Goal: Task Accomplishment & Management: Use online tool/utility

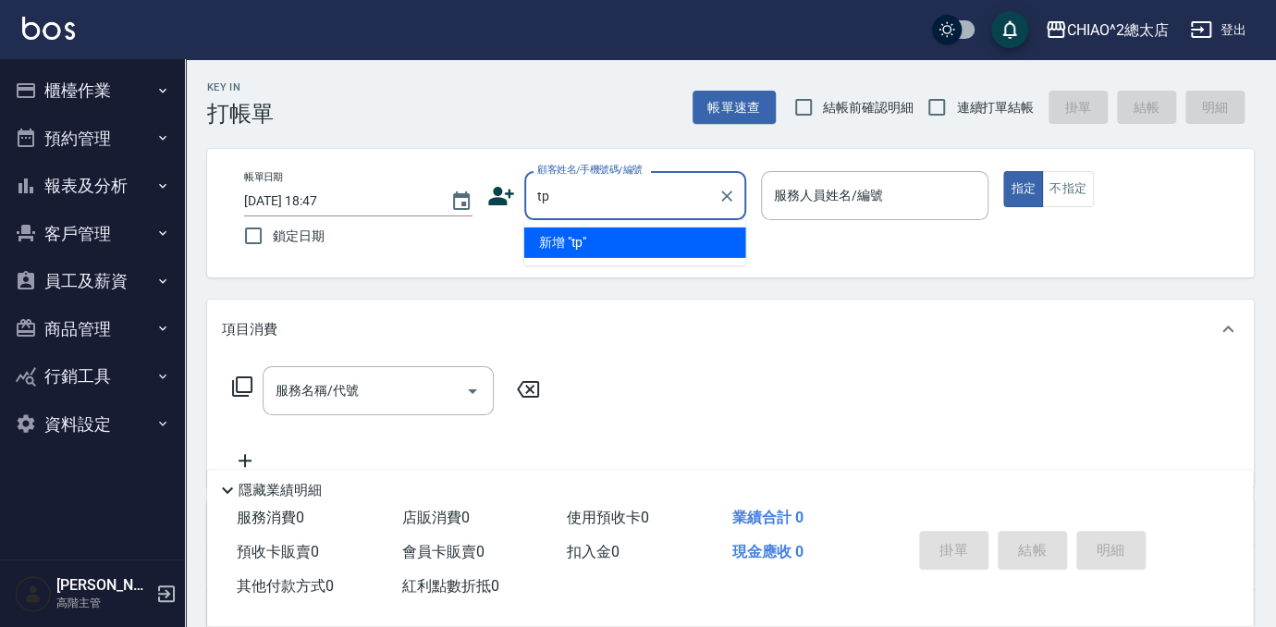
type input "t"
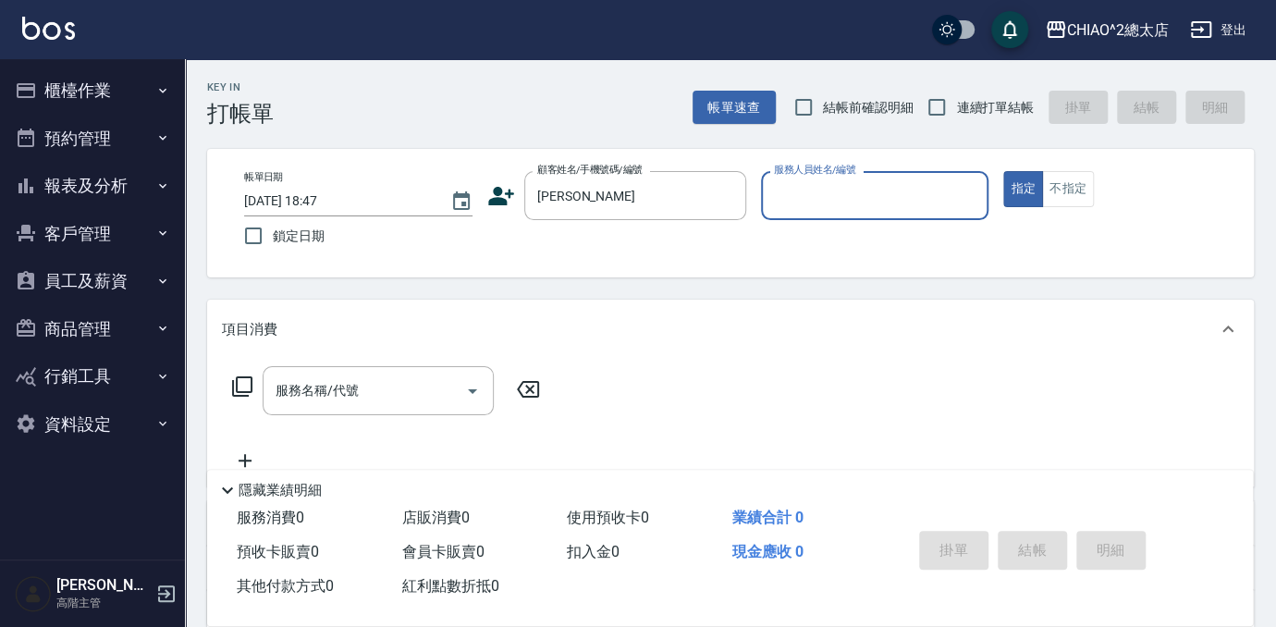
type input "[PERSON_NAME]"
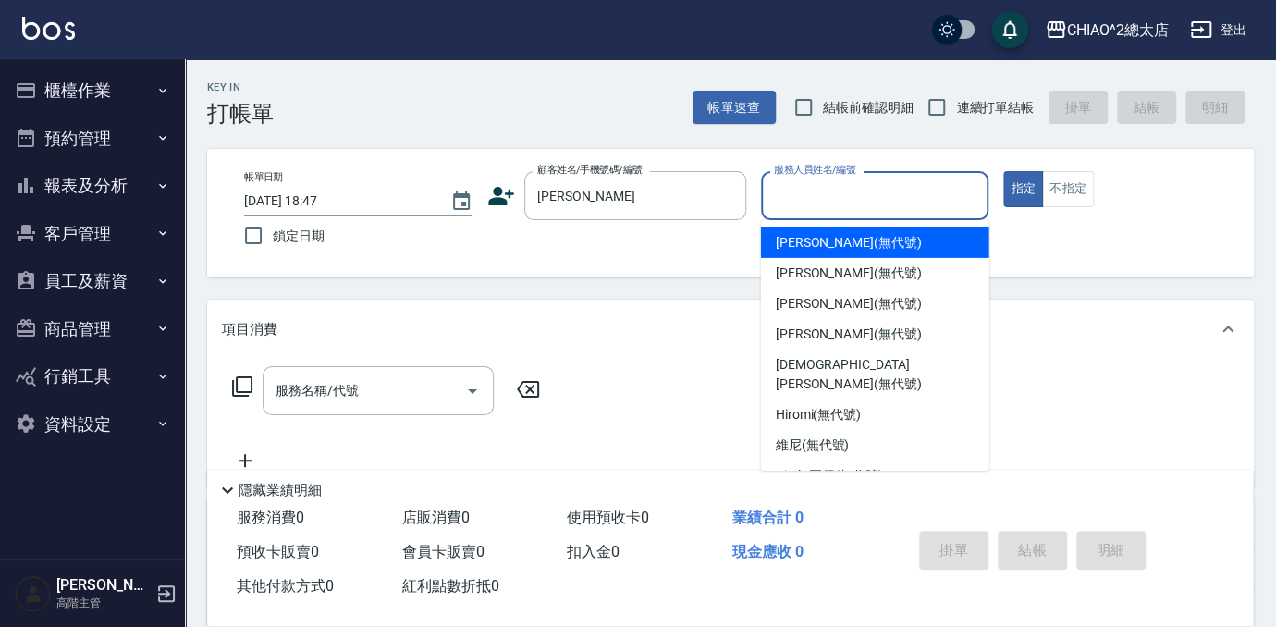
click at [892, 183] on input "服務人員姓名/編號" at bounding box center [875, 195] width 212 height 32
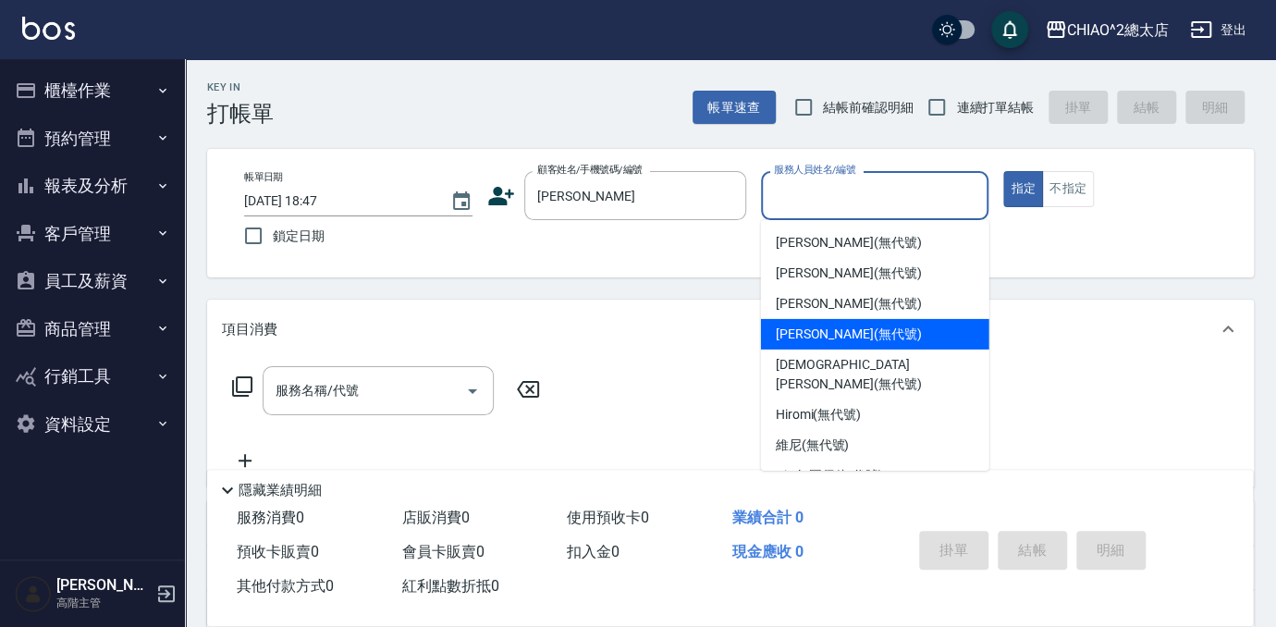
click at [897, 326] on div "[PERSON_NAME] (無代號)" at bounding box center [875, 334] width 228 height 31
type input "[PERSON_NAME](無代號)"
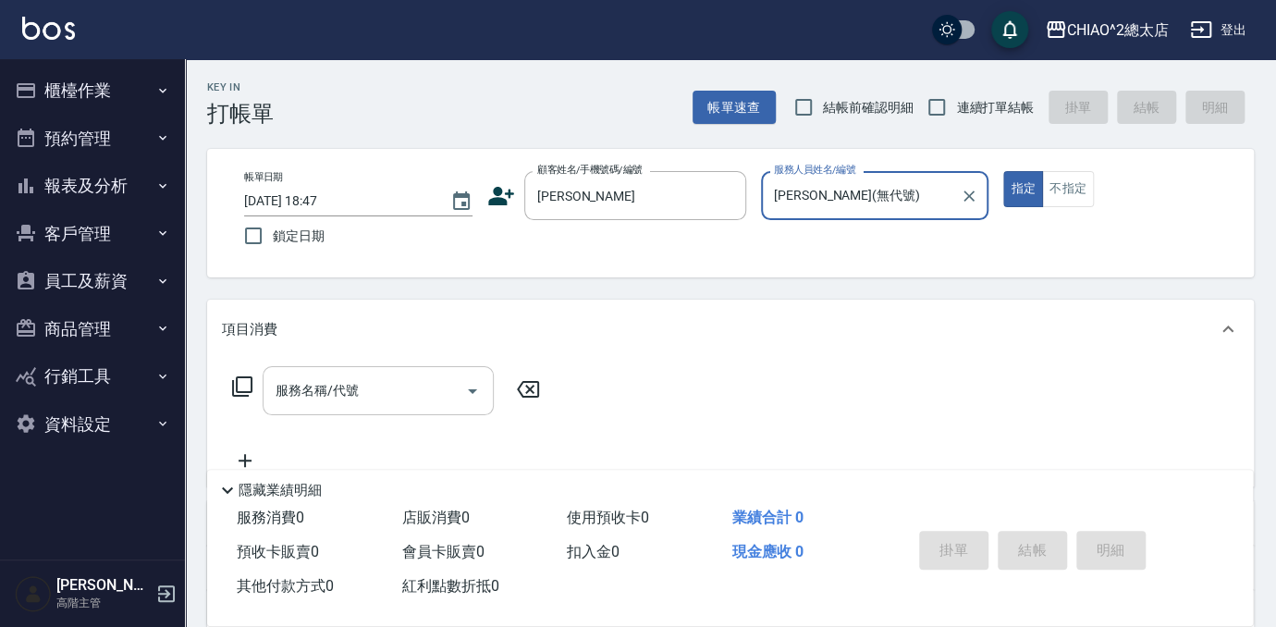
click at [411, 391] on input "服務名稱/代號" at bounding box center [364, 390] width 187 height 32
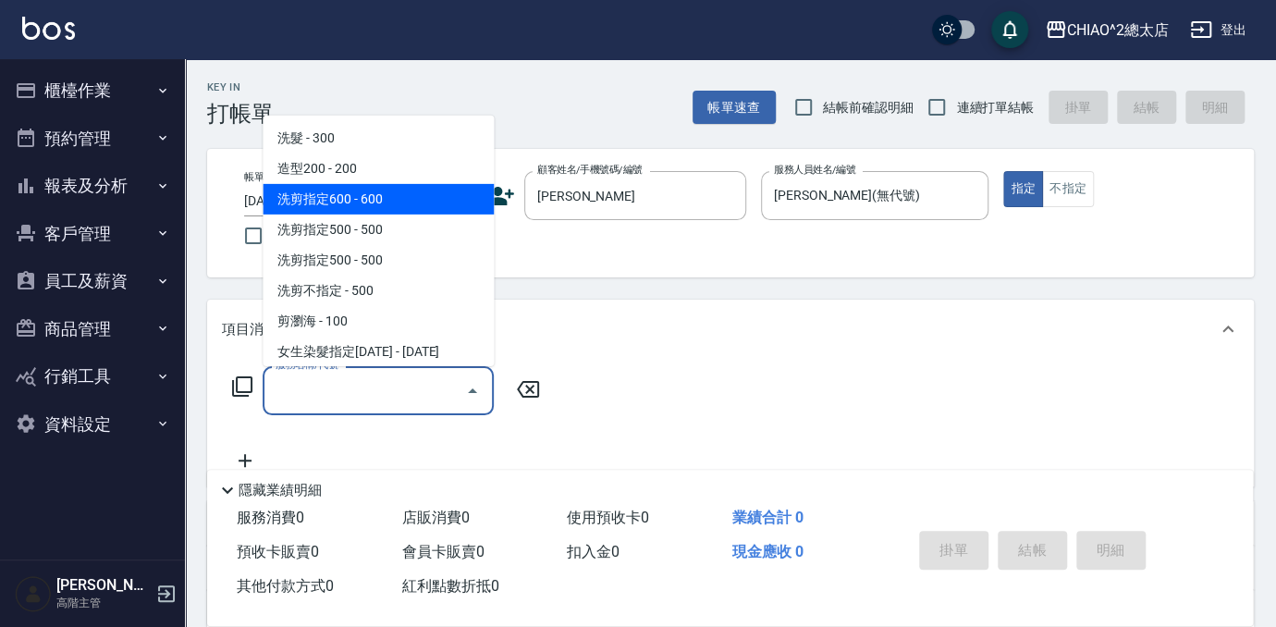
click at [368, 195] on span "洗剪指定600 - 600" at bounding box center [378, 199] width 231 height 31
type input "洗剪指定600(103107)"
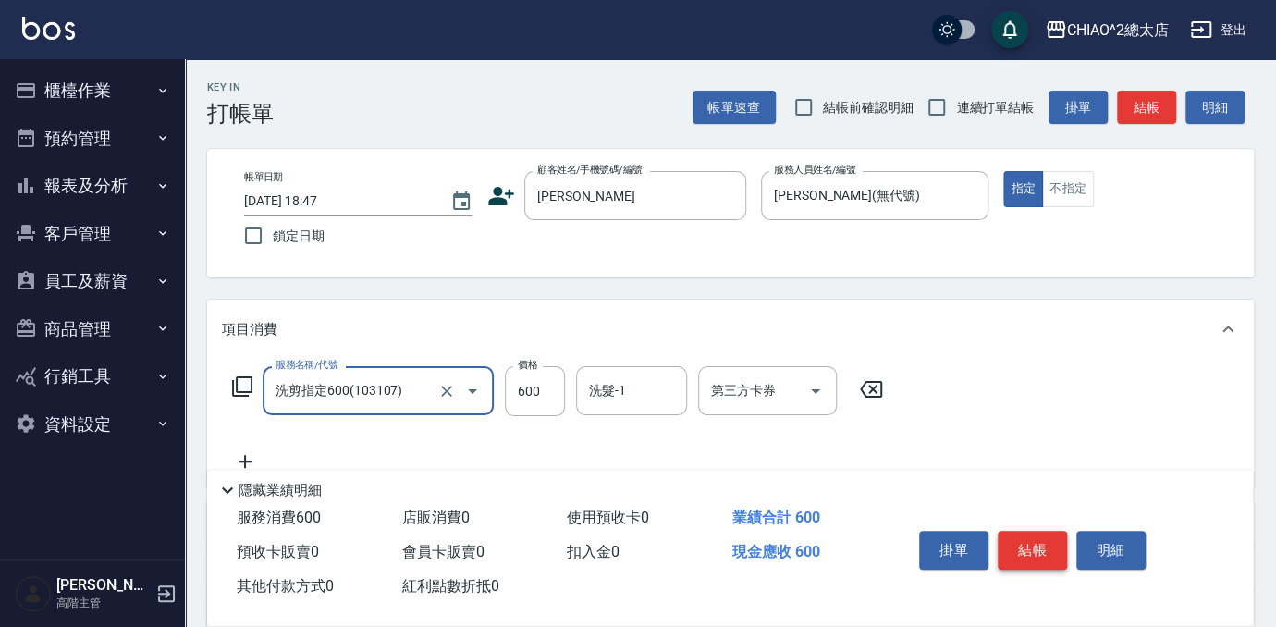
click at [1047, 532] on button "結帳" at bounding box center [1032, 550] width 69 height 39
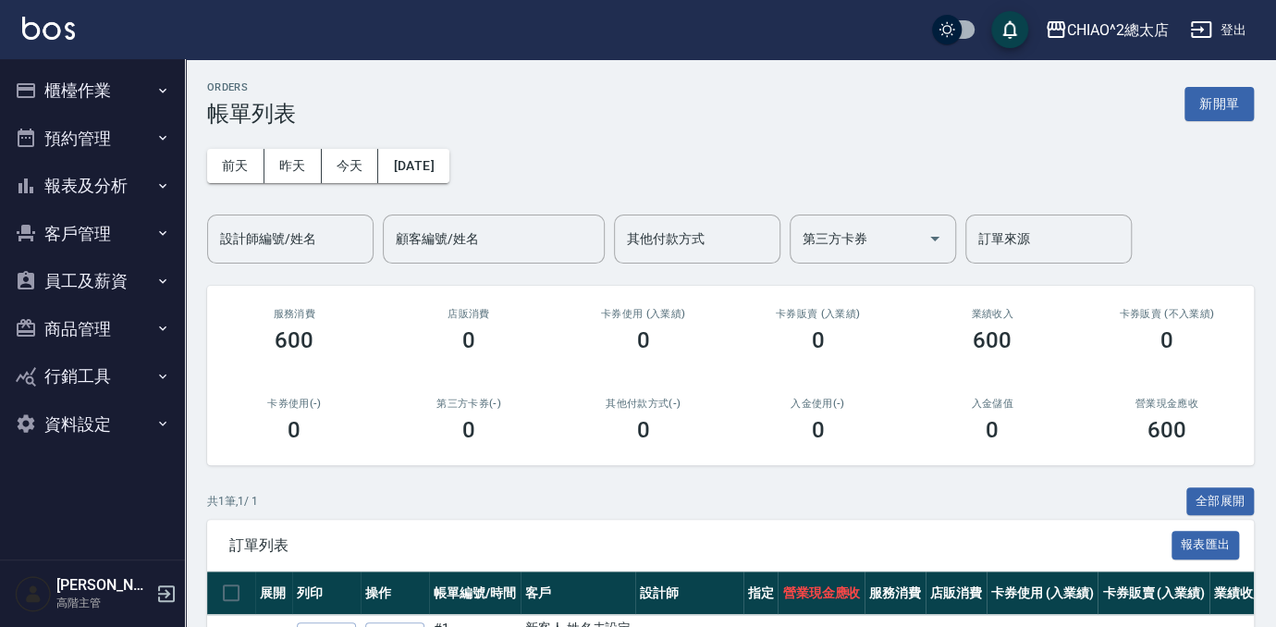
click at [1203, 112] on button "新開單" at bounding box center [1218, 104] width 69 height 34
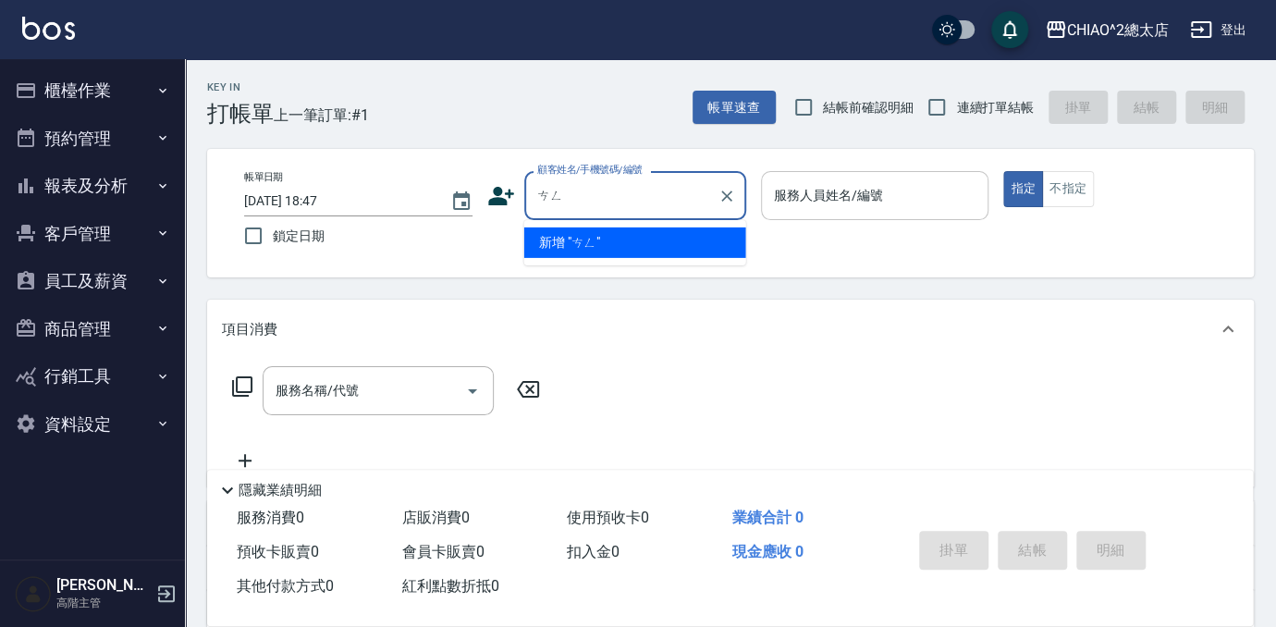
type input "噌"
type input "爭"
type input "[PERSON_NAME]"
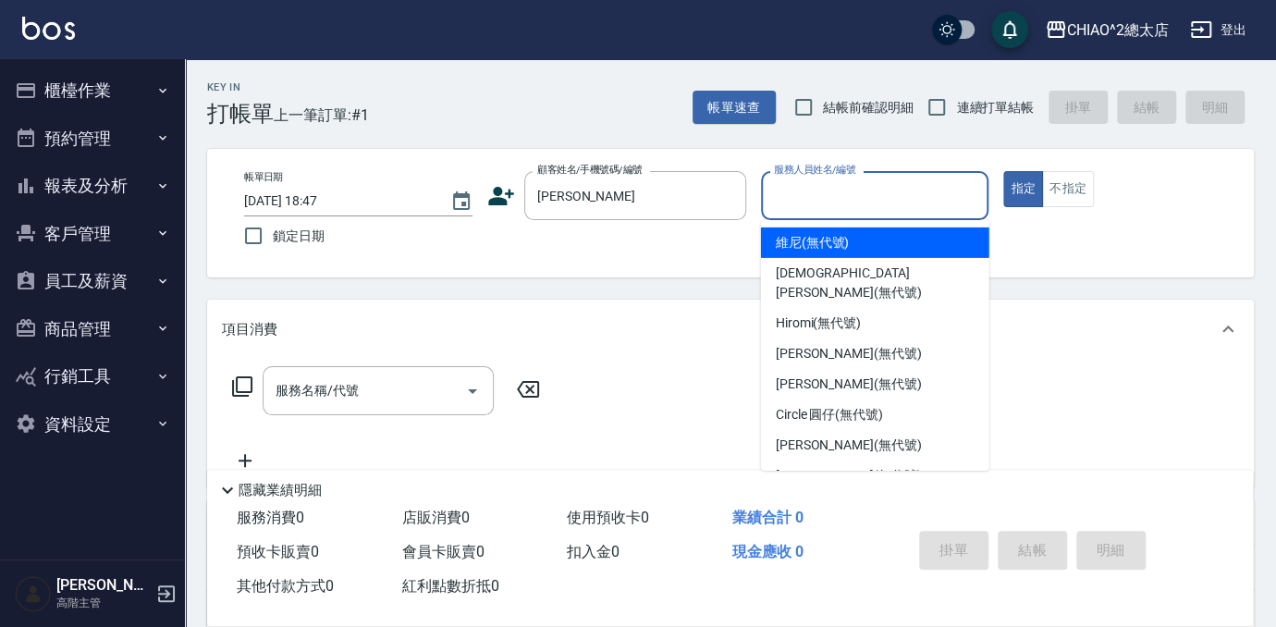
click at [925, 203] on input "服務人員姓名/編號" at bounding box center [875, 195] width 212 height 32
click at [887, 252] on div "維尼 (無代號)" at bounding box center [875, 242] width 228 height 31
type input "維尼(無代號)"
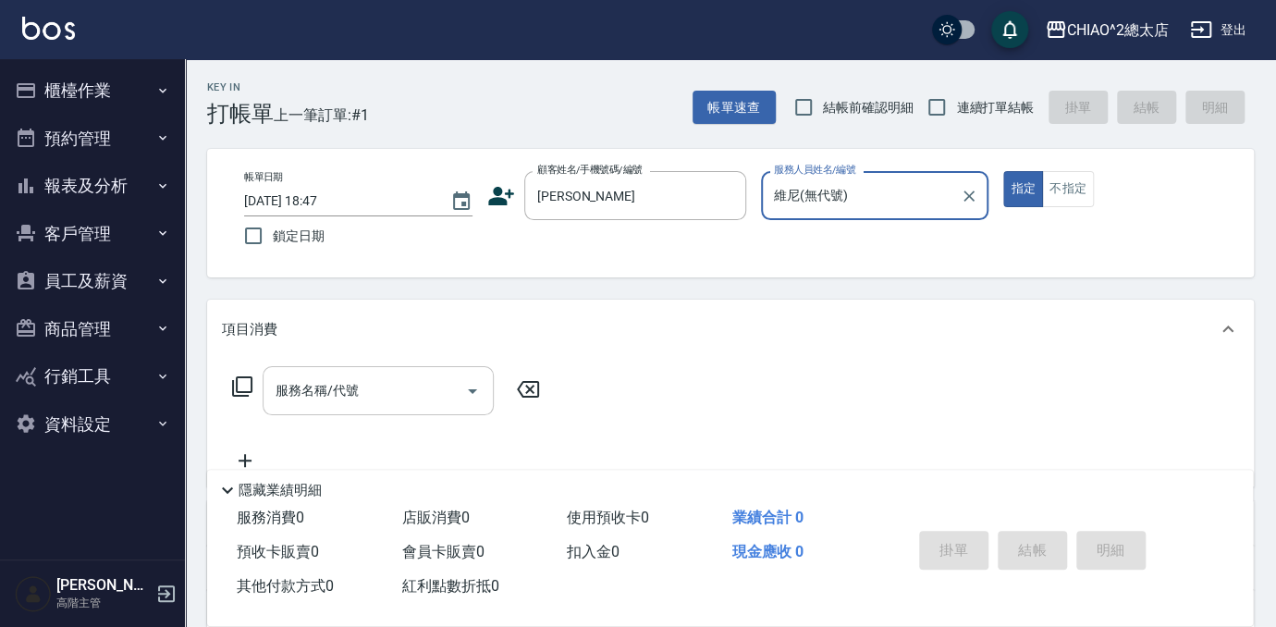
click at [396, 393] on input "服務名稱/代號" at bounding box center [364, 390] width 187 height 32
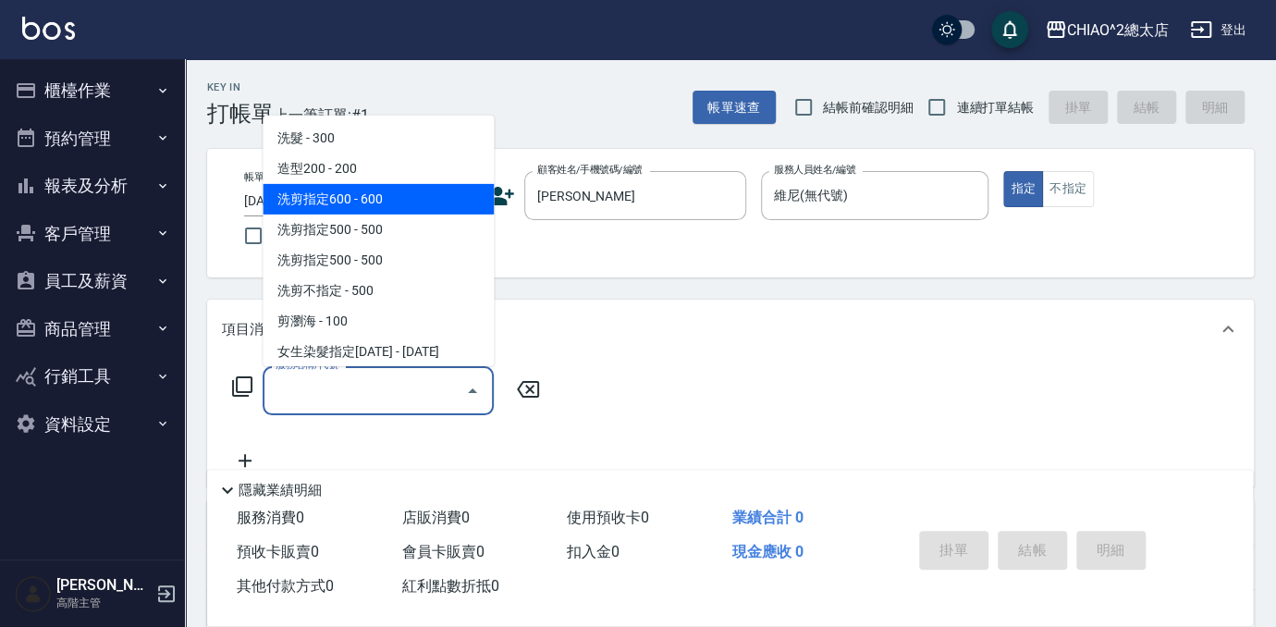
click at [389, 203] on span "洗剪指定600 - 600" at bounding box center [378, 199] width 231 height 31
type input "洗剪指定600(103107)"
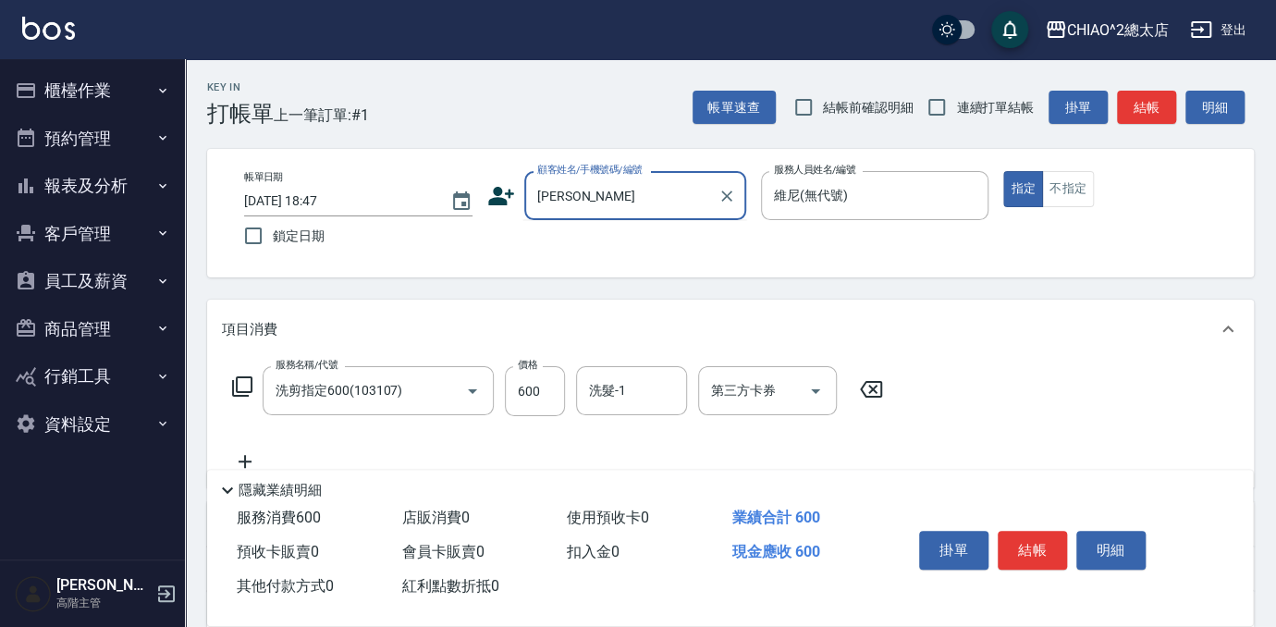
click at [609, 210] on input "[PERSON_NAME]" at bounding box center [622, 195] width 178 height 32
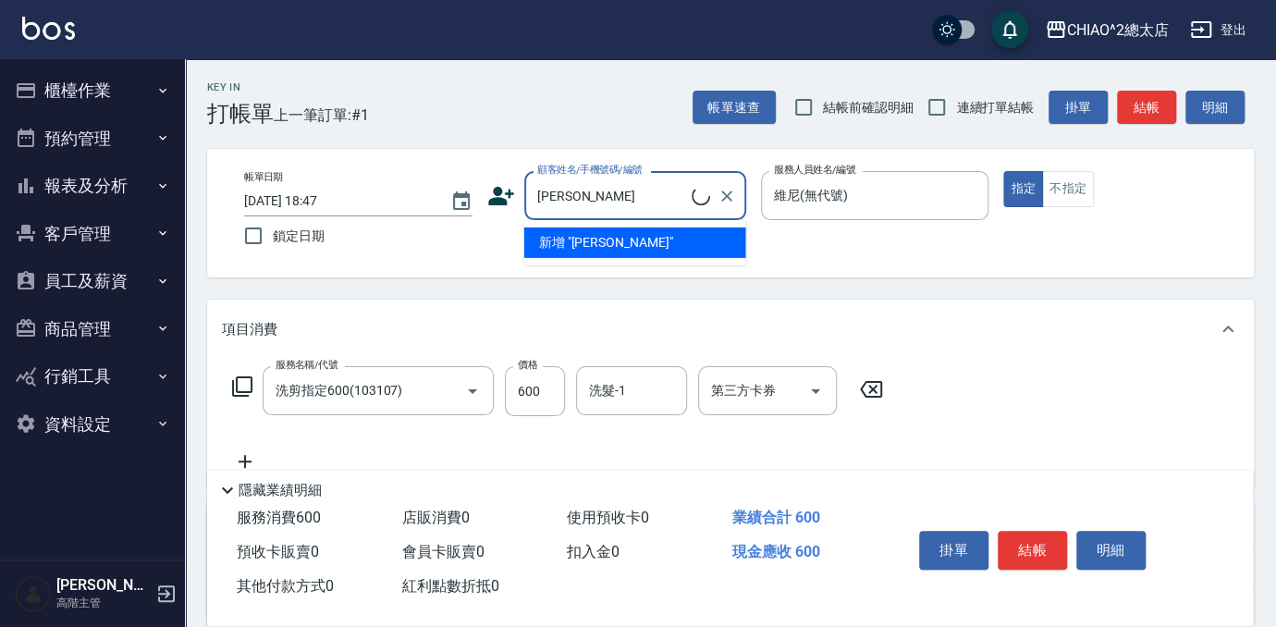
type input "[PERSON_NAME]"
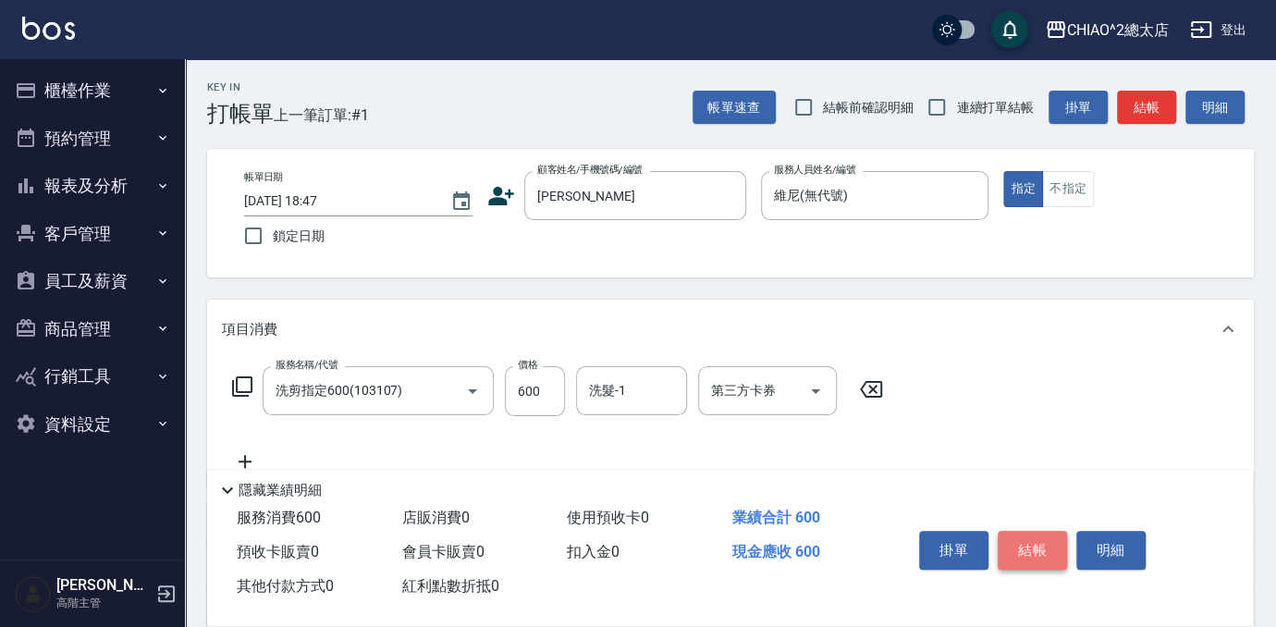
click at [1050, 542] on button "結帳" at bounding box center [1032, 550] width 69 height 39
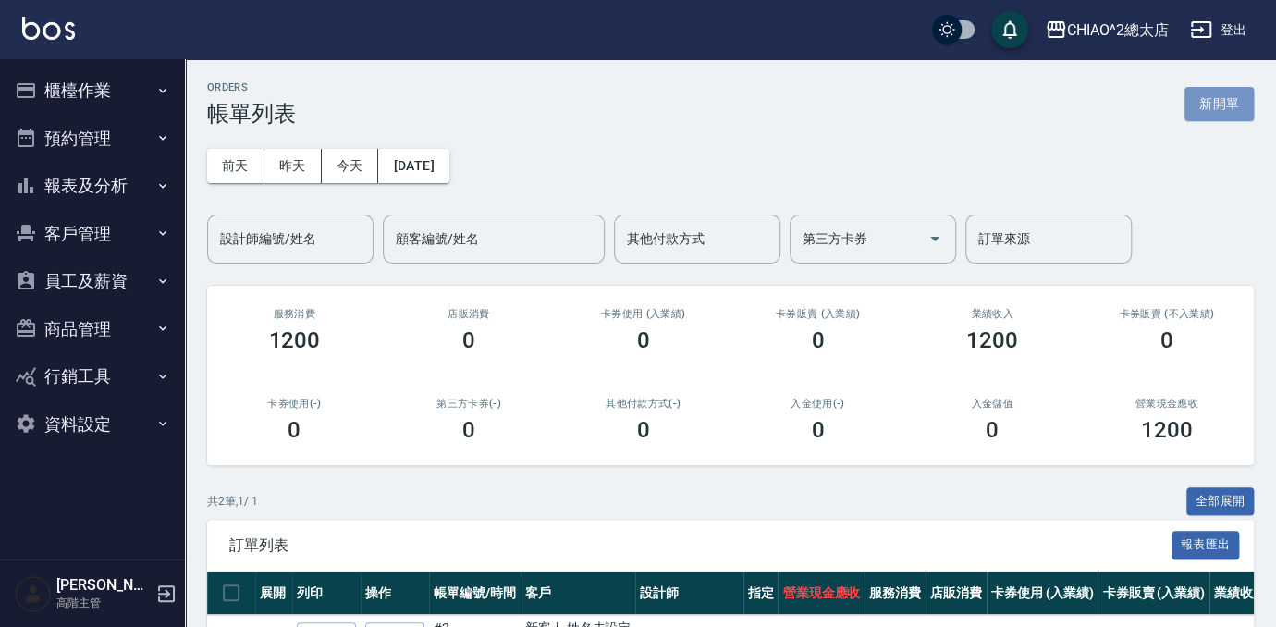
drag, startPoint x: 1214, startPoint y: 110, endPoint x: 1063, endPoint y: 153, distance: 156.6
click at [1213, 109] on button "新開單" at bounding box center [1218, 104] width 69 height 34
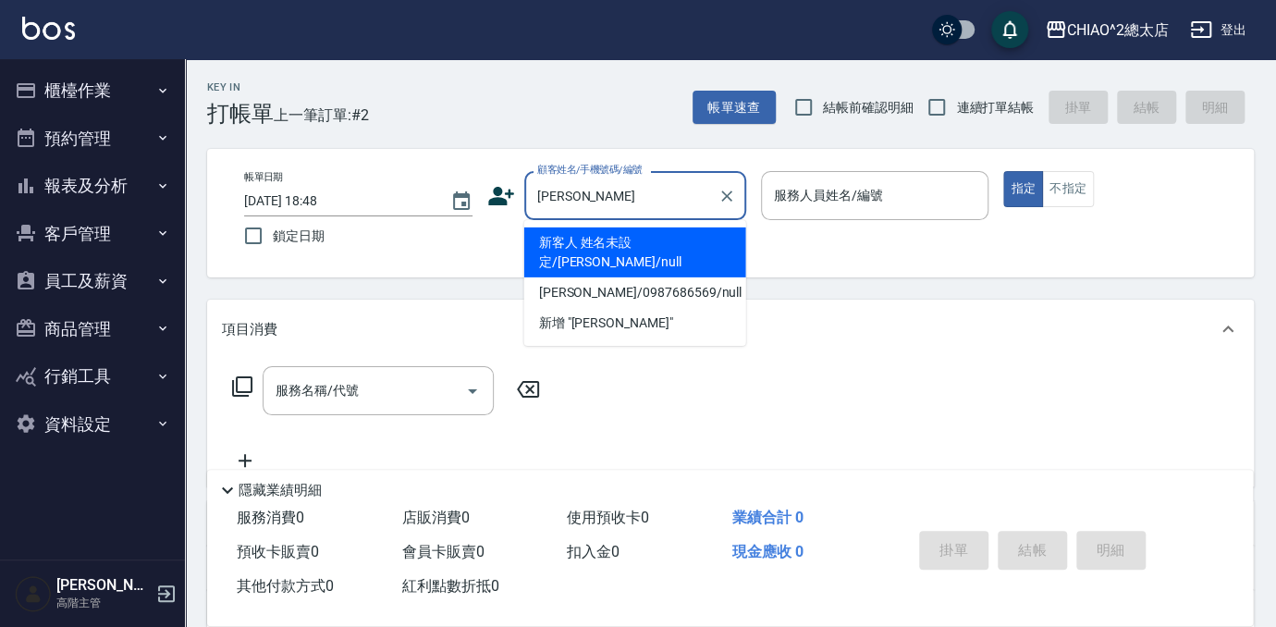
click at [693, 235] on li "新客人 姓名未設定/[PERSON_NAME]/null" at bounding box center [635, 252] width 222 height 50
type input "新客人 姓名未設定/[PERSON_NAME]/null"
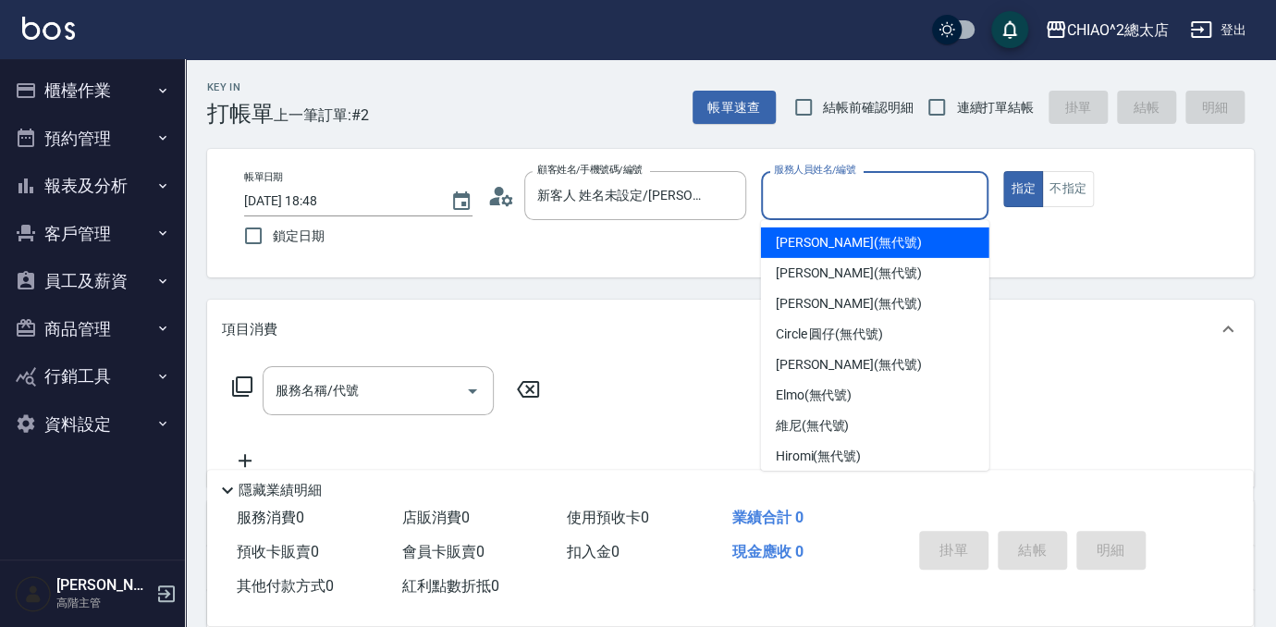
click at [867, 210] on input "服務人員姓名/編號" at bounding box center [875, 195] width 212 height 32
click at [888, 250] on div "[PERSON_NAME] (無代號)" at bounding box center [875, 242] width 228 height 31
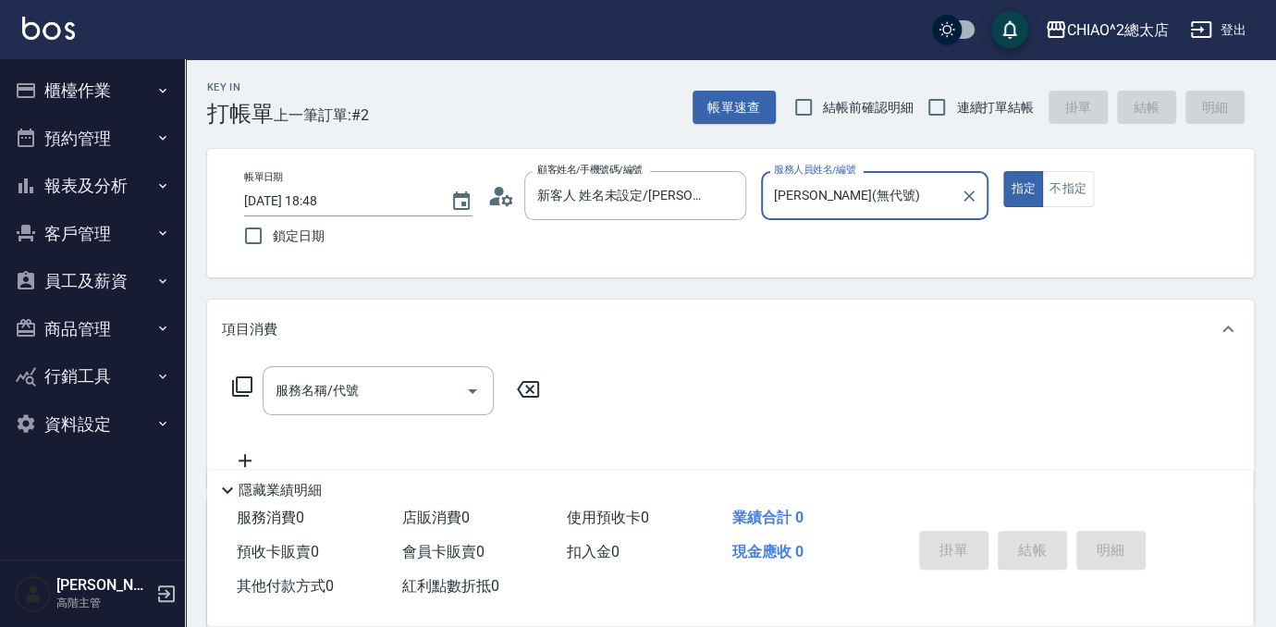
type input "[PERSON_NAME](無代號)"
click at [422, 400] on input "服務名稱/代號" at bounding box center [364, 390] width 187 height 32
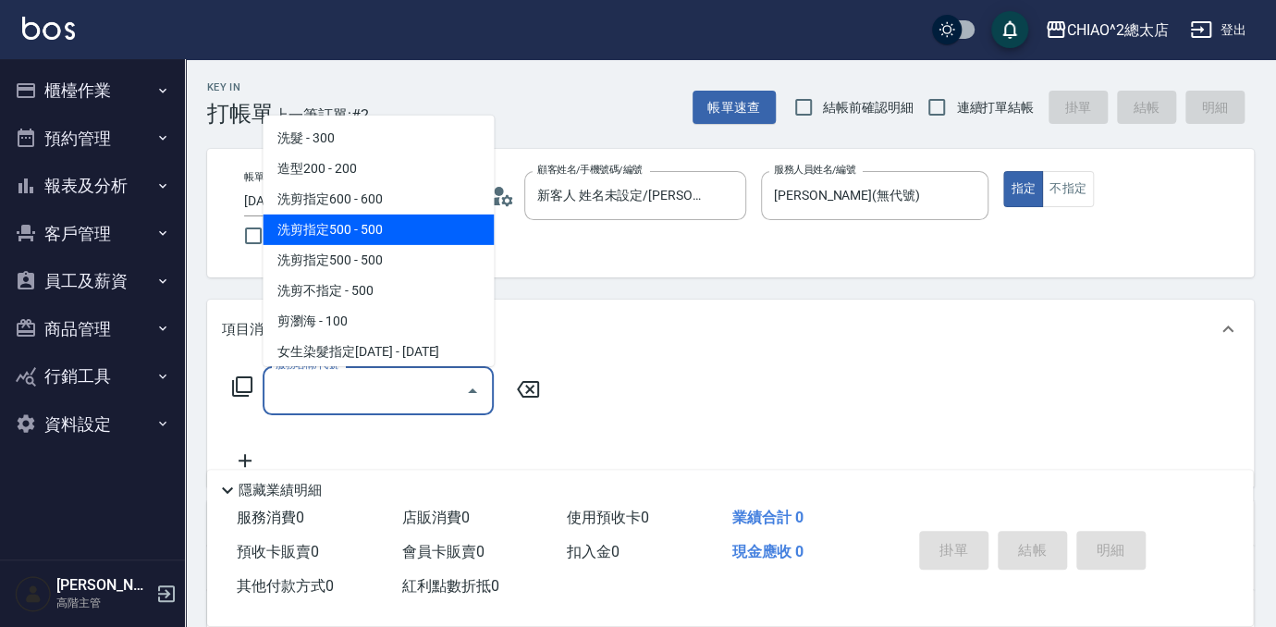
click at [399, 227] on span "洗剪指定500 - 500" at bounding box center [378, 229] width 231 height 31
type input "洗剪指定500(103108)"
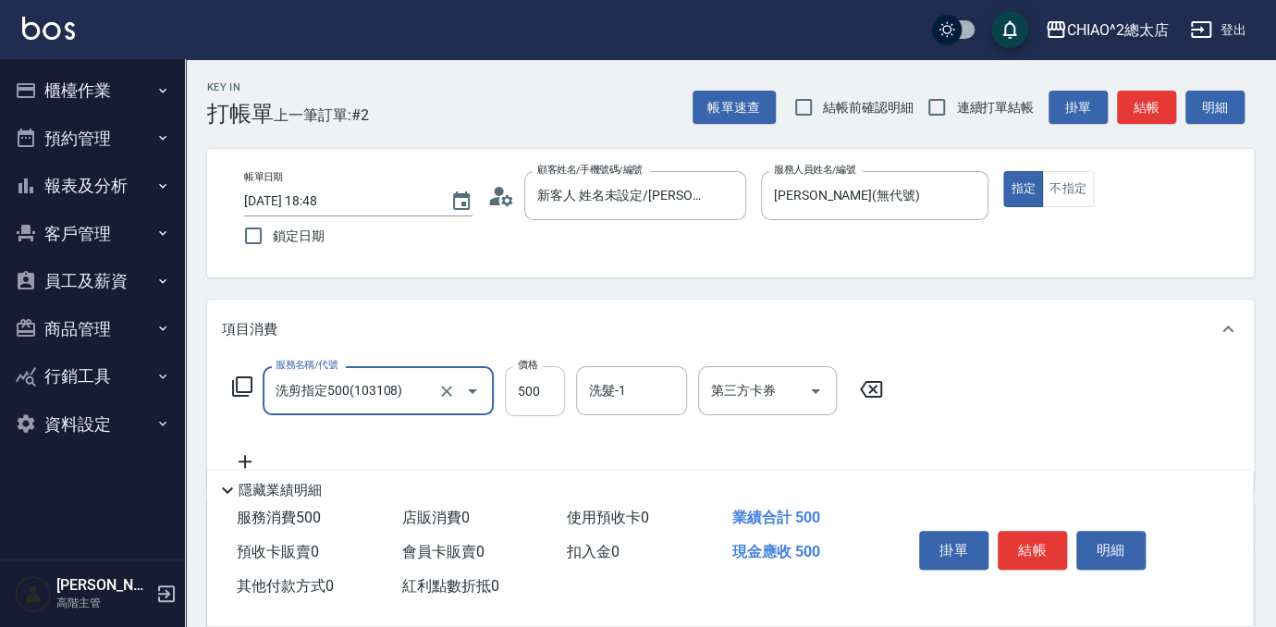
click at [542, 383] on input "500" at bounding box center [535, 391] width 60 height 50
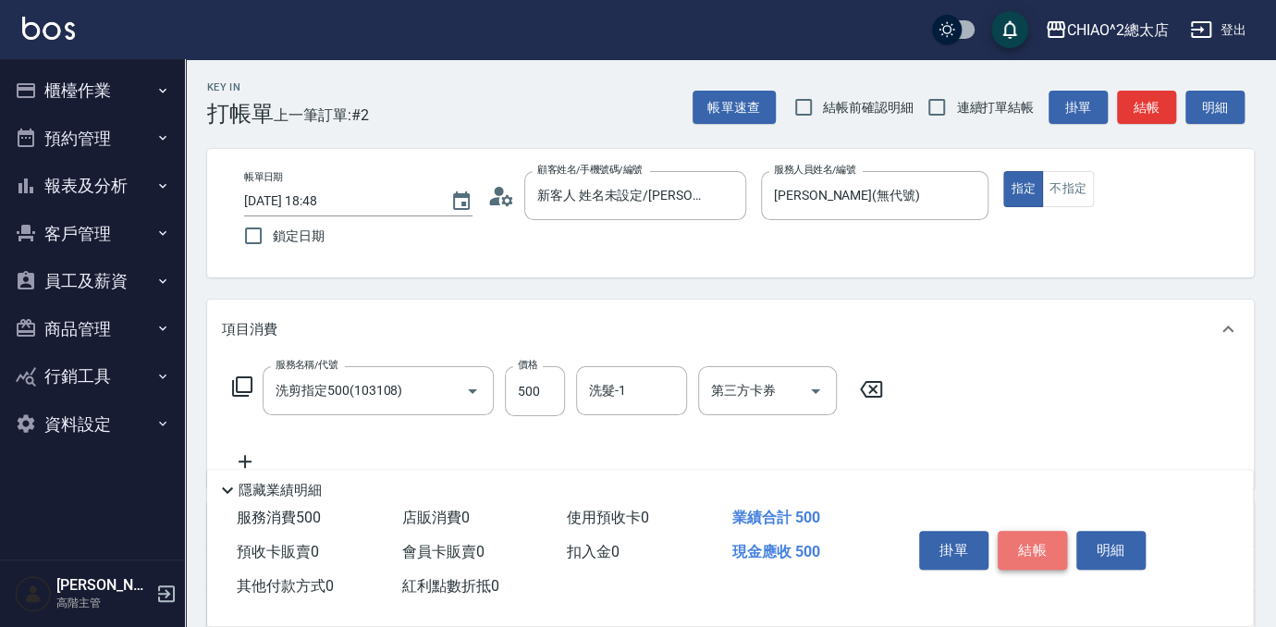
click at [1048, 545] on button "結帳" at bounding box center [1032, 550] width 69 height 39
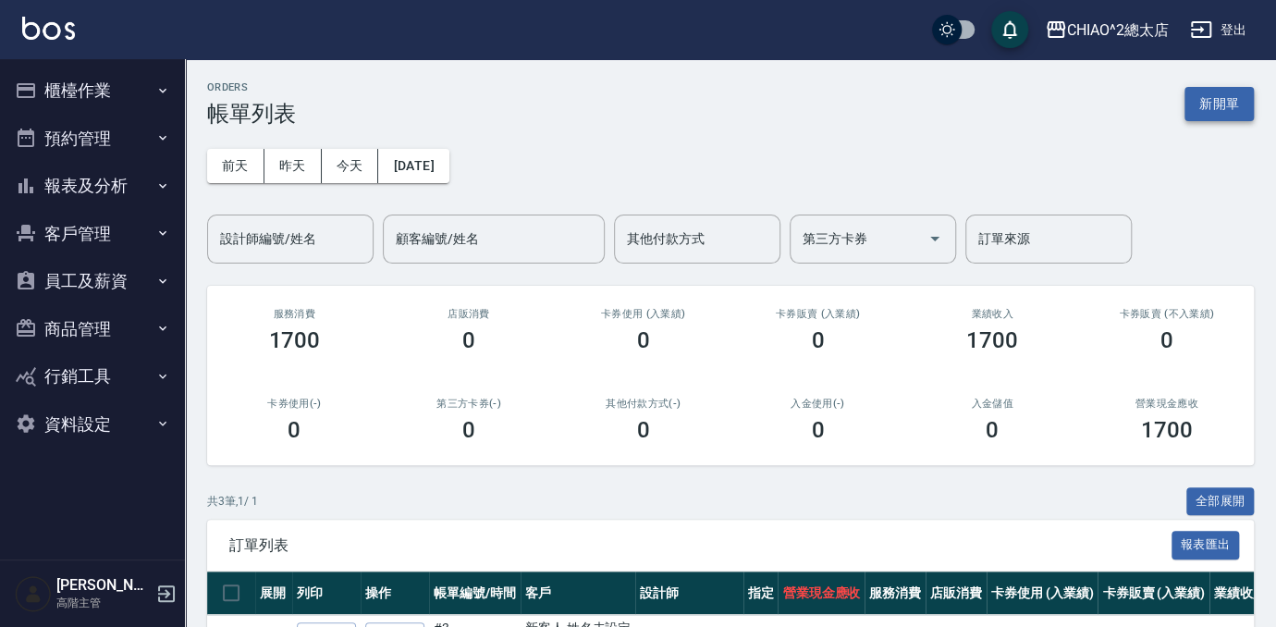
click at [1220, 92] on button "新開單" at bounding box center [1218, 104] width 69 height 34
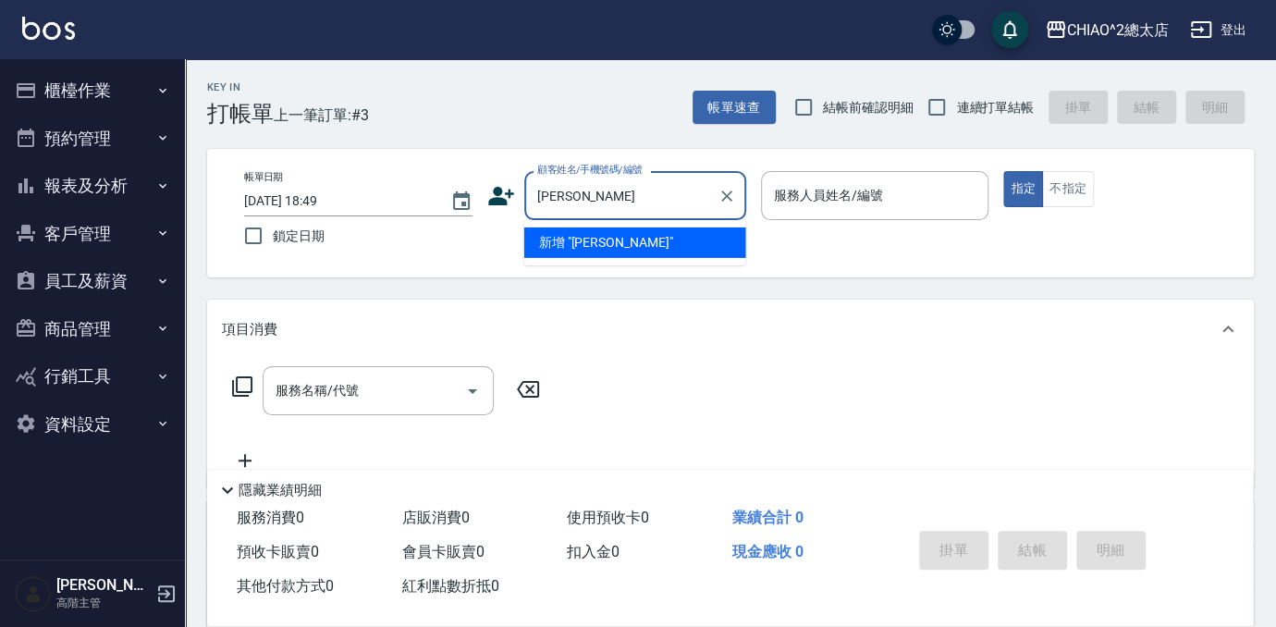
type input "[PERSON_NAME]"
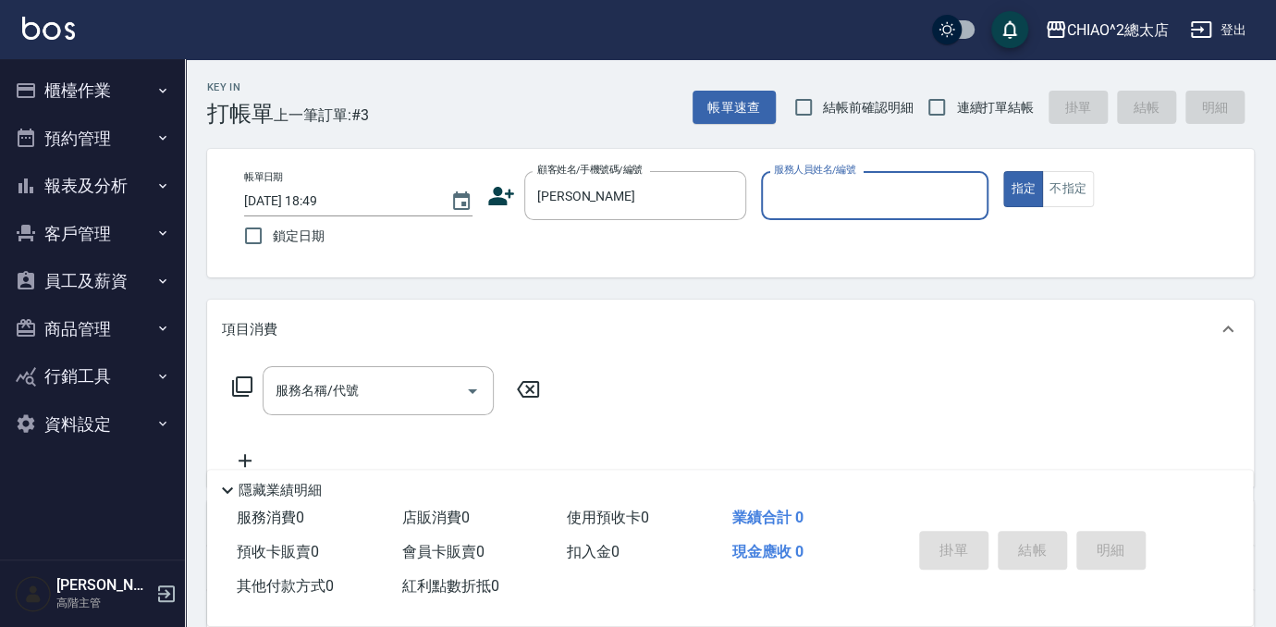
click at [954, 194] on input "服務人員姓名/編號" at bounding box center [875, 195] width 212 height 32
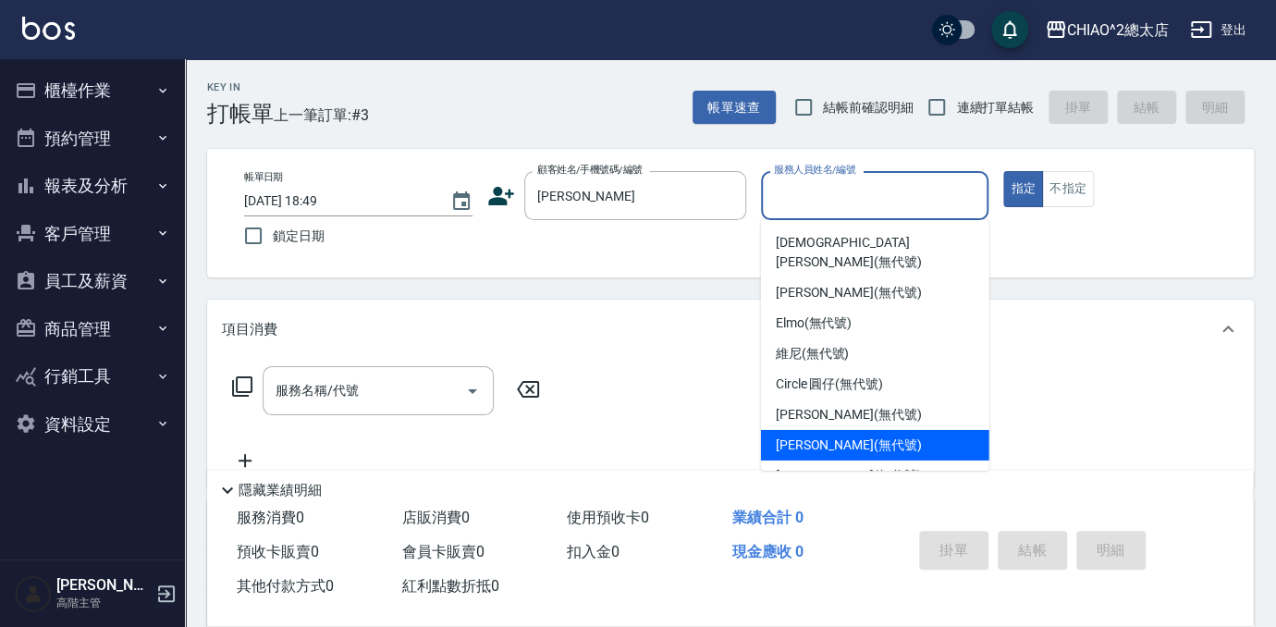
click at [912, 430] on div "[PERSON_NAME] (無代號)" at bounding box center [875, 445] width 228 height 31
type input "[PERSON_NAME](無代號)"
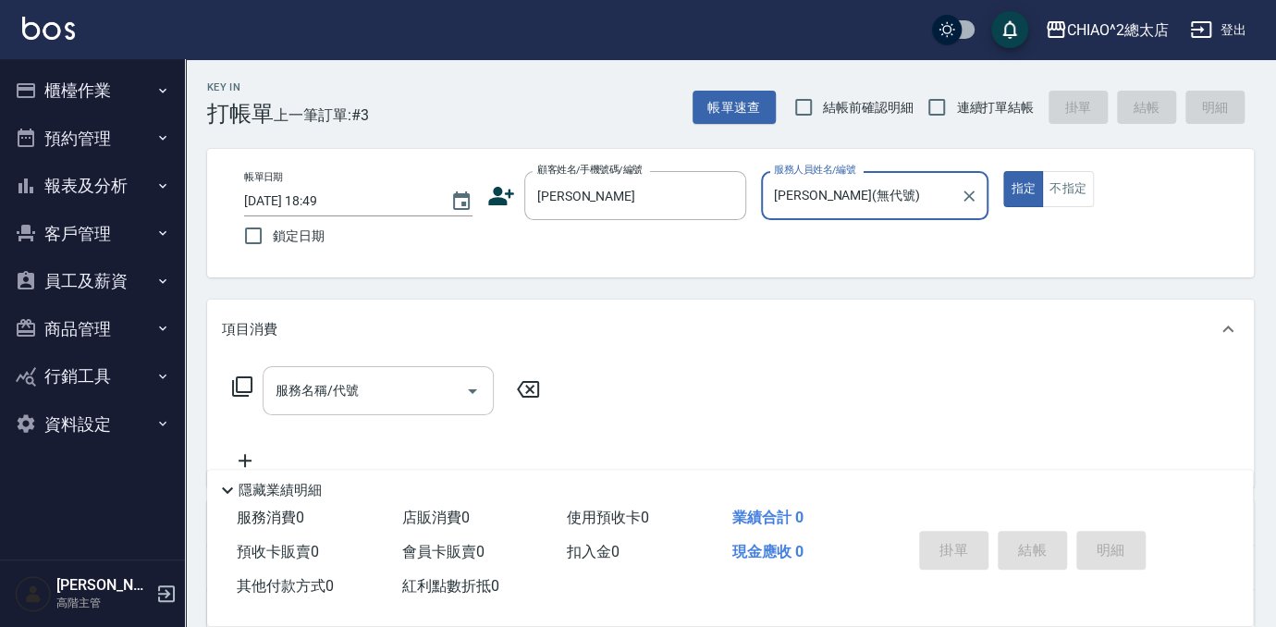
click at [426, 381] on input "服務名稱/代號" at bounding box center [364, 390] width 187 height 32
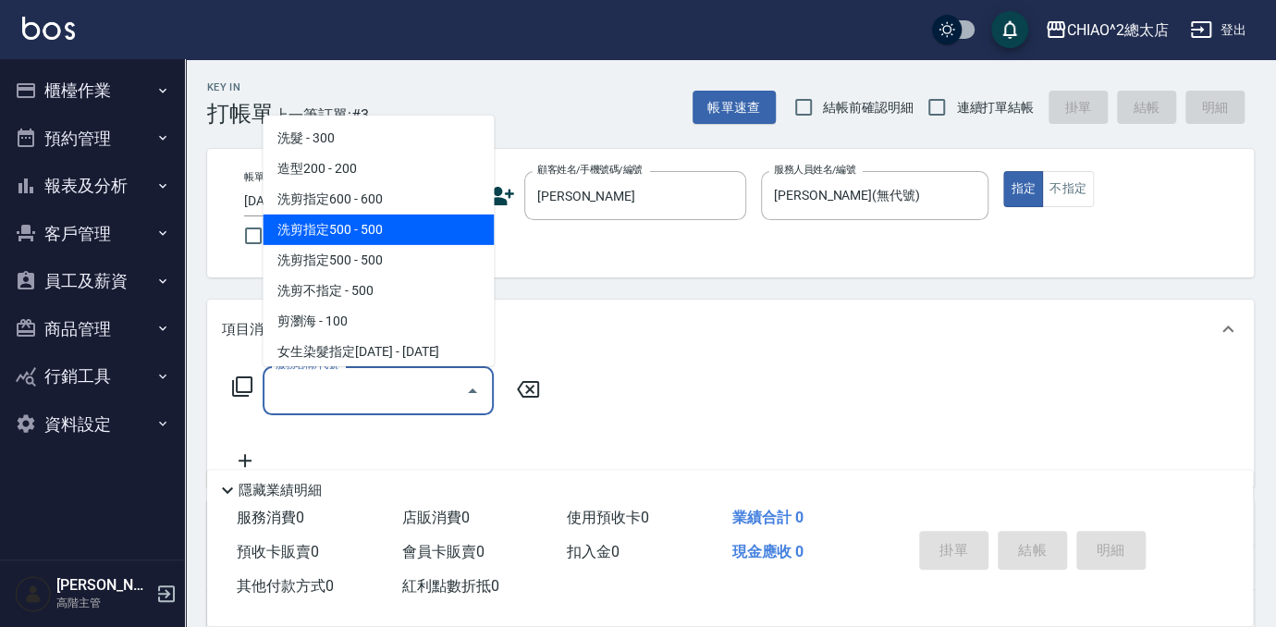
click at [409, 235] on span "洗剪指定500 - 500" at bounding box center [378, 229] width 231 height 31
type input "洗剪指定500(103108)"
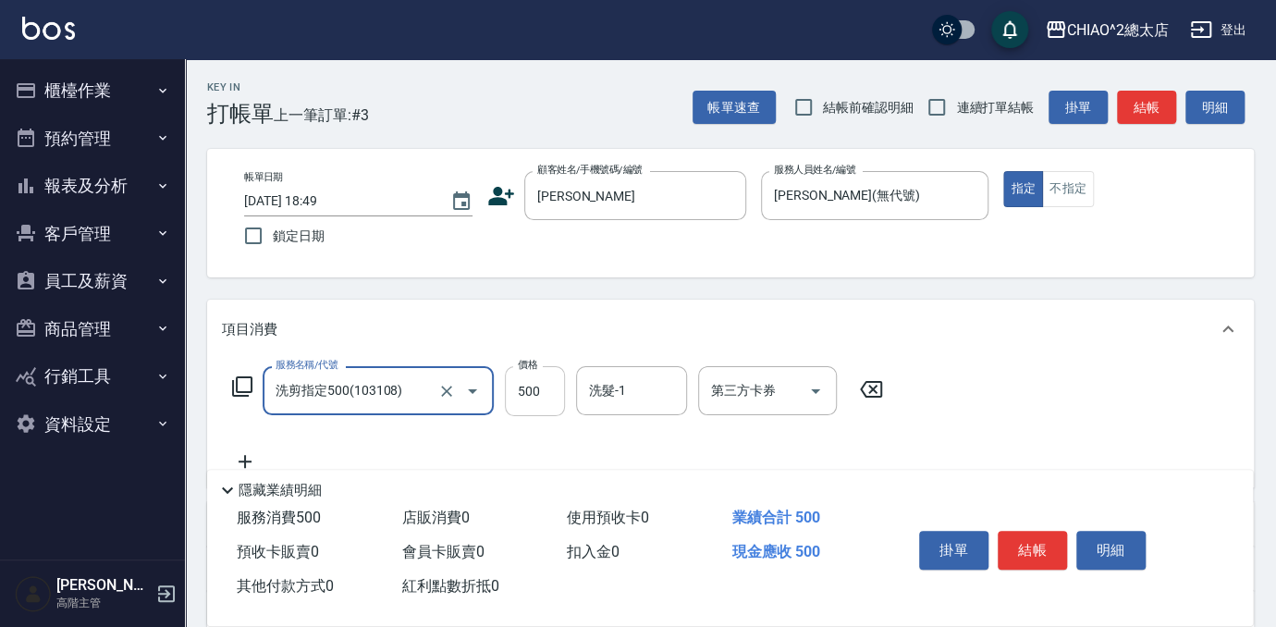
click at [542, 384] on input "500" at bounding box center [535, 391] width 60 height 50
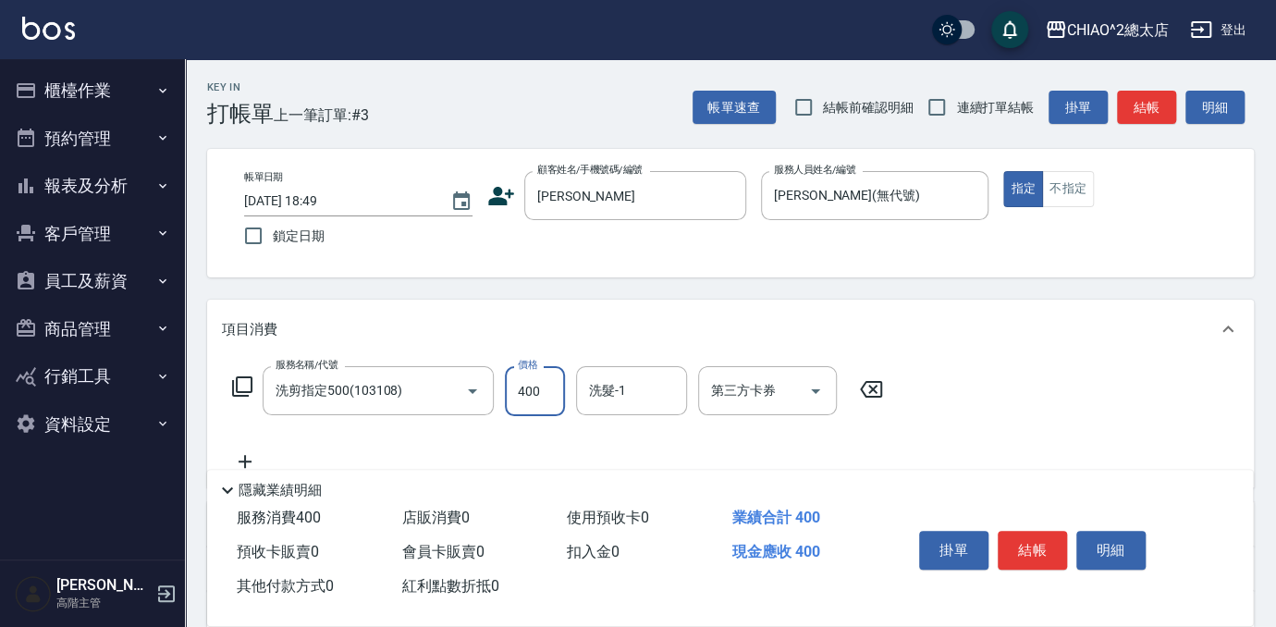
type input "400"
click at [247, 455] on icon at bounding box center [245, 461] width 46 height 22
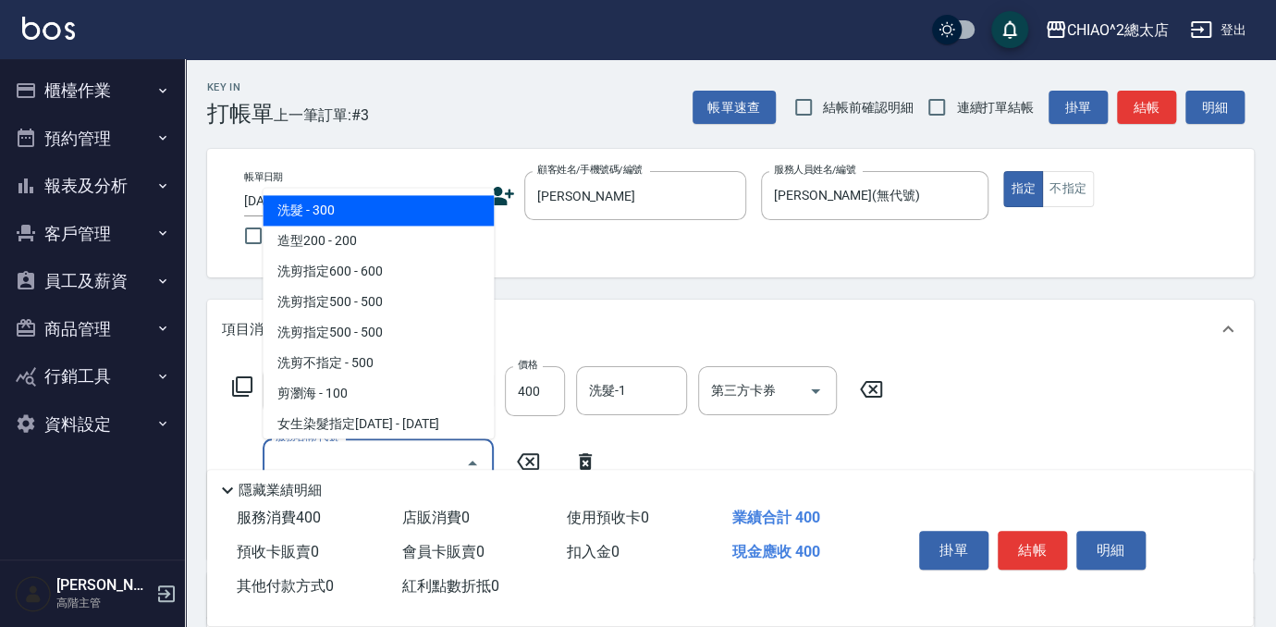
click at [348, 460] on input "服務名稱/代號" at bounding box center [364, 463] width 187 height 32
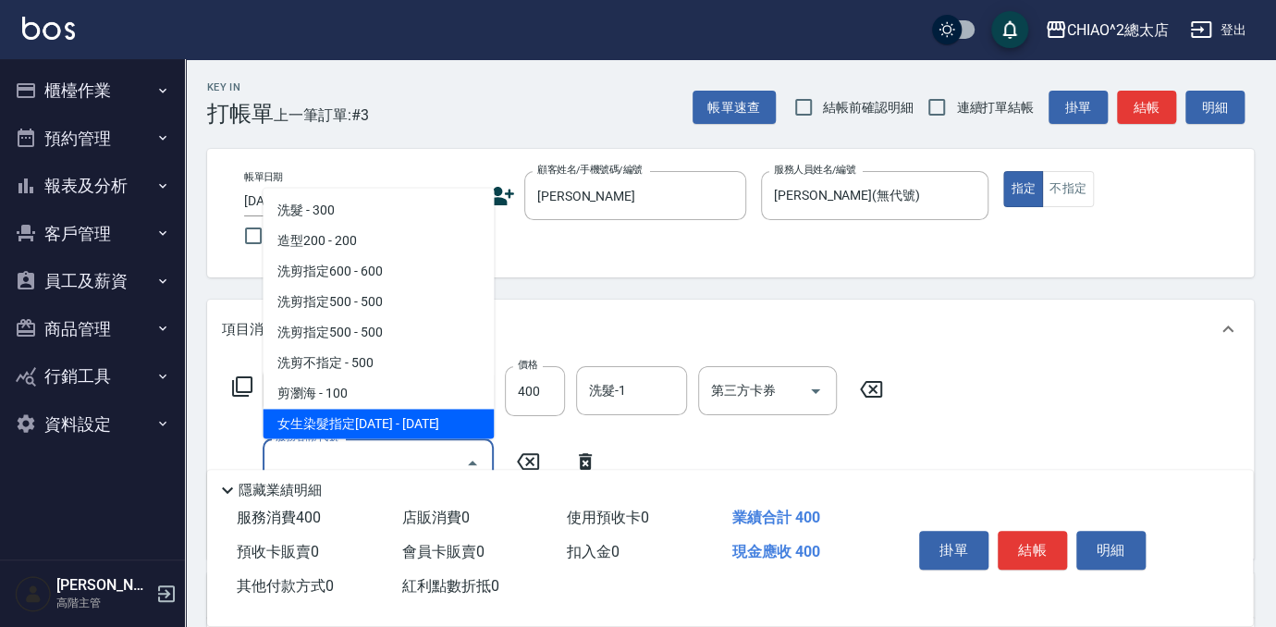
click at [407, 418] on span "女生染髮指定[DATE] - [DATE]" at bounding box center [378, 424] width 231 height 31
type input "女生染髮指定2000(103113)"
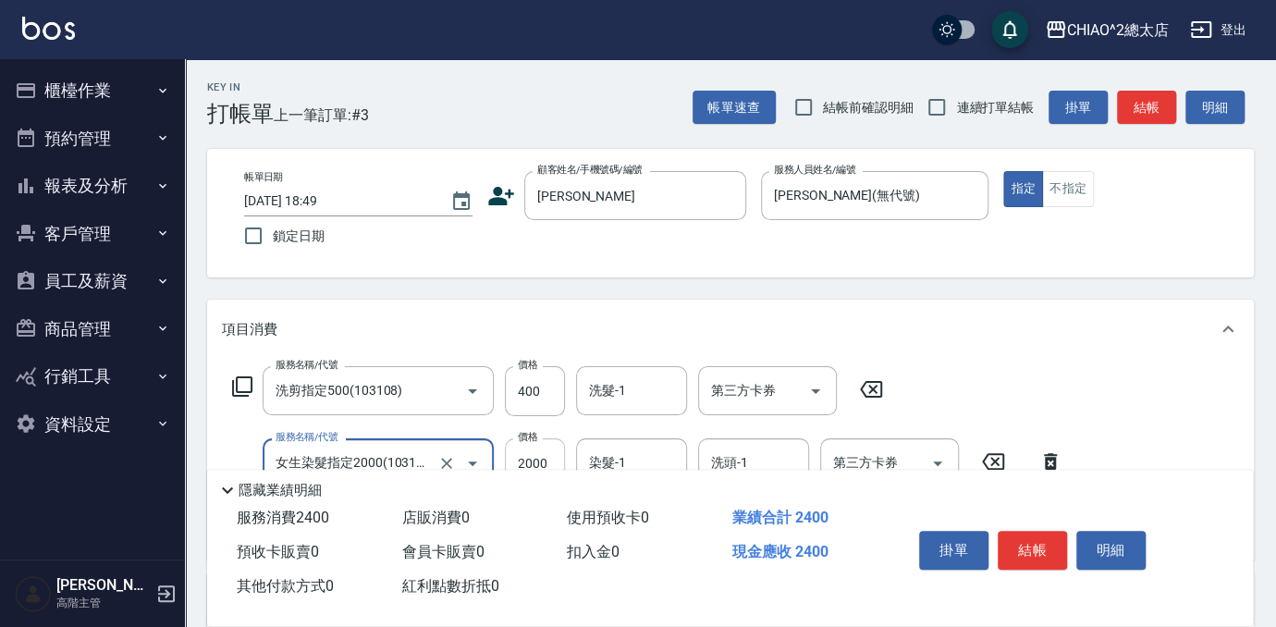
click at [545, 455] on input "2000" at bounding box center [535, 463] width 60 height 50
type input "2200"
click at [1030, 545] on button "結帳" at bounding box center [1032, 550] width 69 height 39
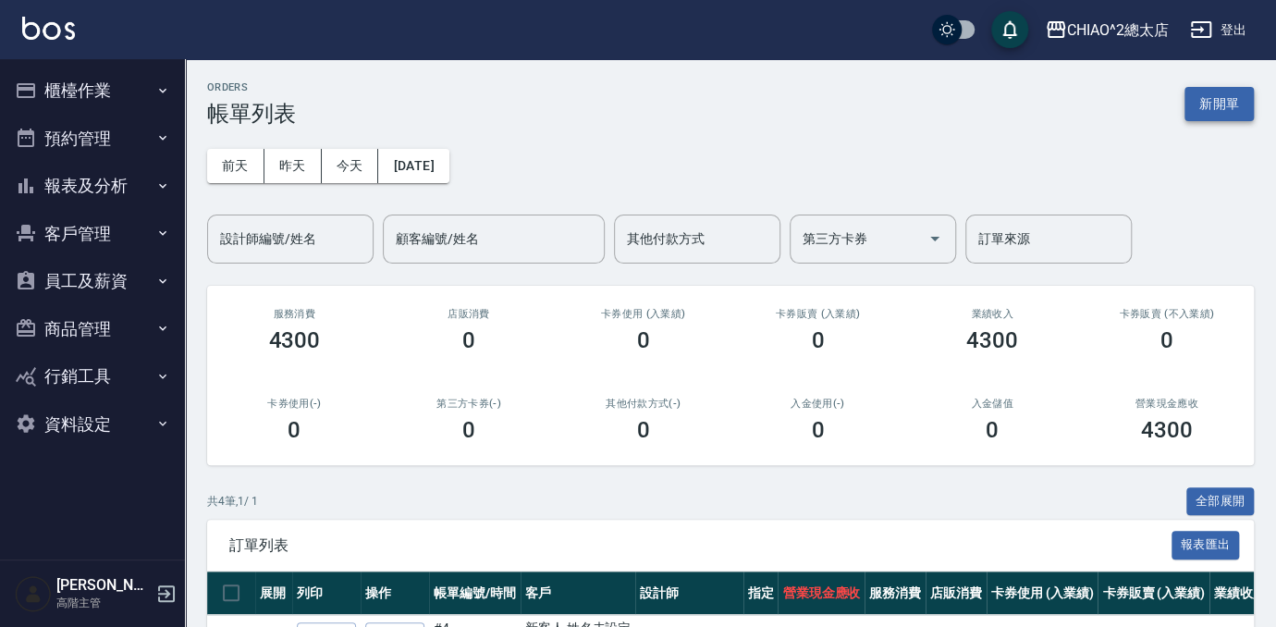
click at [1244, 98] on button "新開單" at bounding box center [1218, 104] width 69 height 34
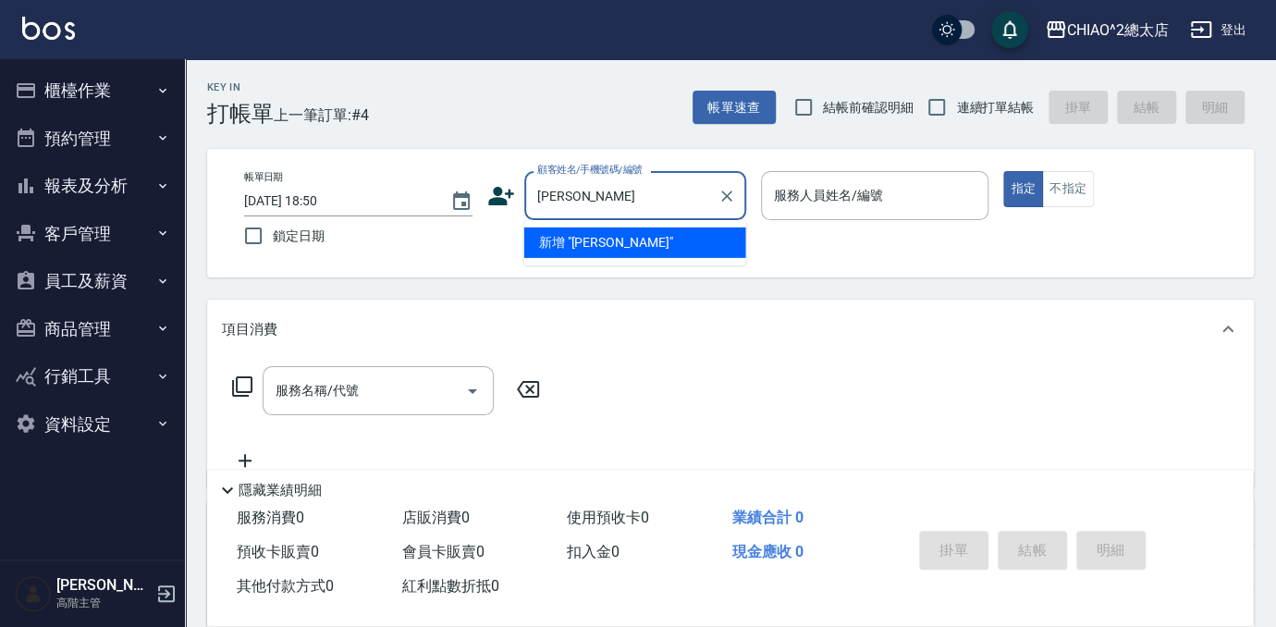
type input "[PERSON_NAME]"
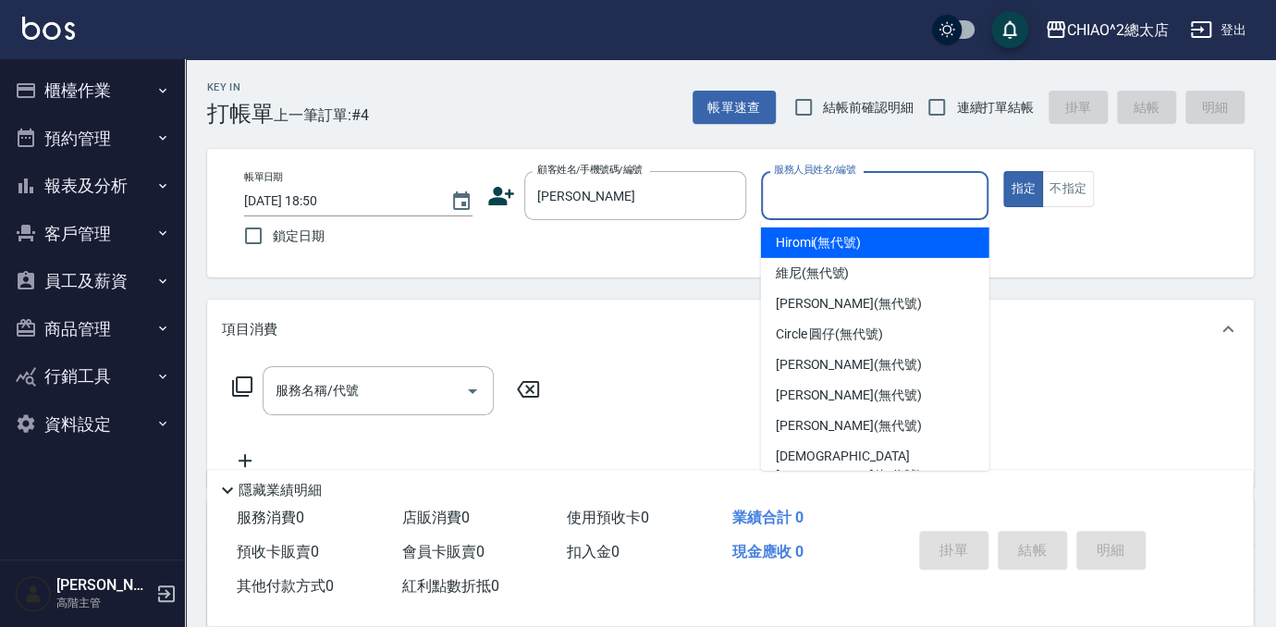
click at [918, 199] on input "服務人員姓名/編號" at bounding box center [875, 195] width 212 height 32
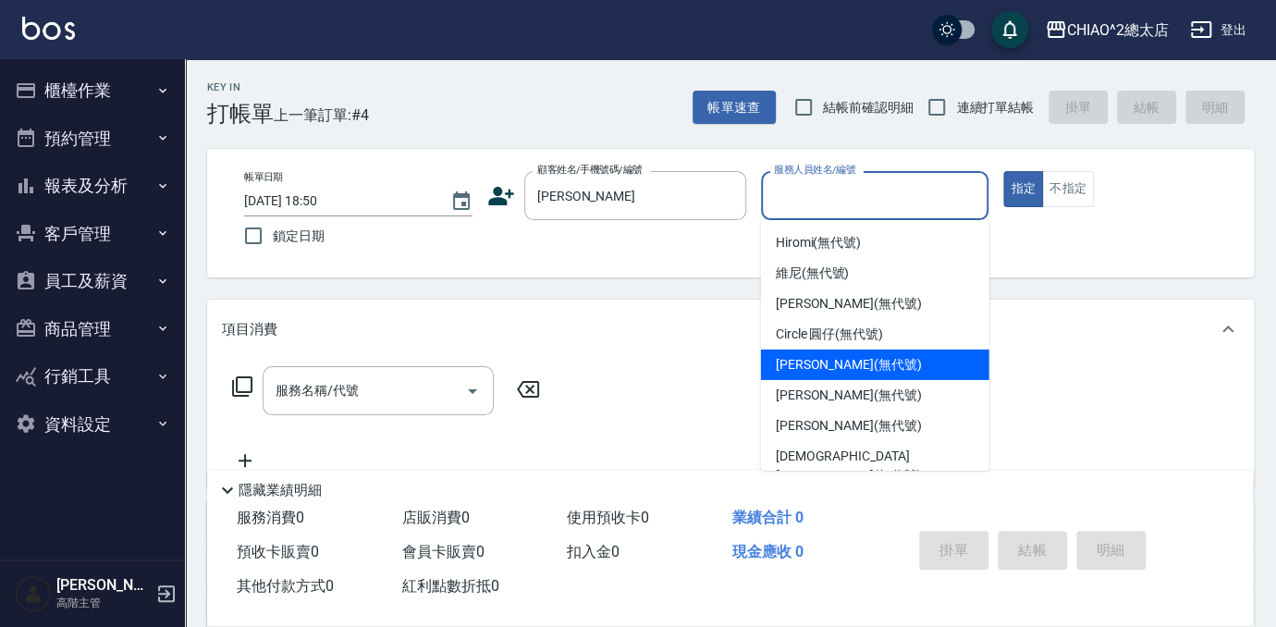
click at [889, 368] on div "[PERSON_NAME] (無代號)" at bounding box center [875, 364] width 228 height 31
type input "[PERSON_NAME](無代號)"
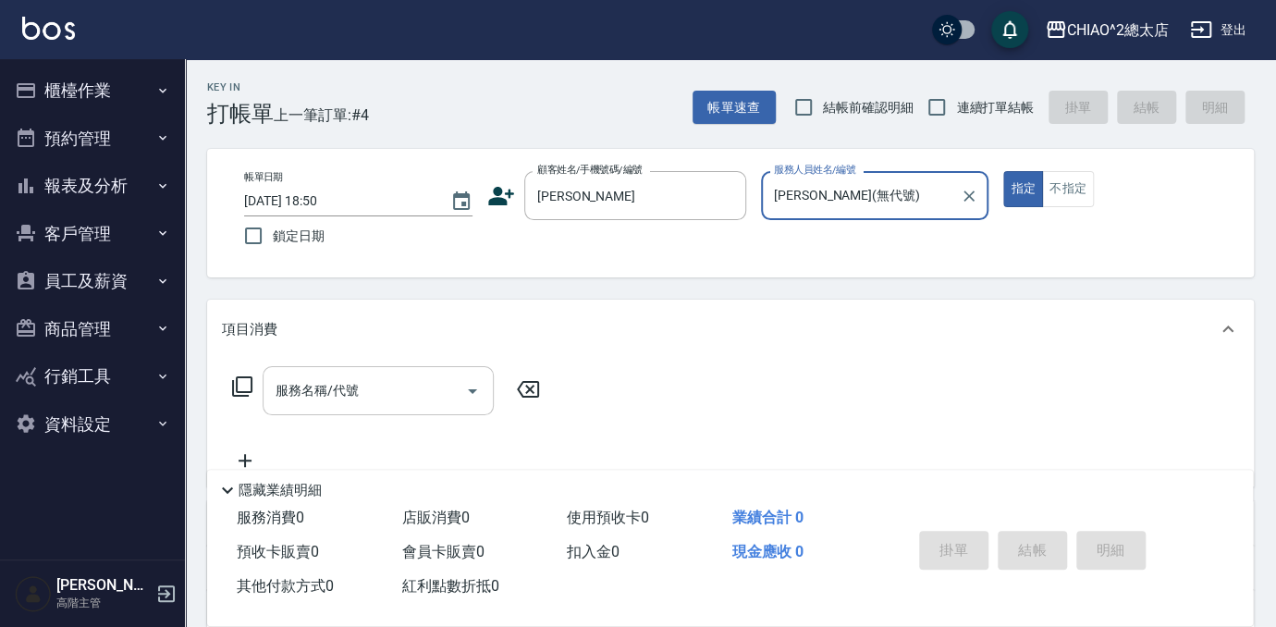
click at [365, 396] on input "服務名稱/代號" at bounding box center [364, 390] width 187 height 32
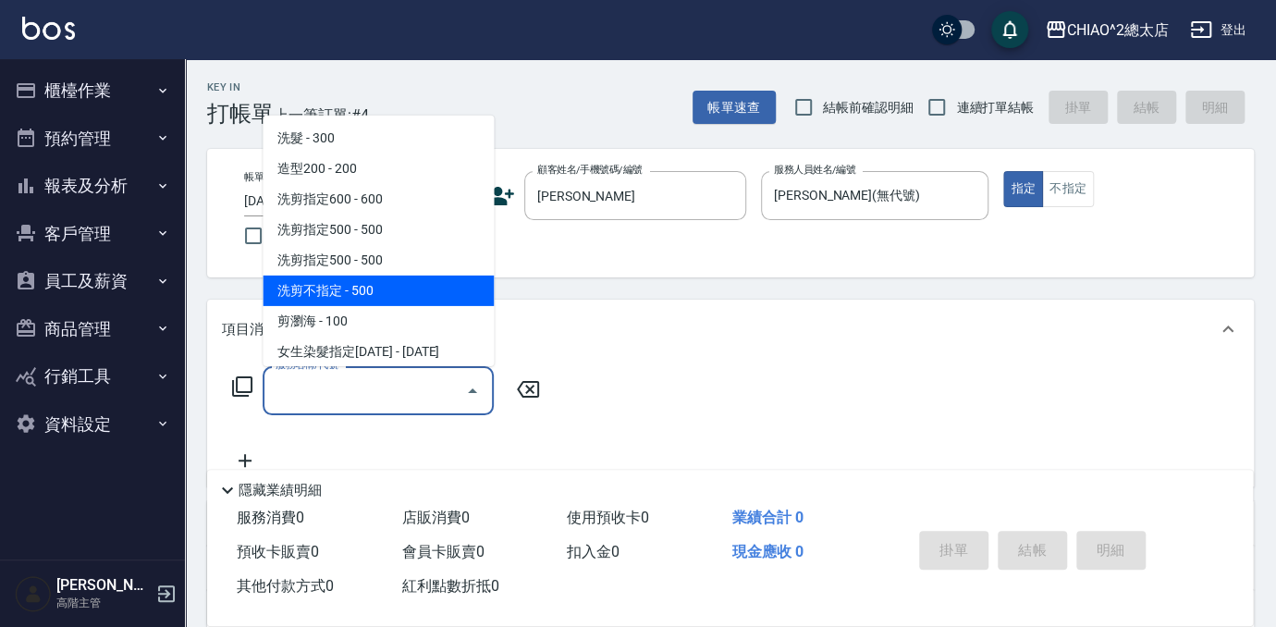
click at [625, 327] on div "項目消費" at bounding box center [719, 329] width 995 height 19
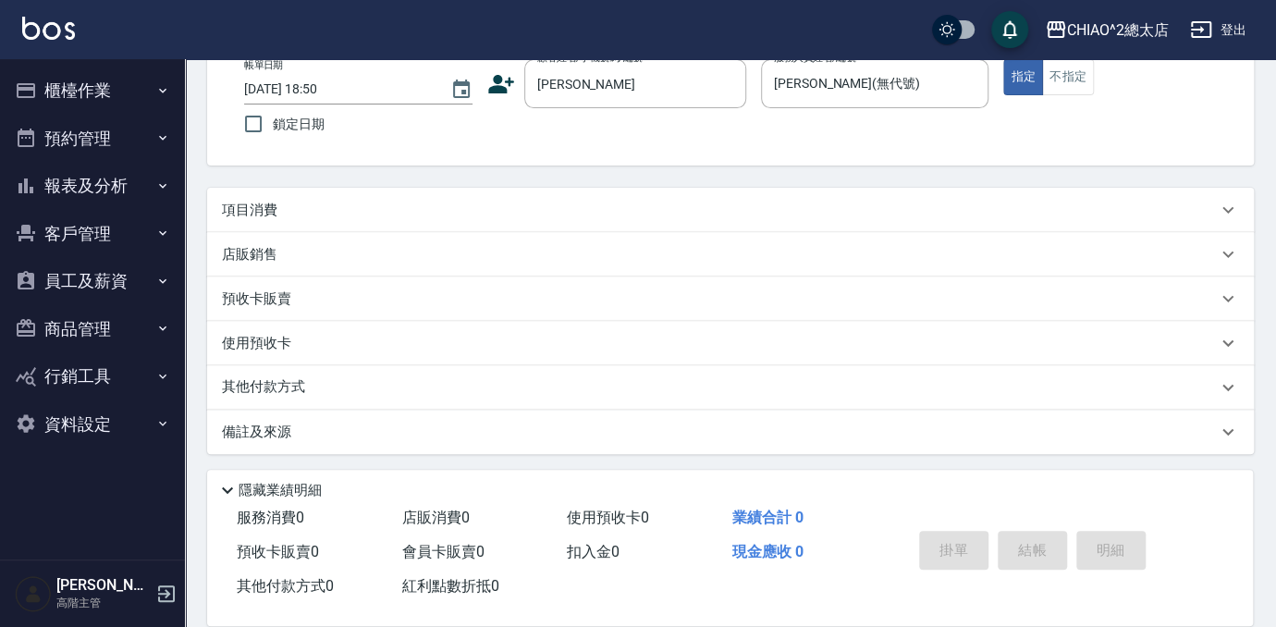
scroll to position [114, 0]
click at [426, 289] on div "預收卡販賣" at bounding box center [719, 297] width 995 height 19
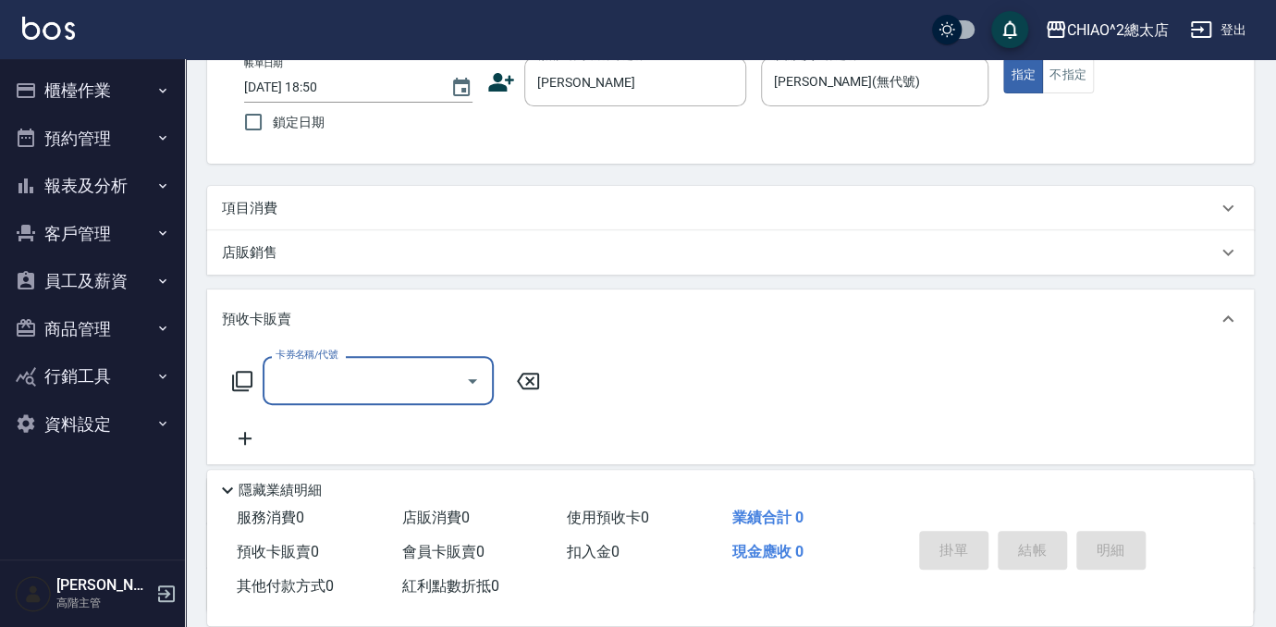
scroll to position [0, 0]
click at [441, 258] on div "店販銷售" at bounding box center [719, 252] width 995 height 19
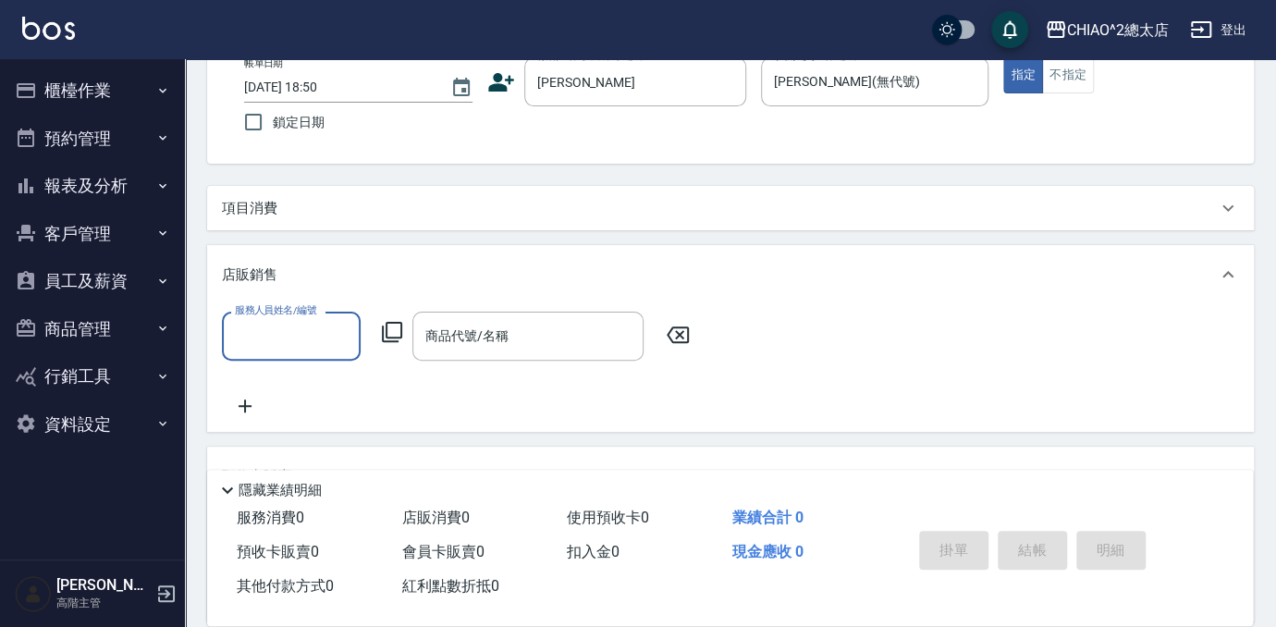
click at [311, 341] on input "服務人員姓名/編號" at bounding box center [291, 336] width 122 height 32
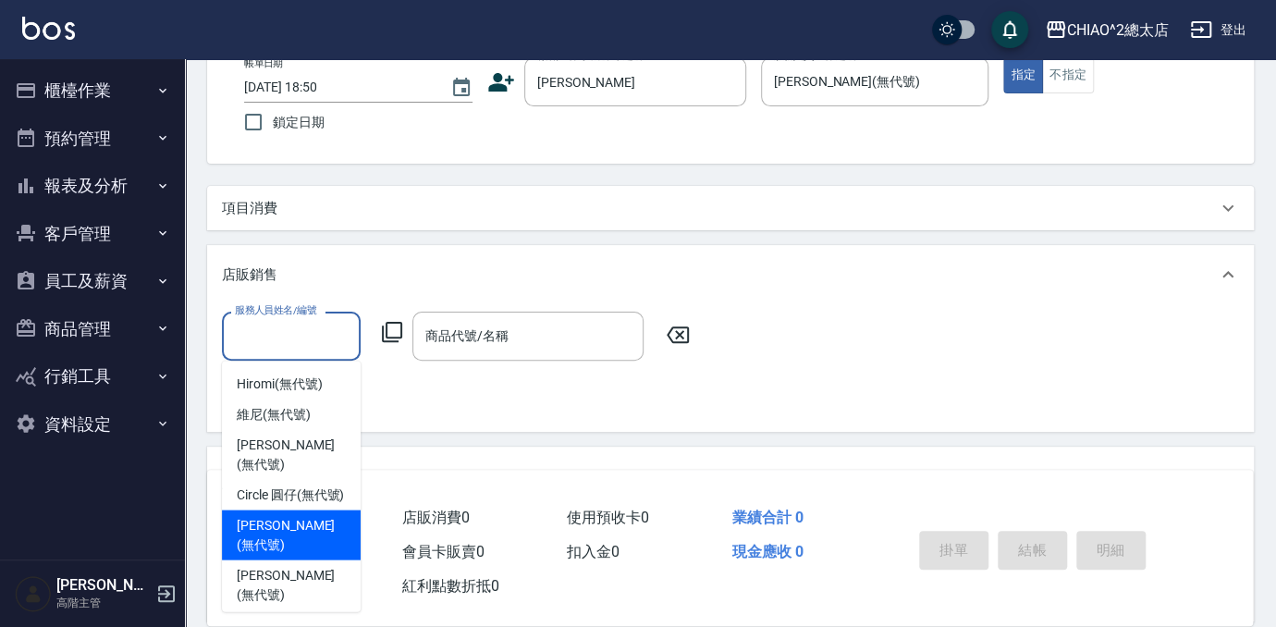
click at [303, 519] on span "[PERSON_NAME] (無代號)" at bounding box center [291, 534] width 109 height 39
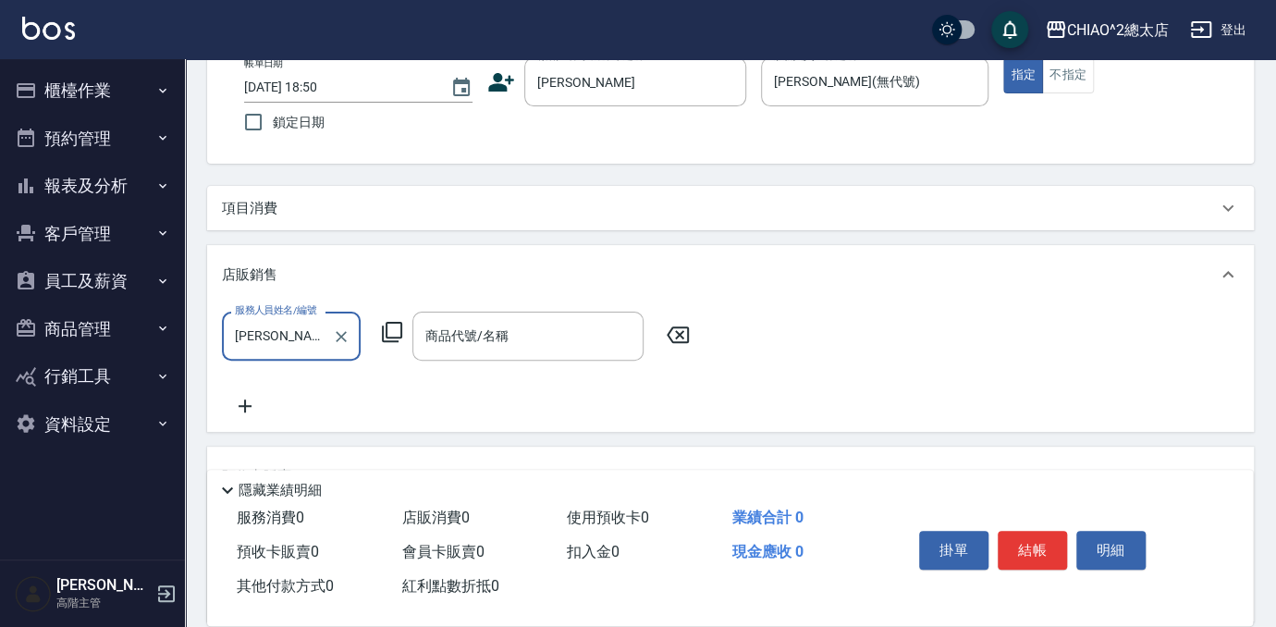
type input "[PERSON_NAME](無代號)"
click at [499, 349] on input "商品代號/名稱" at bounding box center [528, 336] width 214 height 32
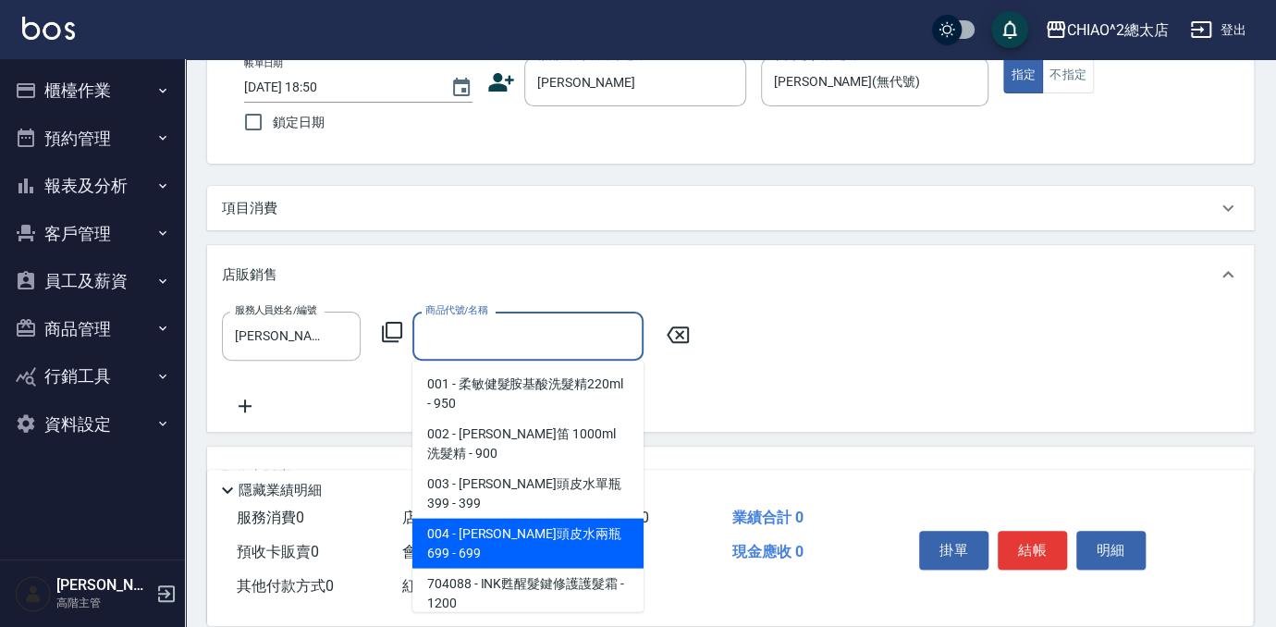
click at [571, 518] on span "004 - [PERSON_NAME]頭皮水兩瓶699 - 699" at bounding box center [527, 543] width 231 height 50
type input "[PERSON_NAME]頭皮水兩瓶699"
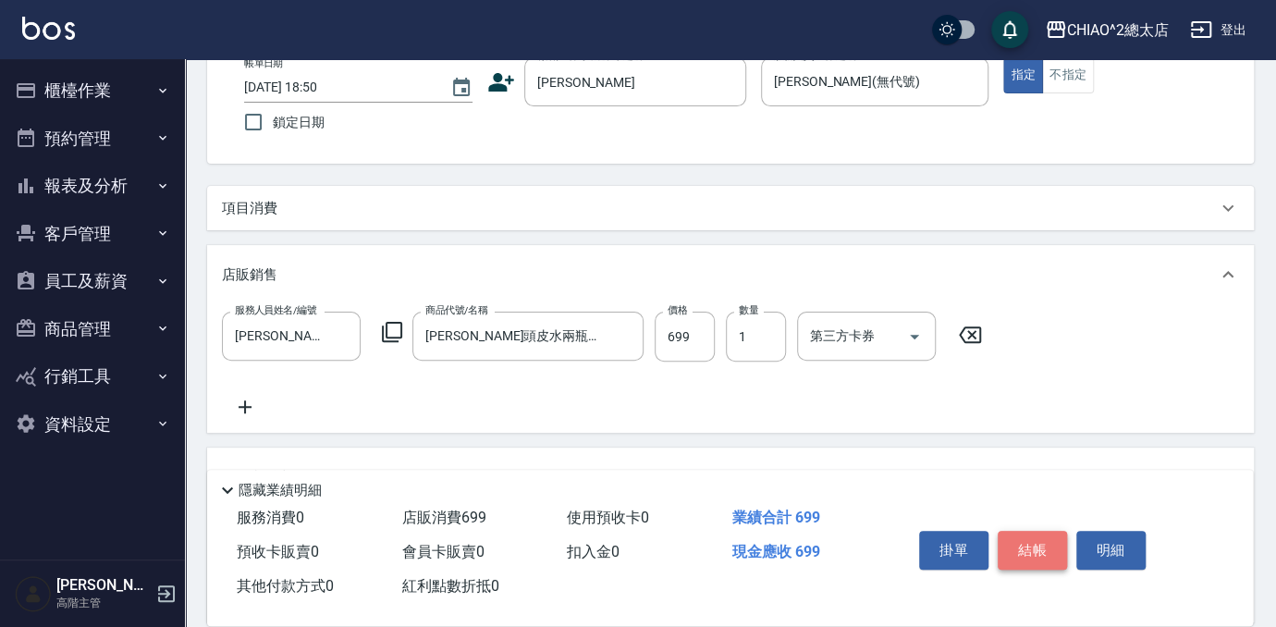
click at [1023, 541] on button "結帳" at bounding box center [1032, 550] width 69 height 39
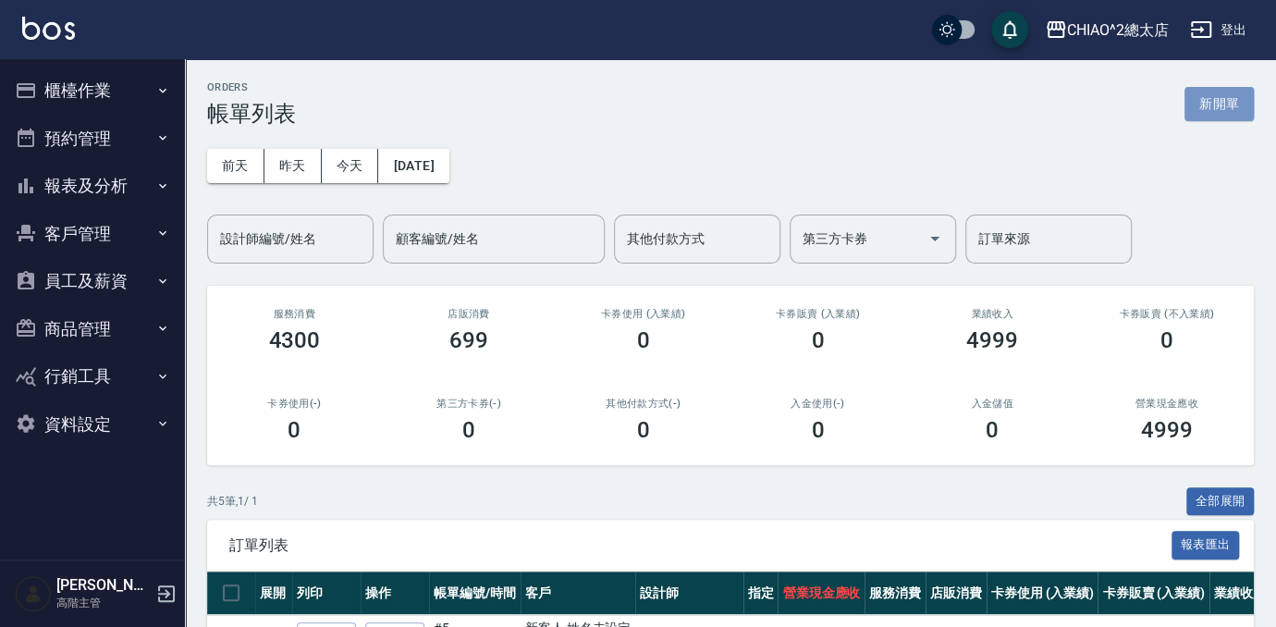
drag, startPoint x: 1206, startPoint y: 100, endPoint x: 1130, endPoint y: 107, distance: 76.2
click at [1206, 100] on button "新開單" at bounding box center [1218, 104] width 69 height 34
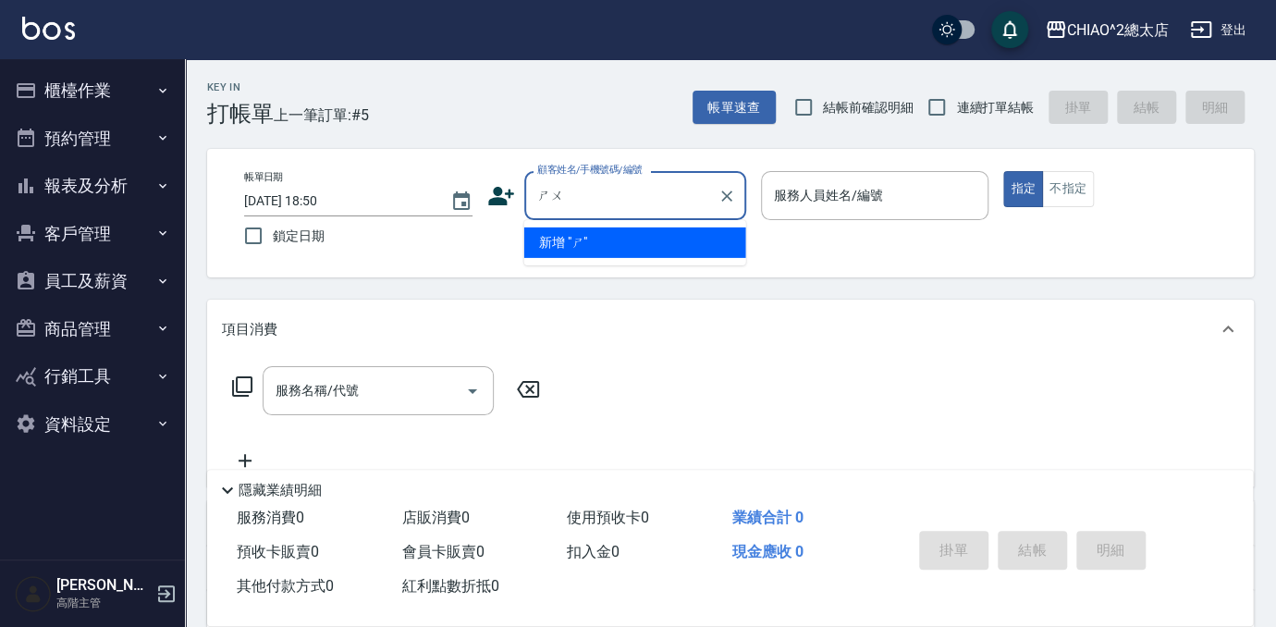
type input "書"
type input "[PERSON_NAME]"
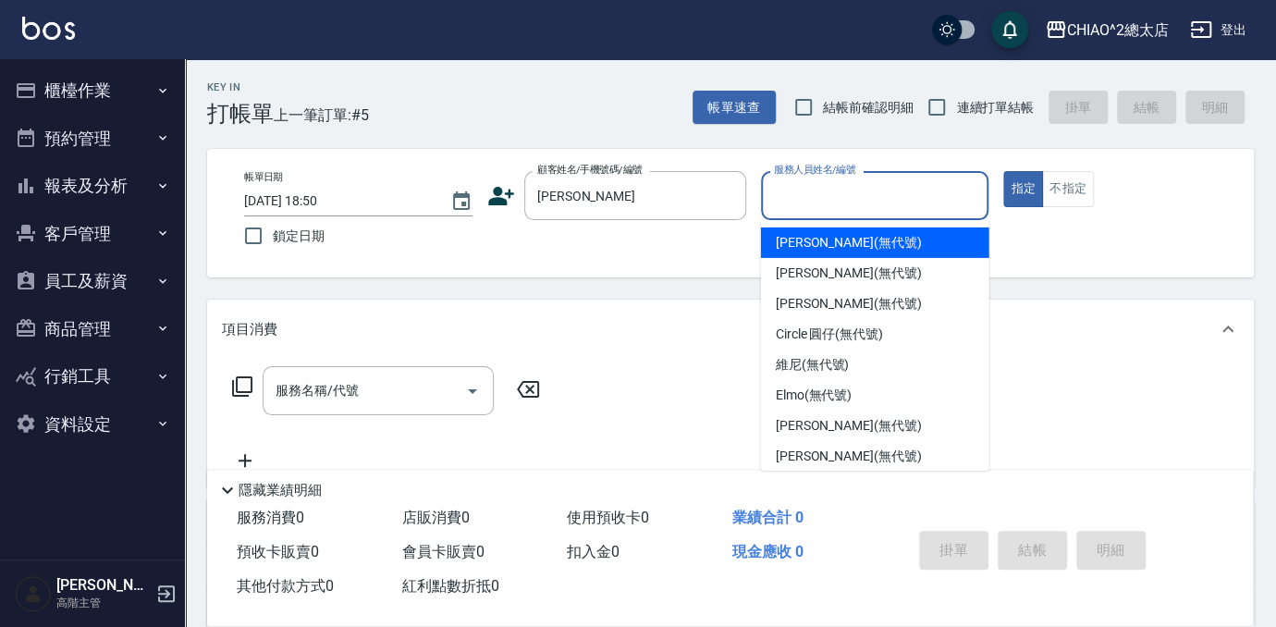
click at [917, 198] on input "服務人員姓名/編號" at bounding box center [875, 195] width 212 height 32
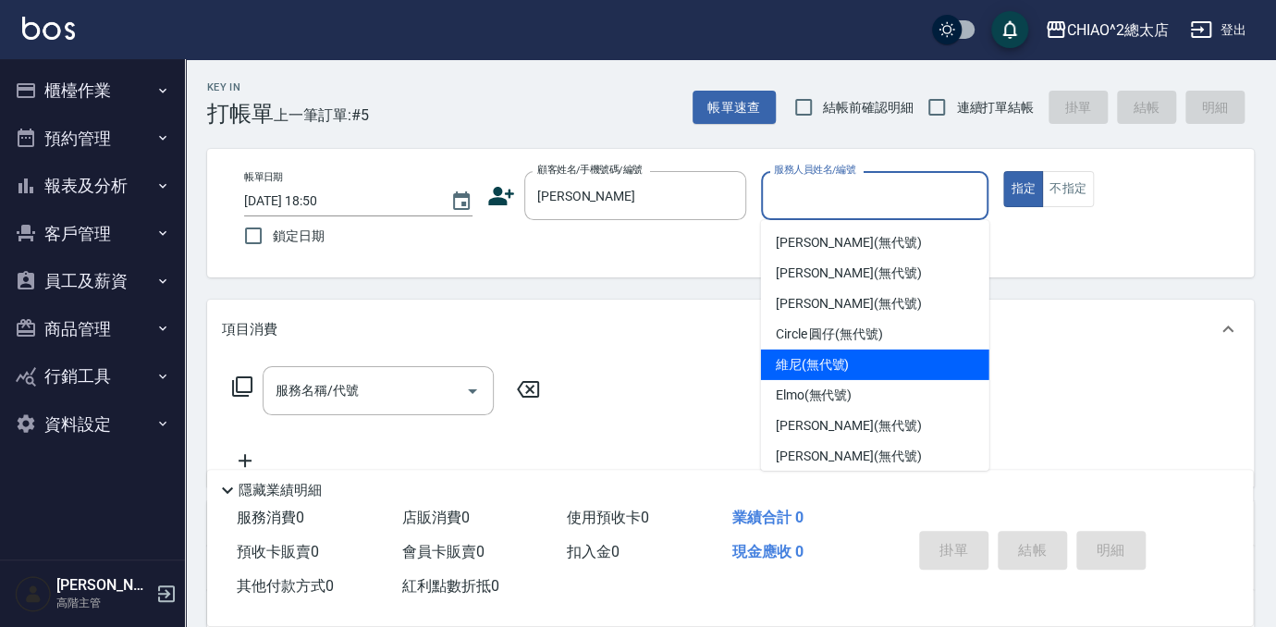
click at [890, 368] on div "維尼 (無代號)" at bounding box center [875, 364] width 228 height 31
type input "維尼(無代號)"
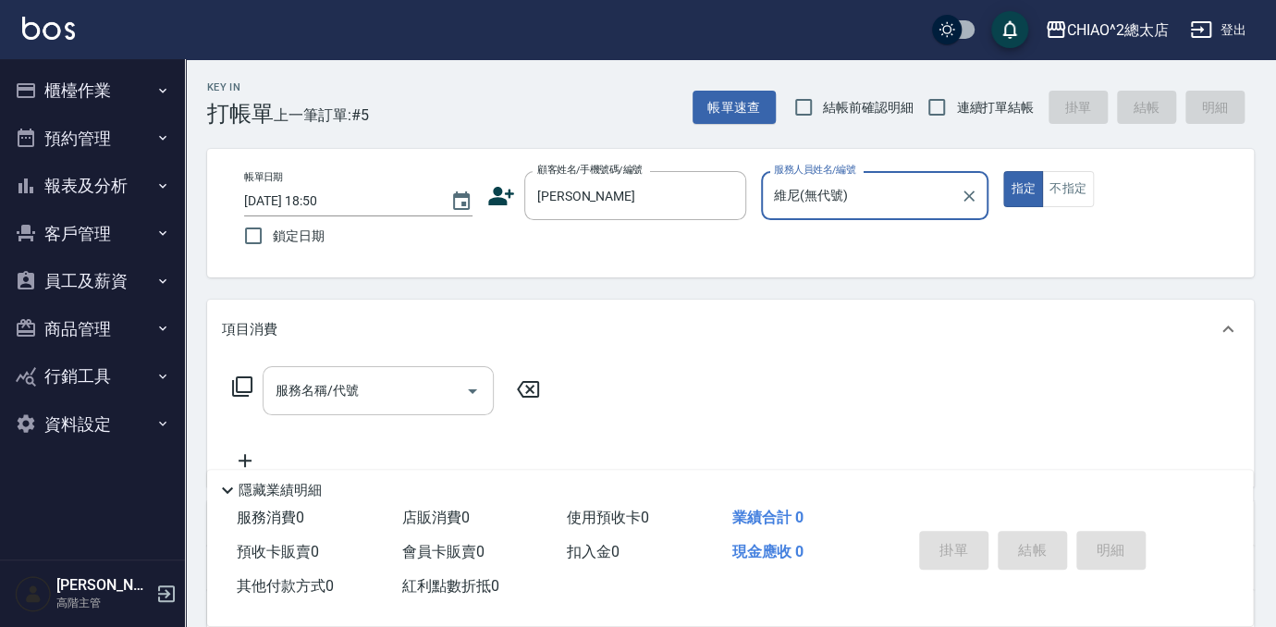
click at [379, 374] on div "服務名稱/代號" at bounding box center [378, 390] width 231 height 49
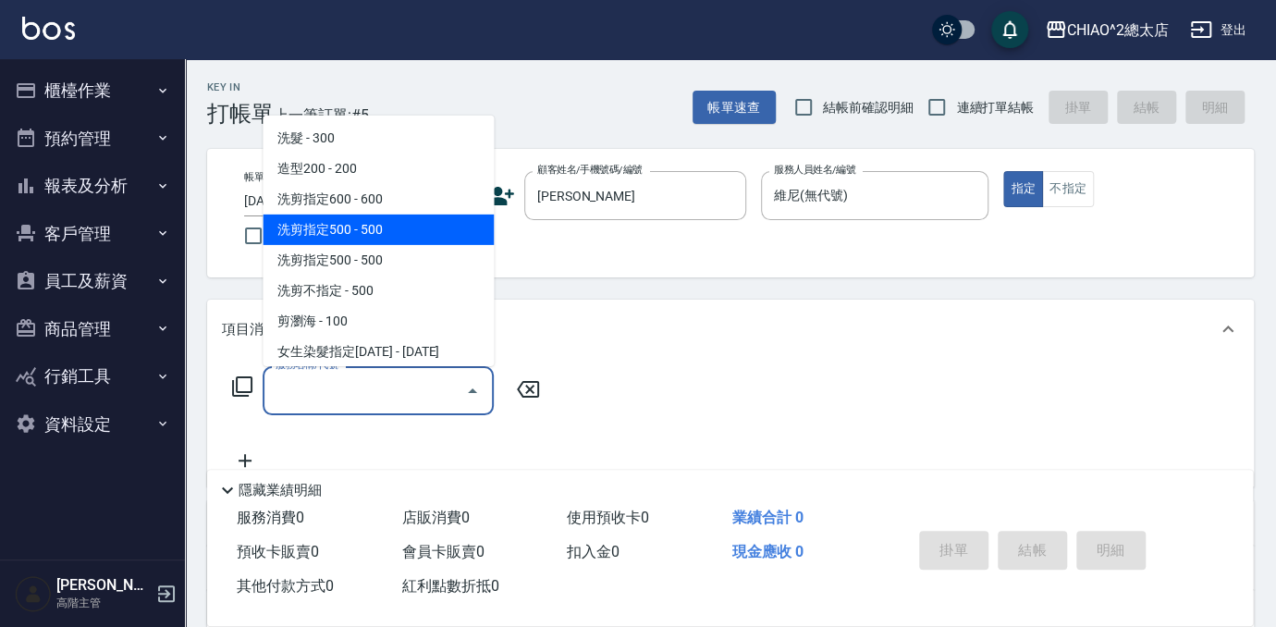
click at [393, 234] on span "洗剪指定500 - 500" at bounding box center [378, 229] width 231 height 31
type input "洗剪指定500(103108)"
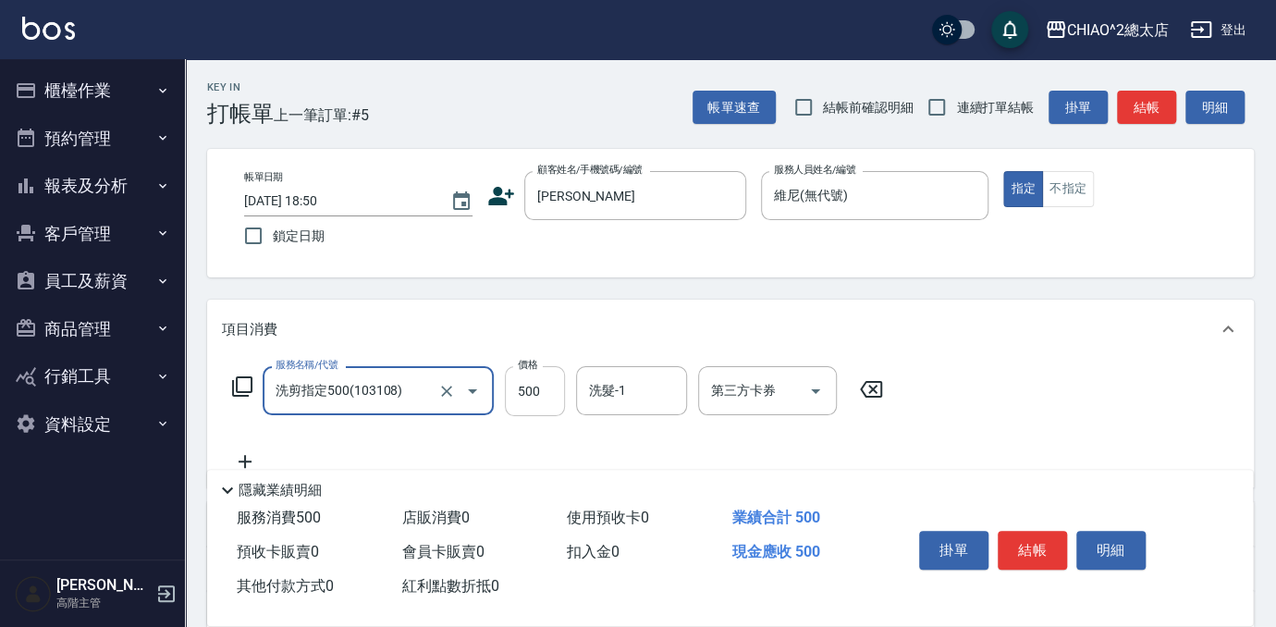
click at [549, 383] on input "500" at bounding box center [535, 391] width 60 height 50
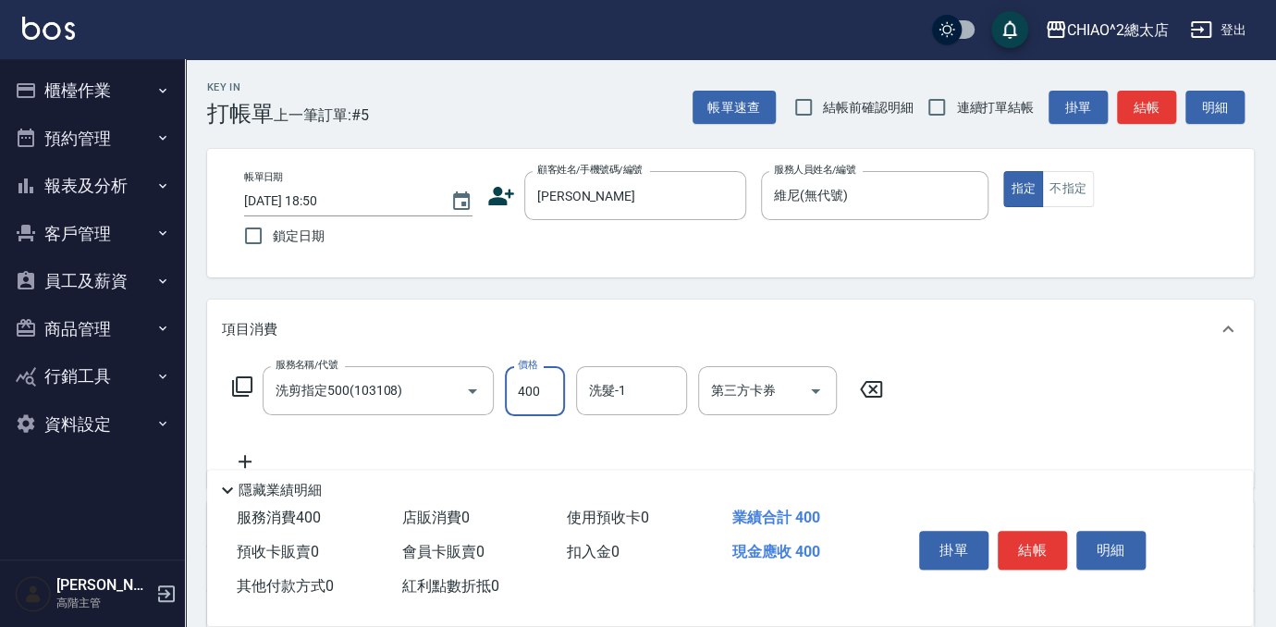
type input "400"
click at [249, 460] on icon at bounding box center [245, 461] width 46 height 22
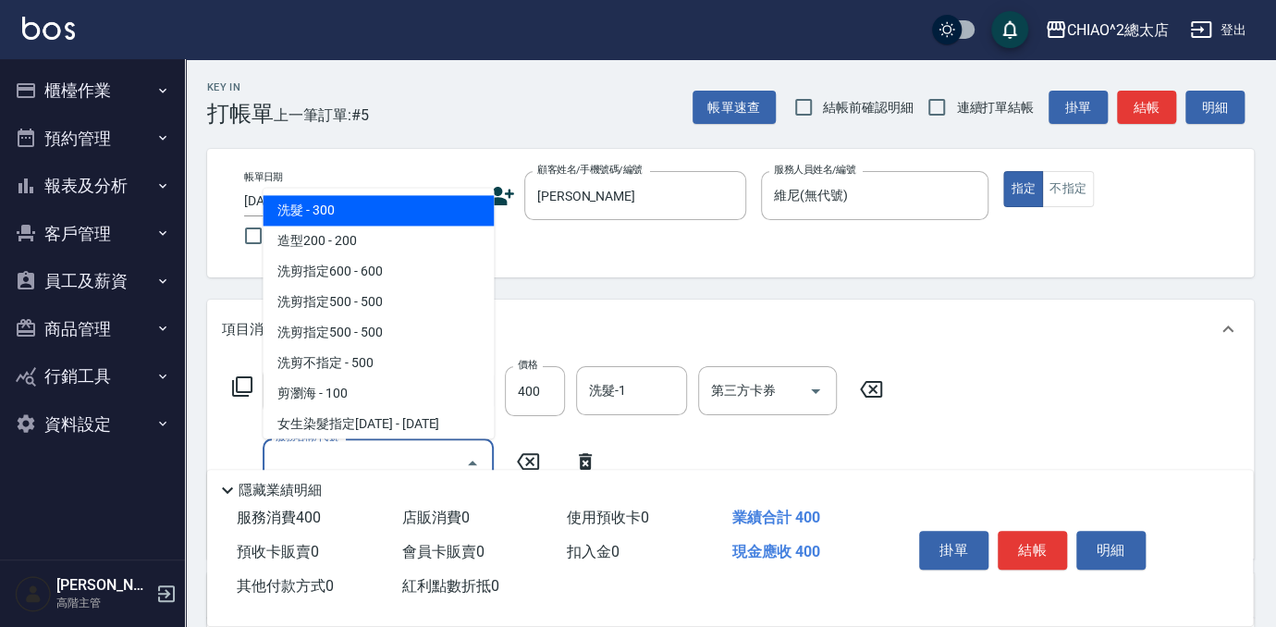
click at [345, 459] on input "服務名稱/代號" at bounding box center [364, 463] width 187 height 32
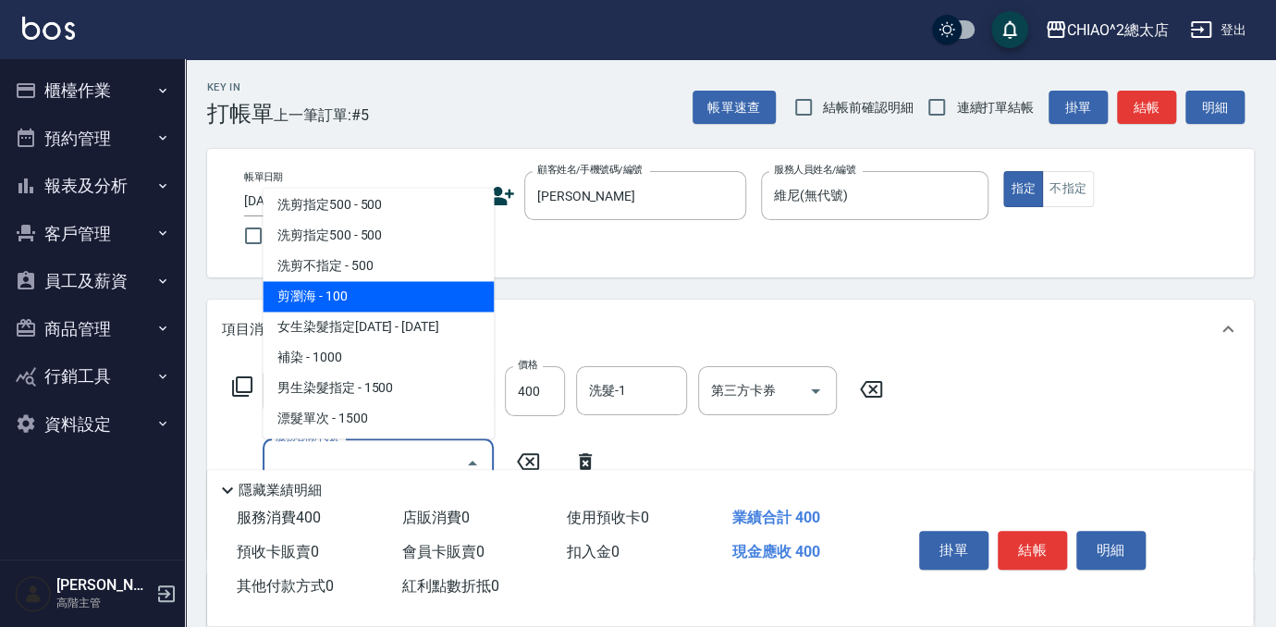
scroll to position [251, 0]
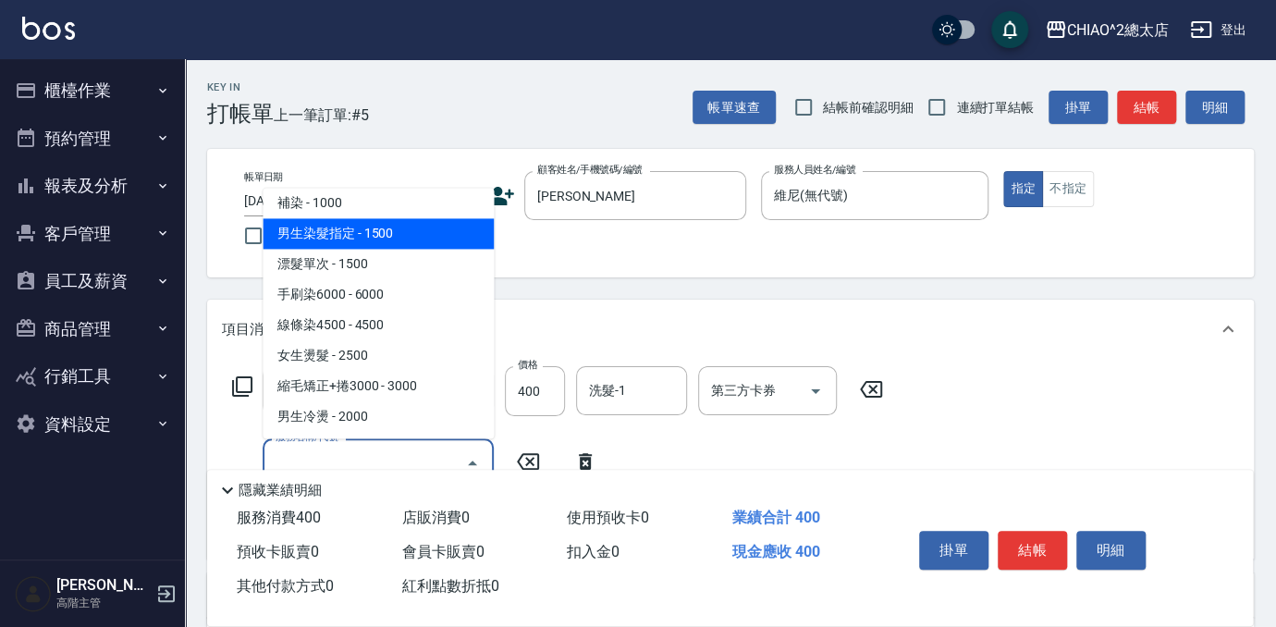
click at [348, 237] on span "男生染髮指定 - 1500" at bounding box center [378, 233] width 231 height 31
type input "男生染髮指定(103115)"
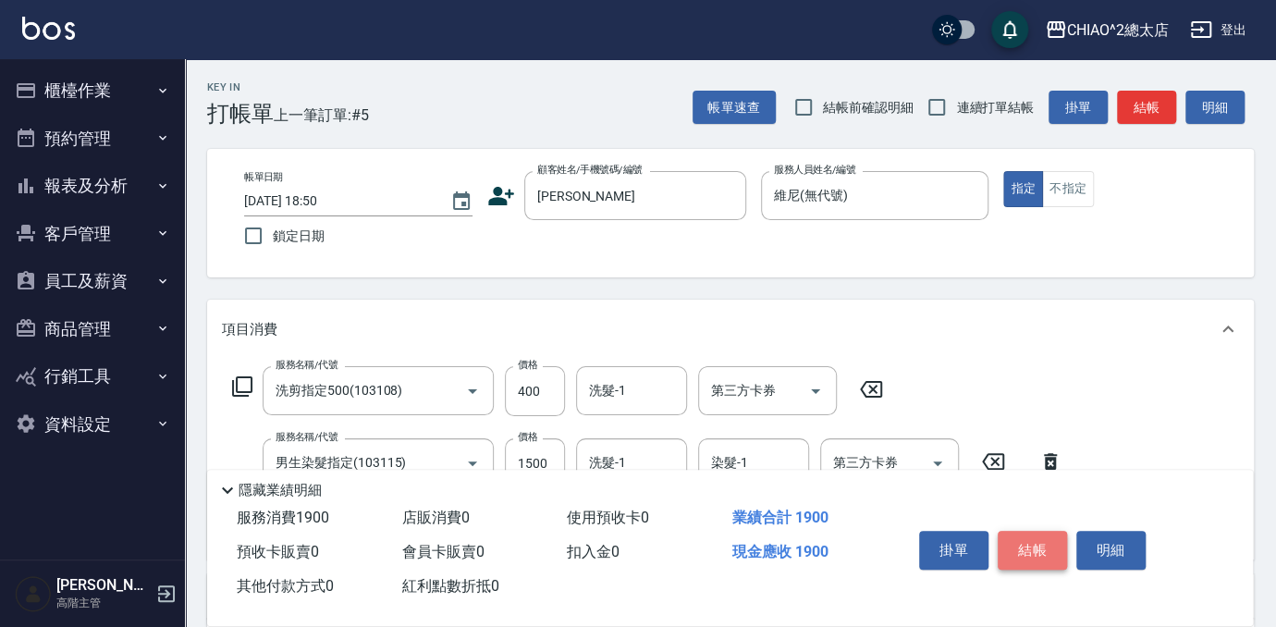
click at [1036, 545] on button "結帳" at bounding box center [1032, 550] width 69 height 39
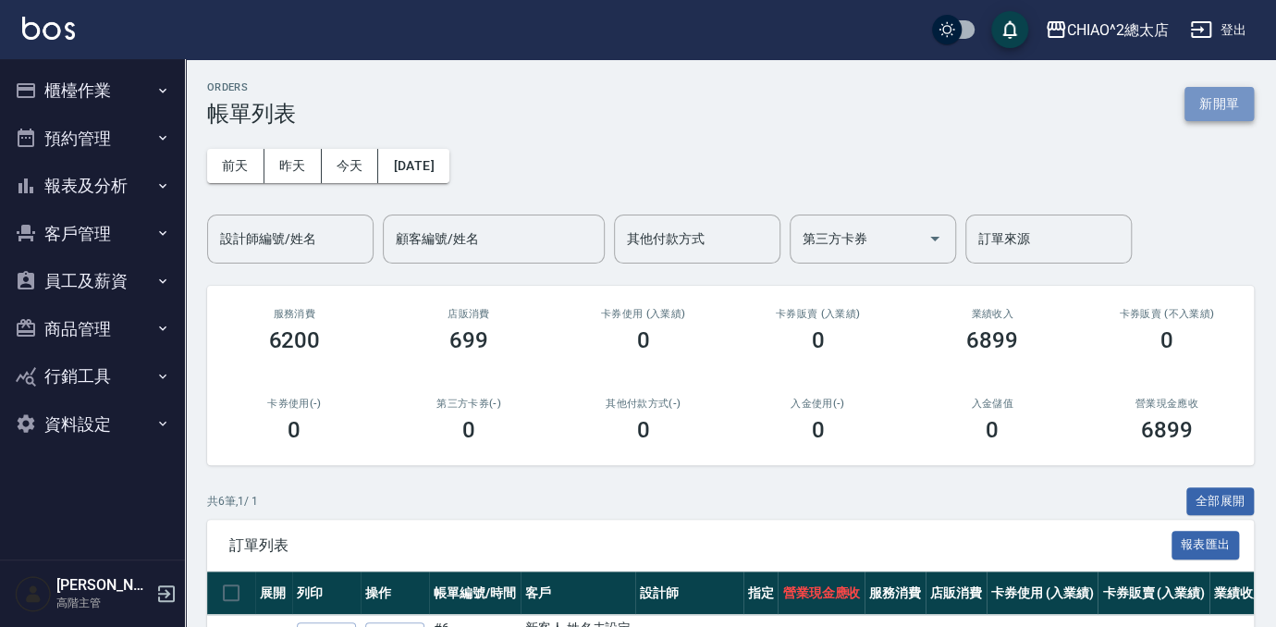
click at [1224, 104] on button "新開單" at bounding box center [1218, 104] width 69 height 34
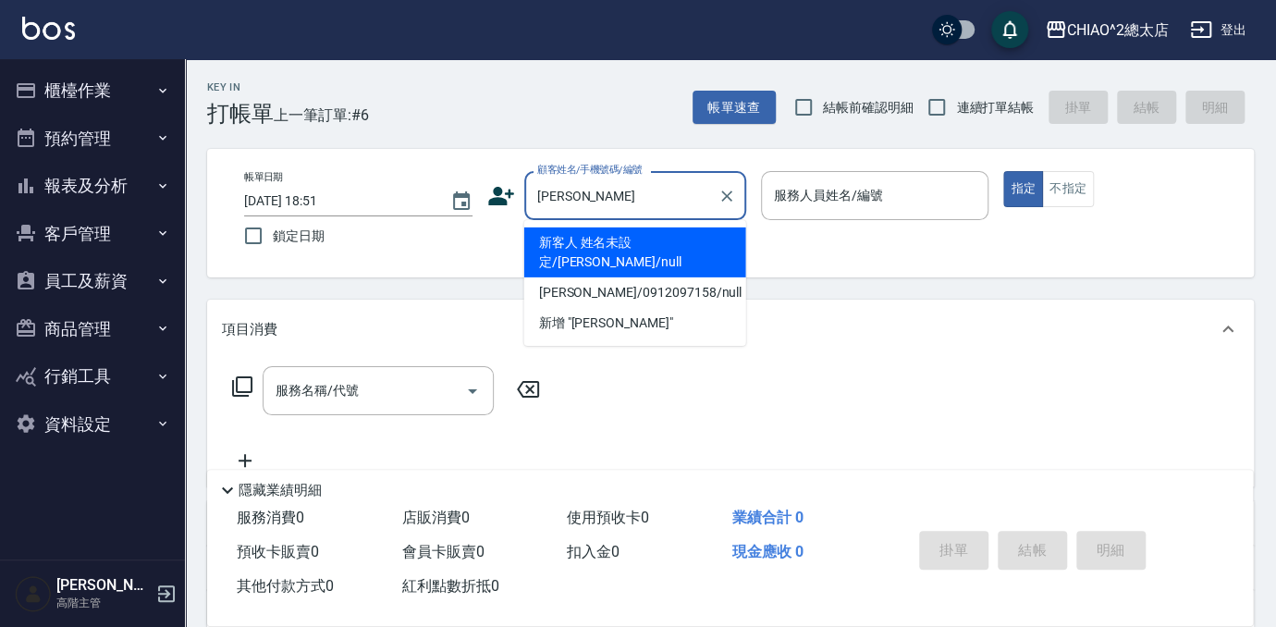
click at [670, 243] on li "新客人 姓名未設定/[PERSON_NAME]/null" at bounding box center [635, 252] width 222 height 50
type input "新客人 姓名未設定/[PERSON_NAME]/null"
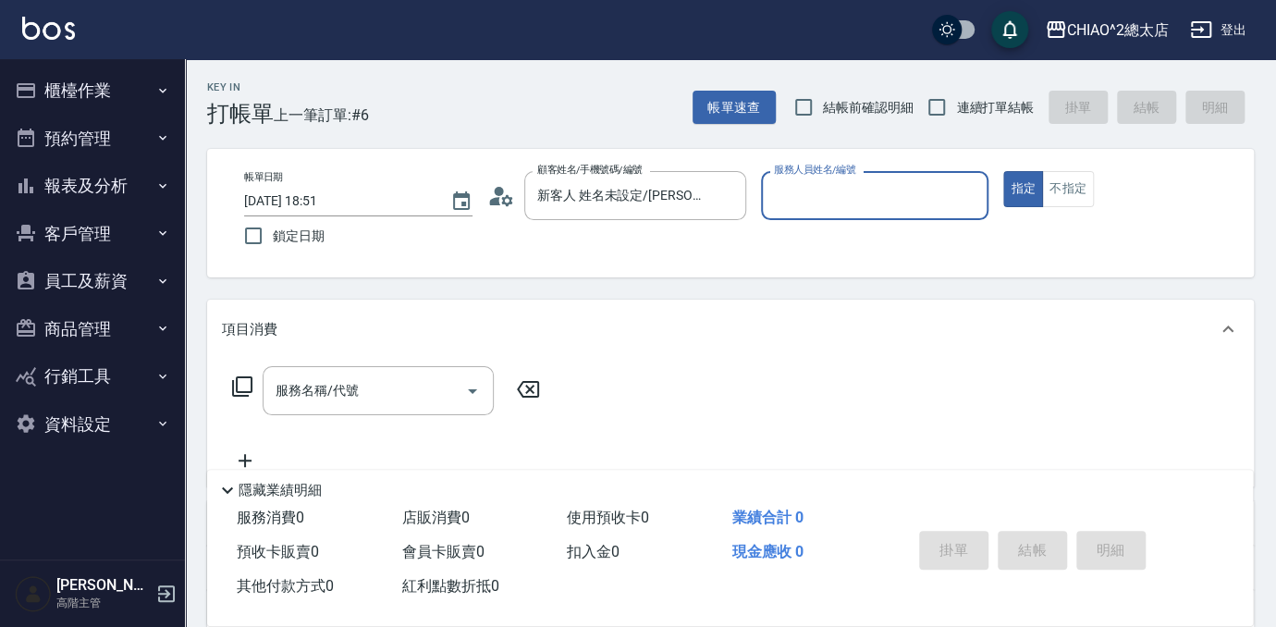
click at [872, 186] on input "服務人員姓名/編號" at bounding box center [875, 195] width 212 height 32
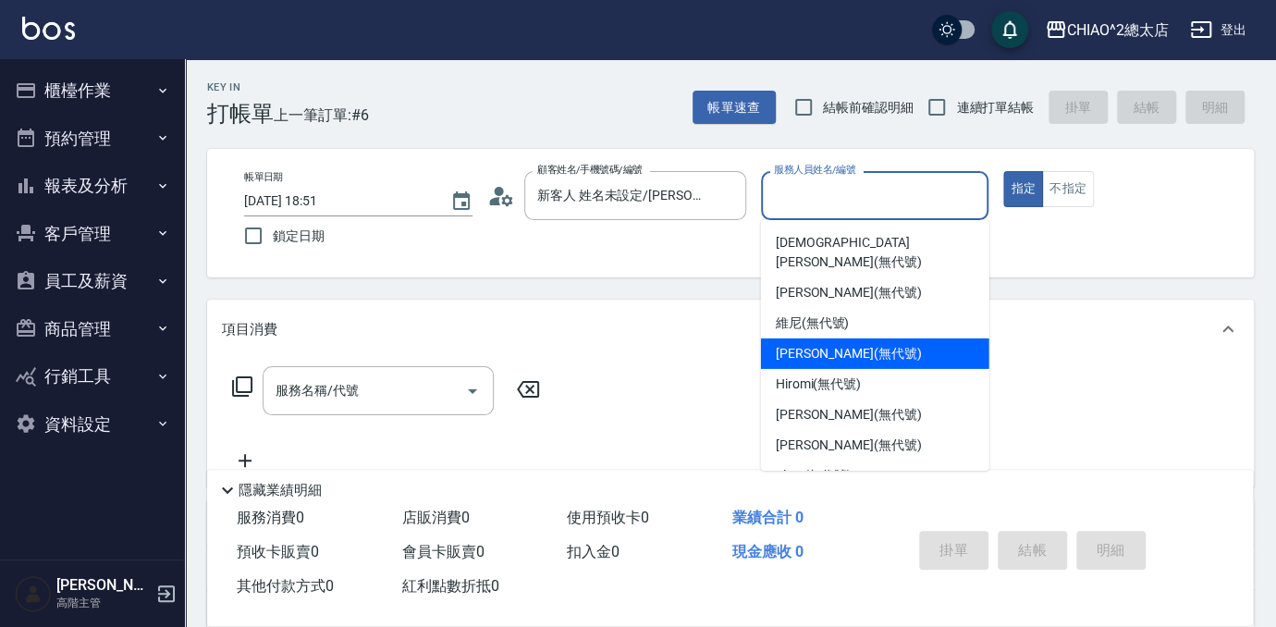
click at [887, 338] on div "[PERSON_NAME] (無代號)" at bounding box center [875, 353] width 228 height 31
type input "[PERSON_NAME](無代號)"
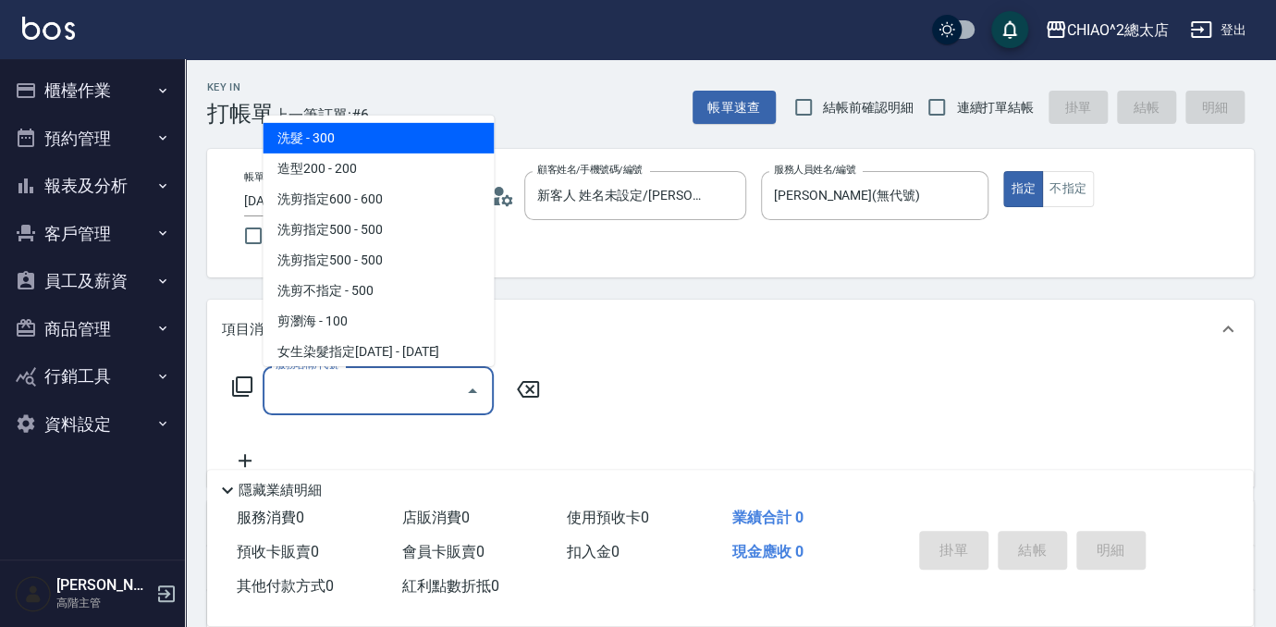
click at [386, 380] on input "服務名稱/代號" at bounding box center [364, 390] width 187 height 32
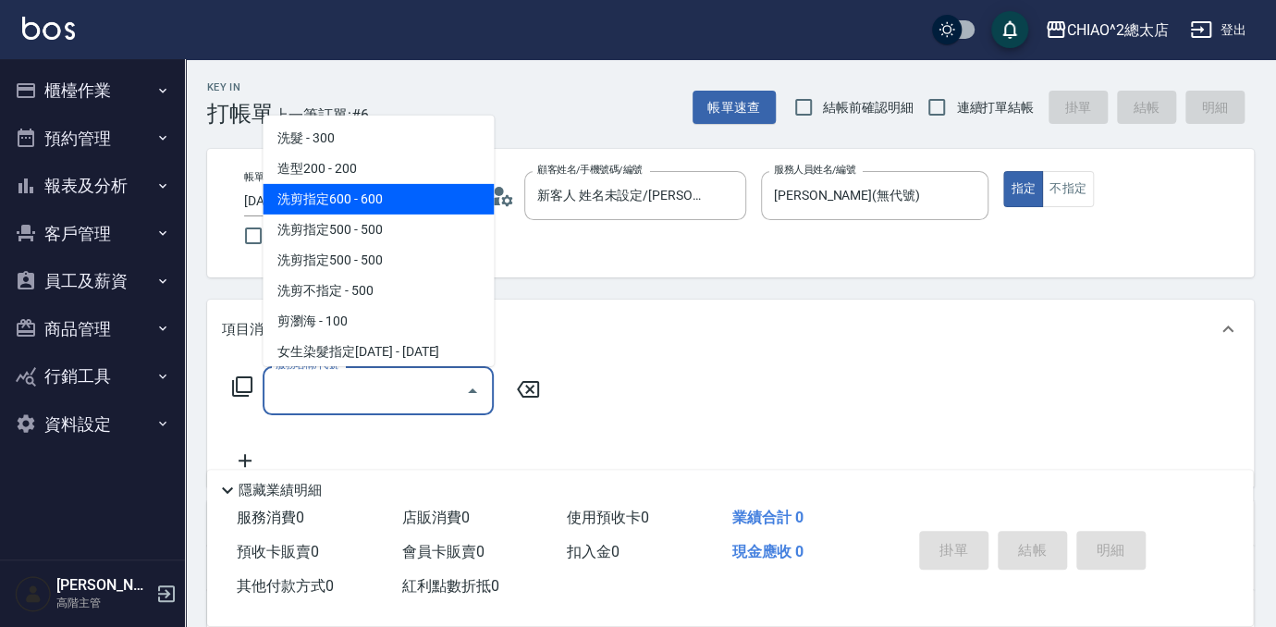
click at [406, 209] on span "洗剪指定600 - 600" at bounding box center [378, 199] width 231 height 31
type input "洗剪指定600(103107)"
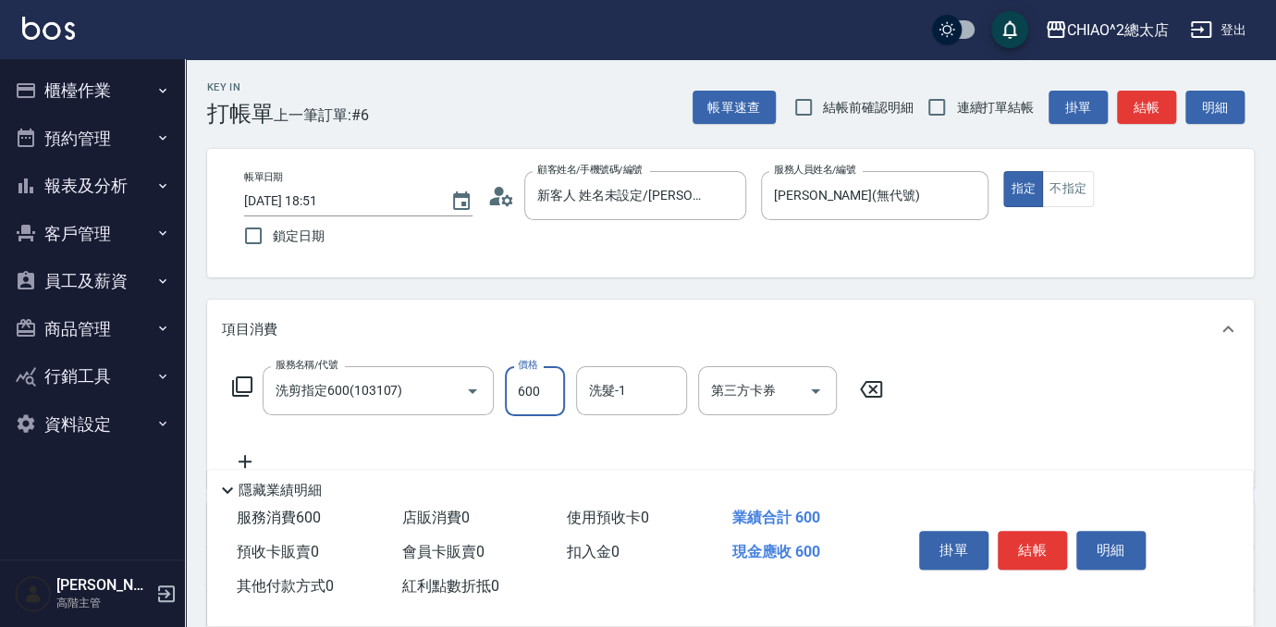
click at [551, 386] on input "600" at bounding box center [535, 391] width 60 height 50
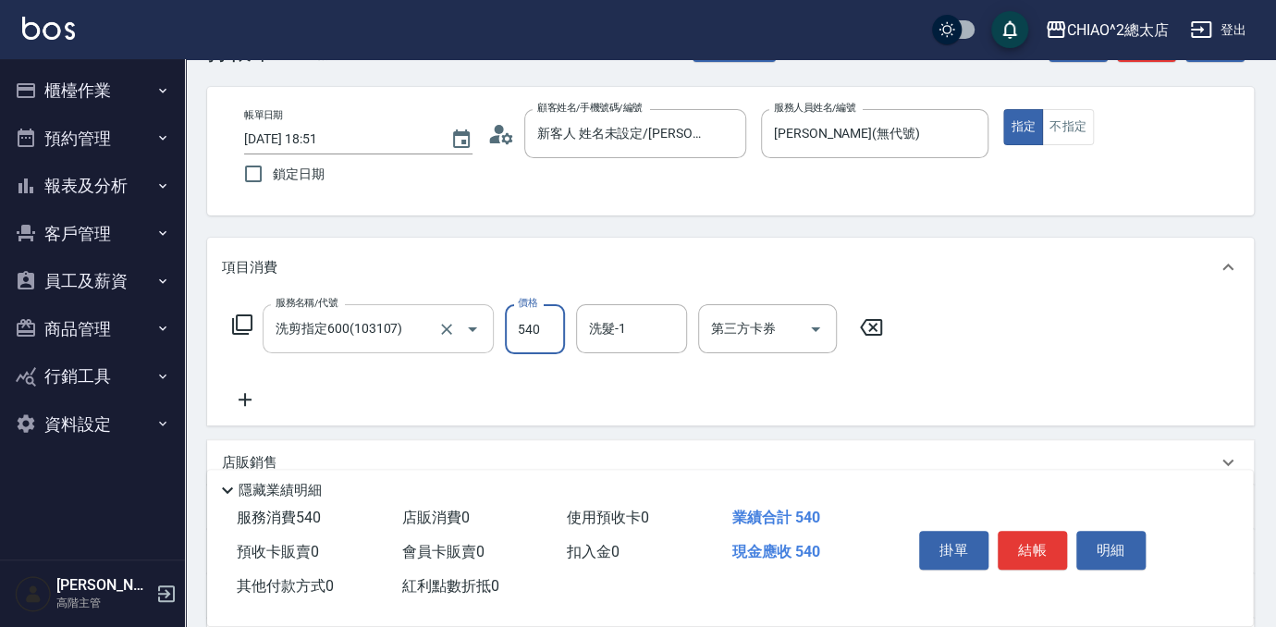
scroll to position [167, 0]
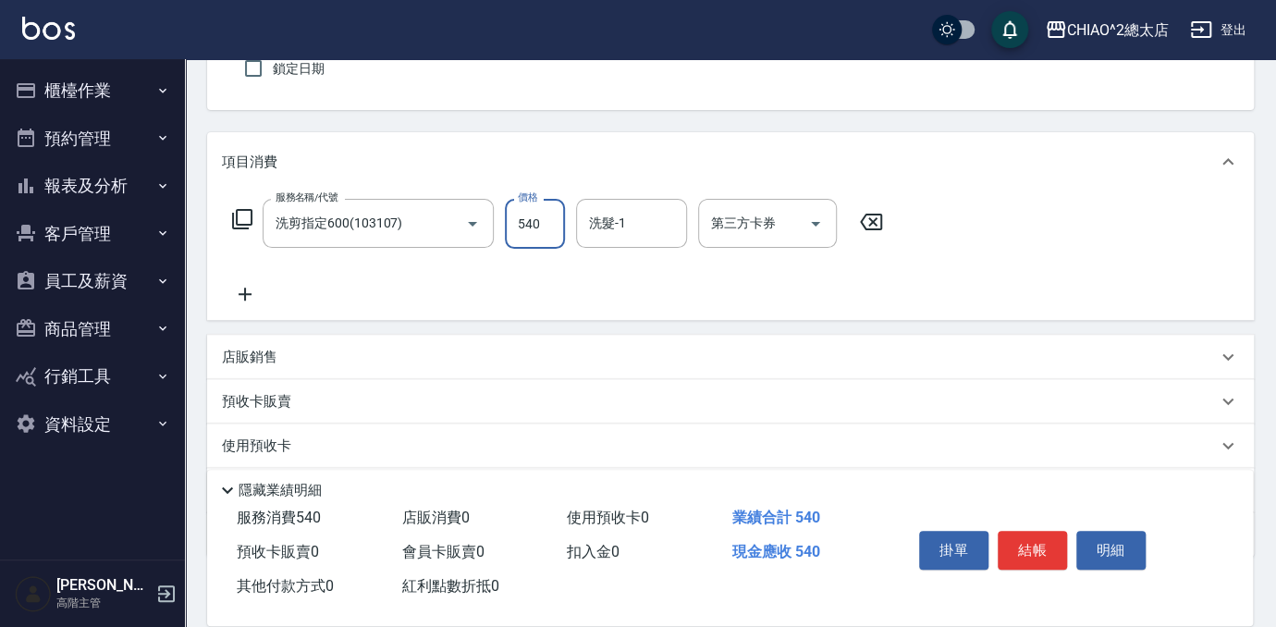
type input "540"
click at [325, 372] on div "店販銷售" at bounding box center [730, 357] width 1047 height 44
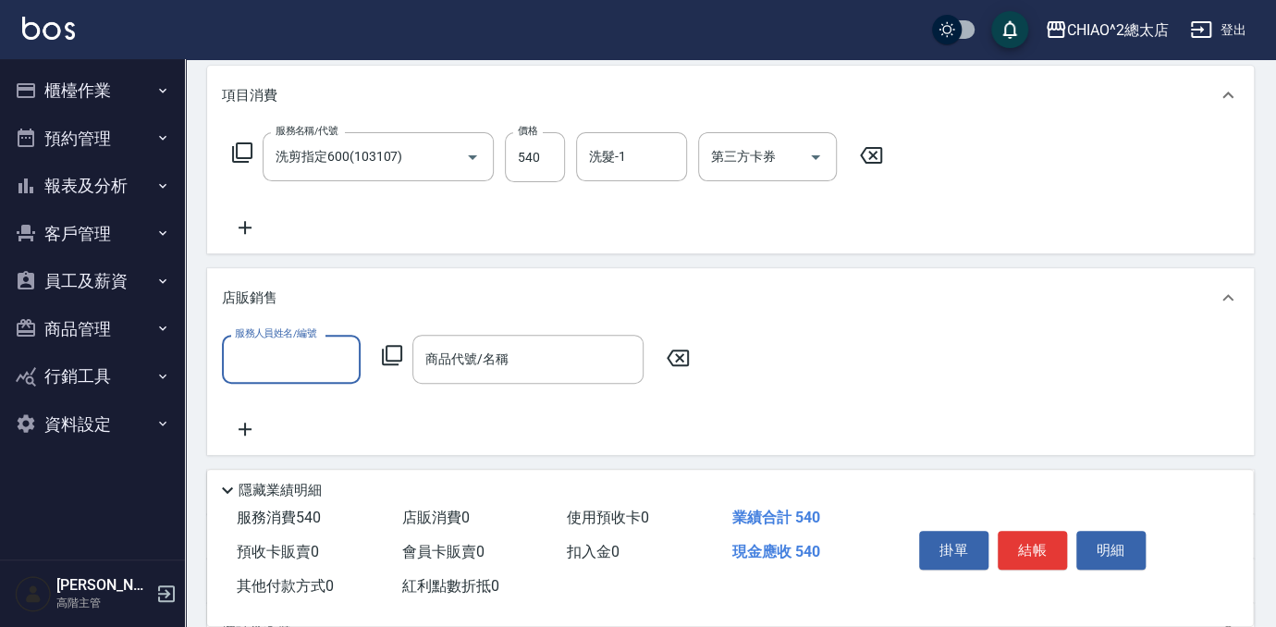
scroll to position [251, 0]
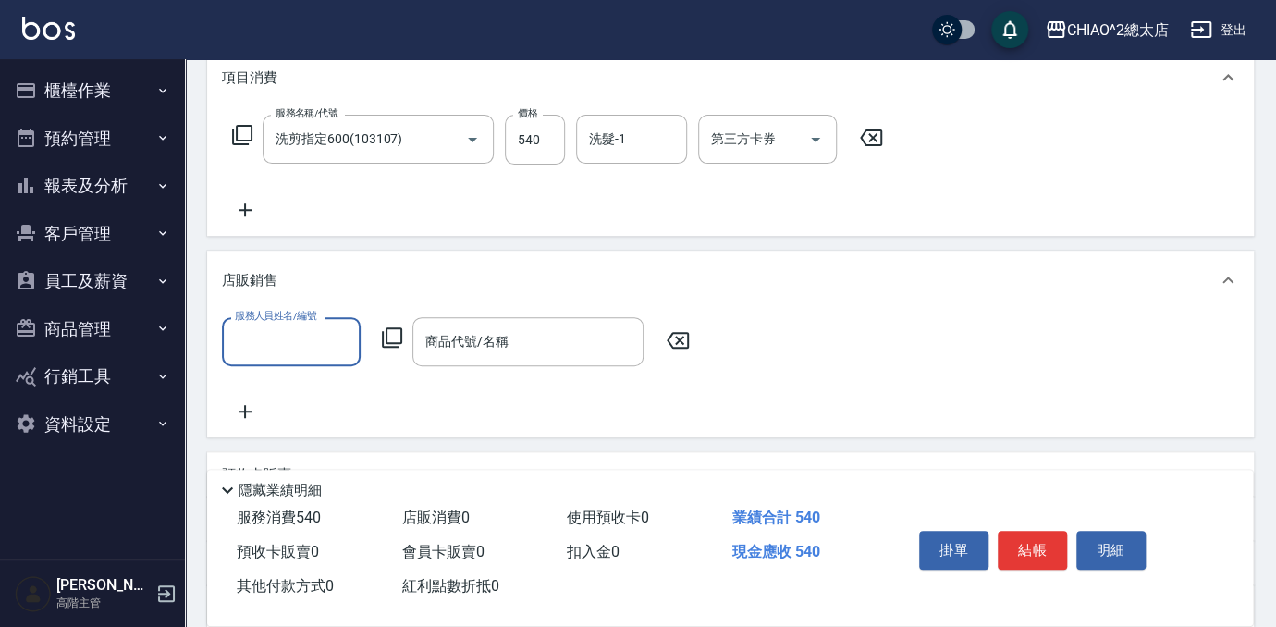
click at [331, 349] on input "服務人員姓名/編號" at bounding box center [291, 341] width 122 height 32
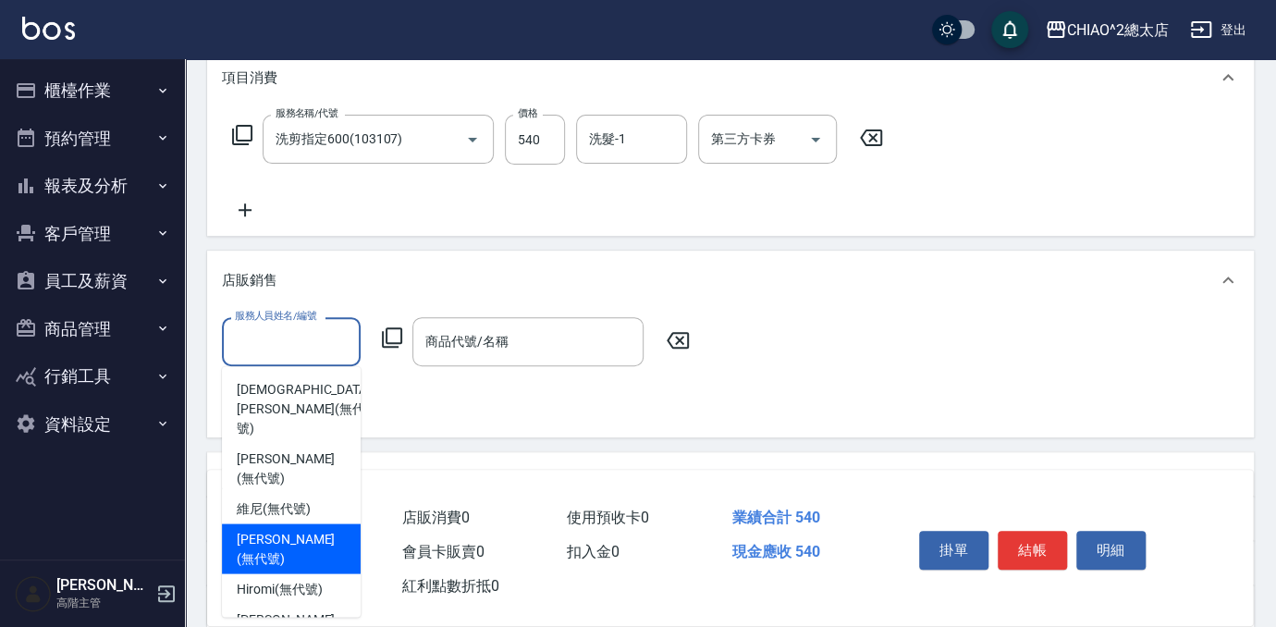
click at [315, 529] on span "[PERSON_NAME] (無代號)" at bounding box center [291, 548] width 109 height 39
type input "[PERSON_NAME](無代號)"
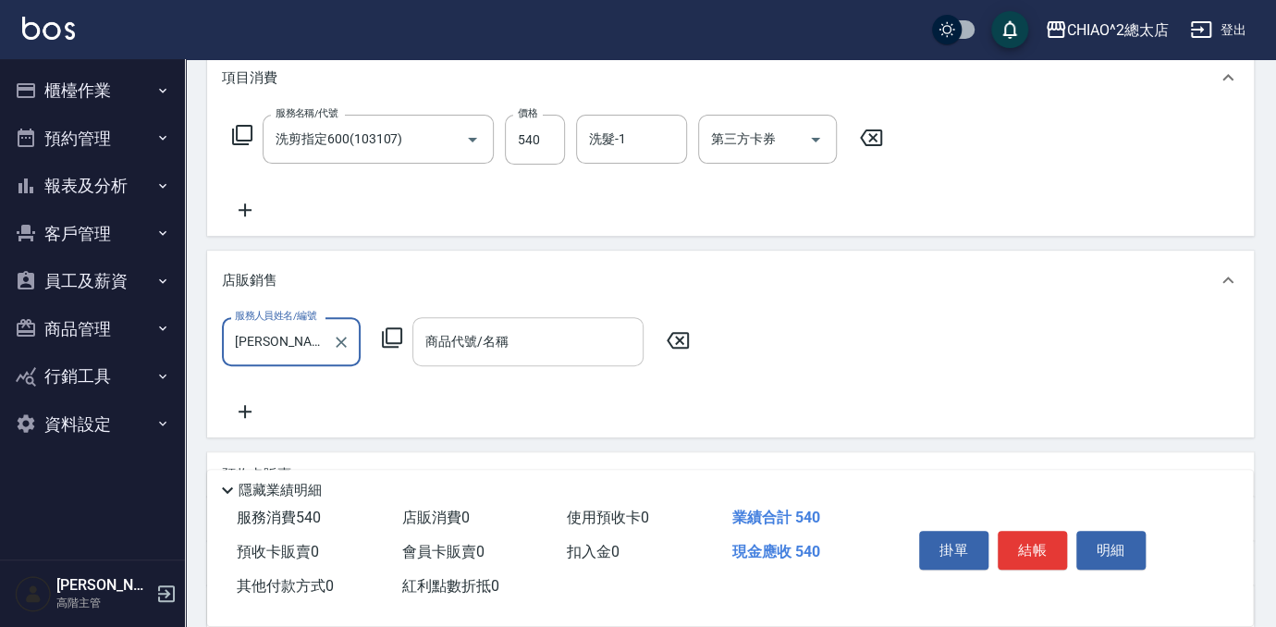
click at [478, 340] on div "商品代號/名稱 商品代號/名稱" at bounding box center [527, 341] width 231 height 49
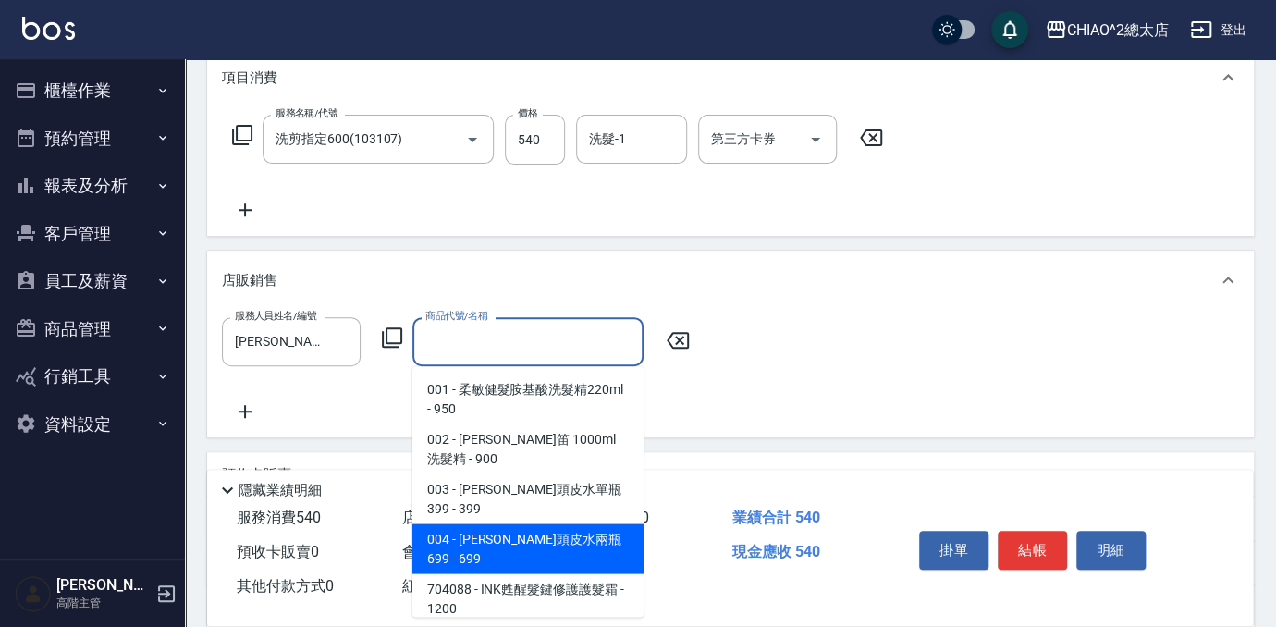
click at [538, 523] on span "004 - [PERSON_NAME]頭皮水兩瓶699 - 699" at bounding box center [527, 548] width 231 height 50
type input "[PERSON_NAME]頭皮水兩瓶699"
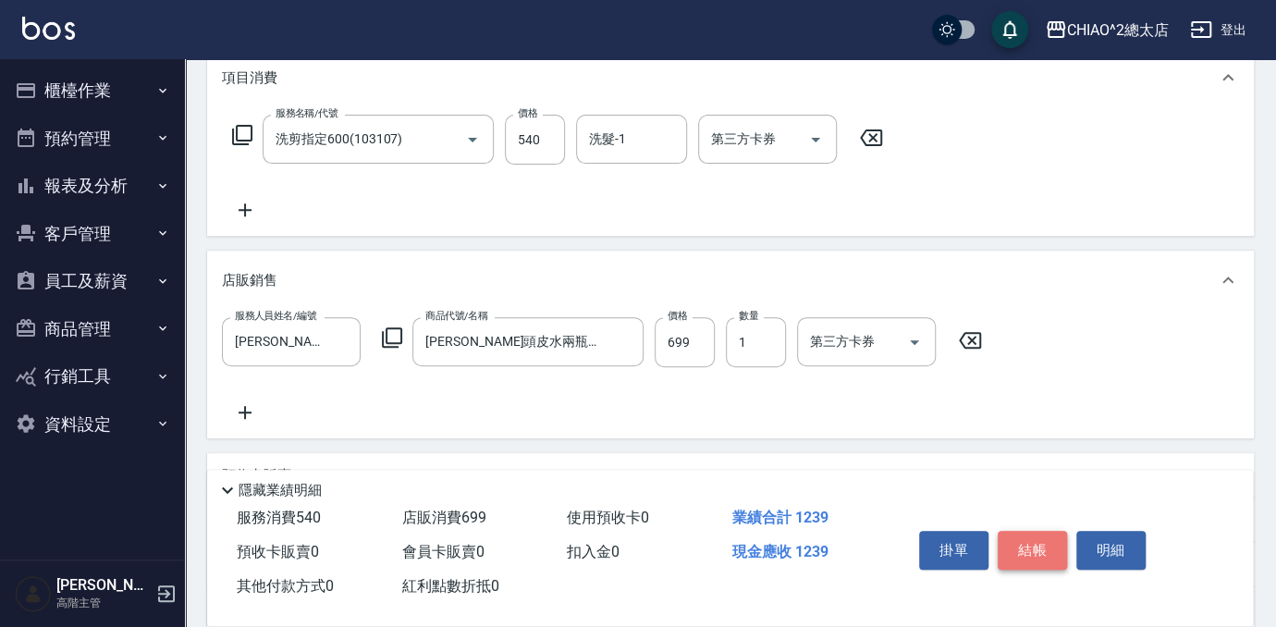
click at [1023, 539] on button "結帳" at bounding box center [1032, 550] width 69 height 39
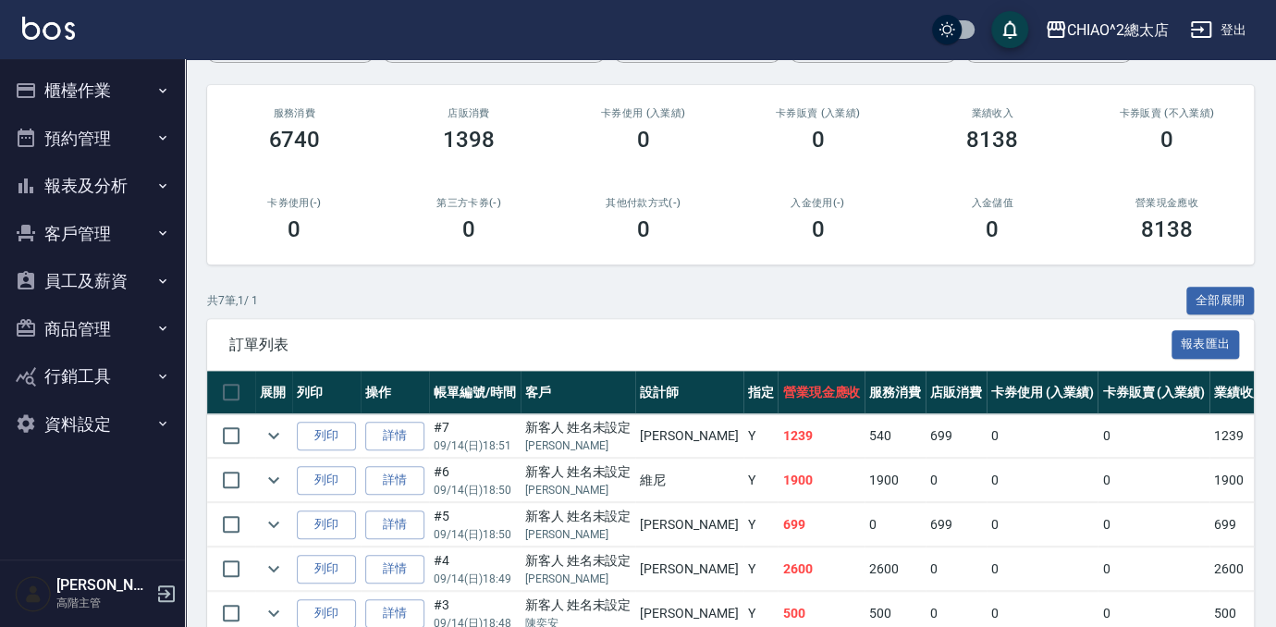
scroll to position [43, 0]
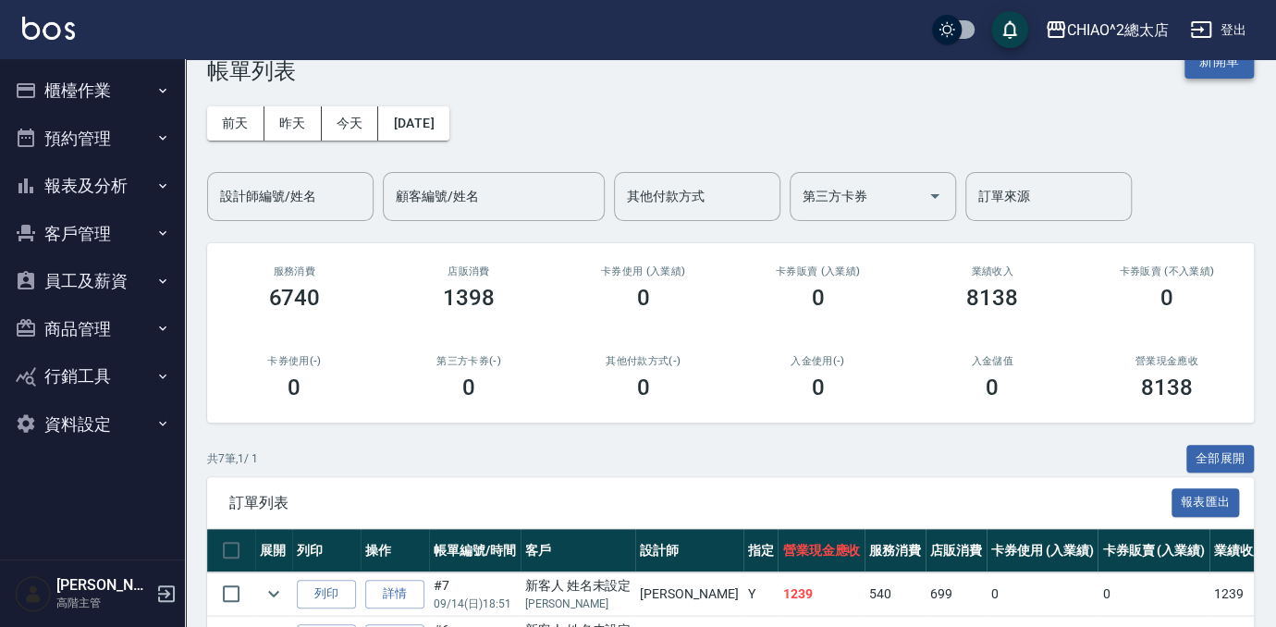
click at [1209, 73] on button "新開單" at bounding box center [1218, 61] width 69 height 34
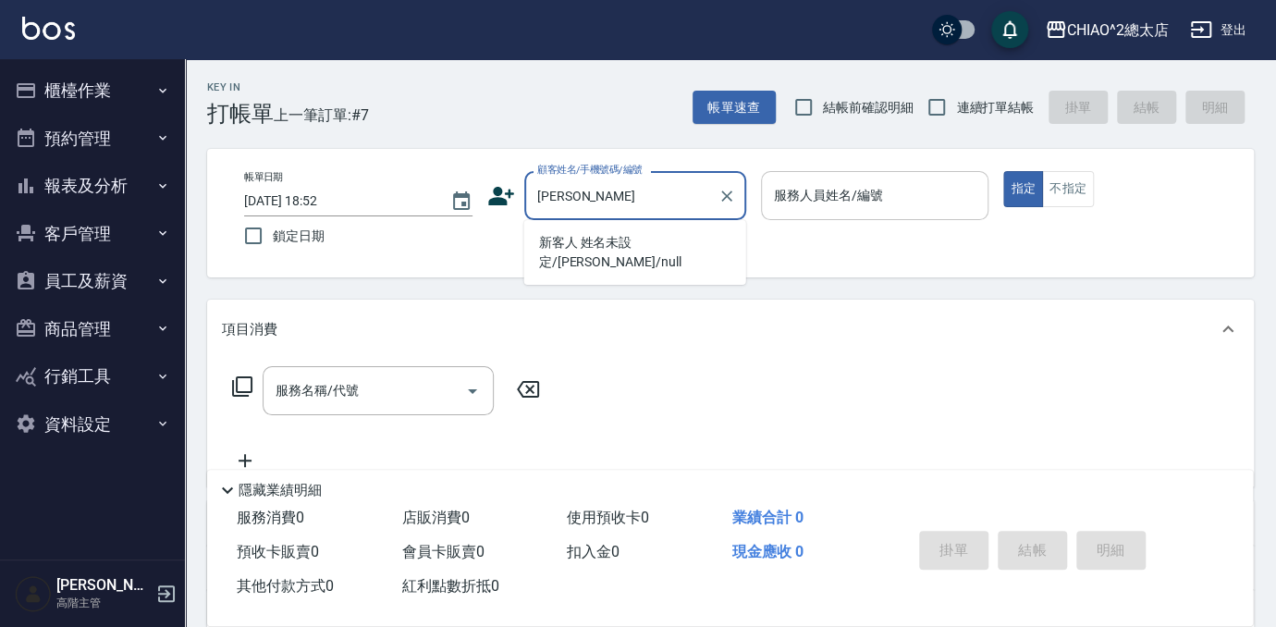
type input "新客人 姓名未設定/[PERSON_NAME]/null"
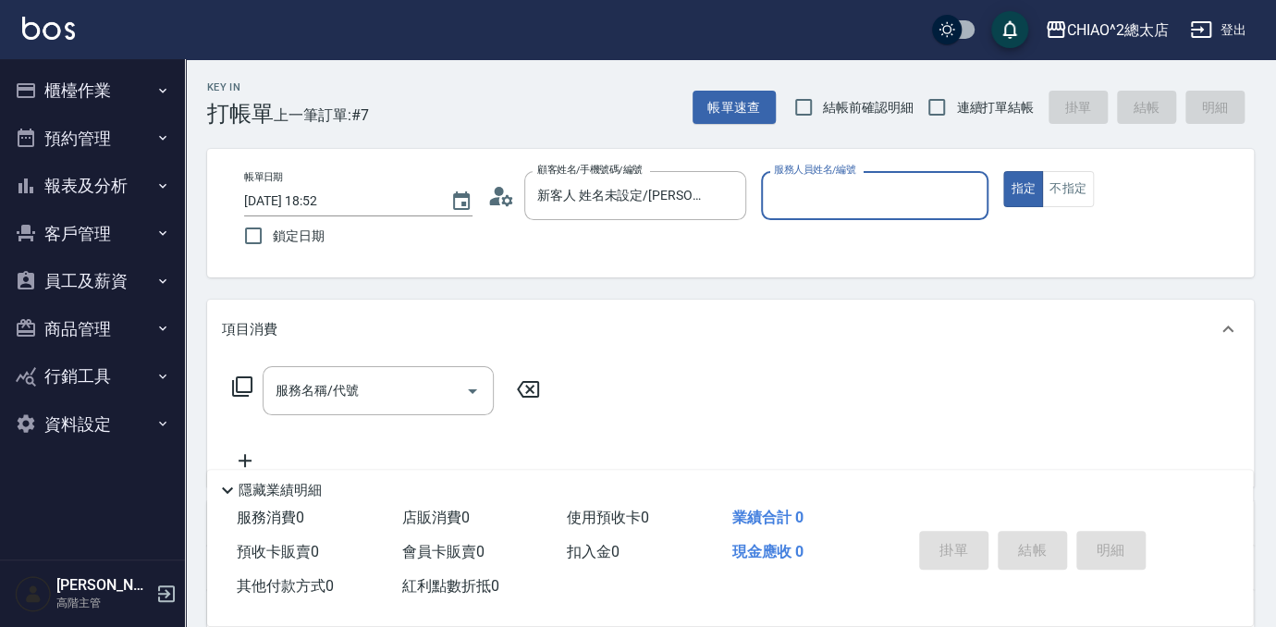
click at [887, 196] on input "服務人員姓名/編號" at bounding box center [875, 195] width 212 height 32
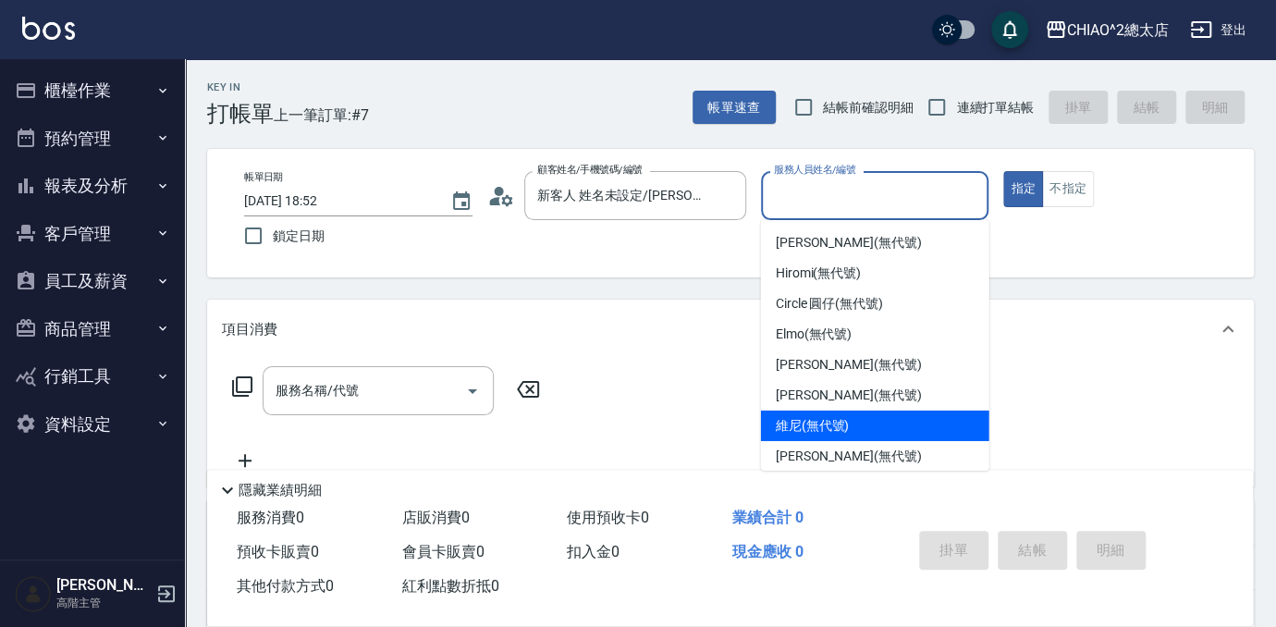
click at [879, 433] on div "維尼 (無代號)" at bounding box center [875, 426] width 228 height 31
type input "維尼(無代號)"
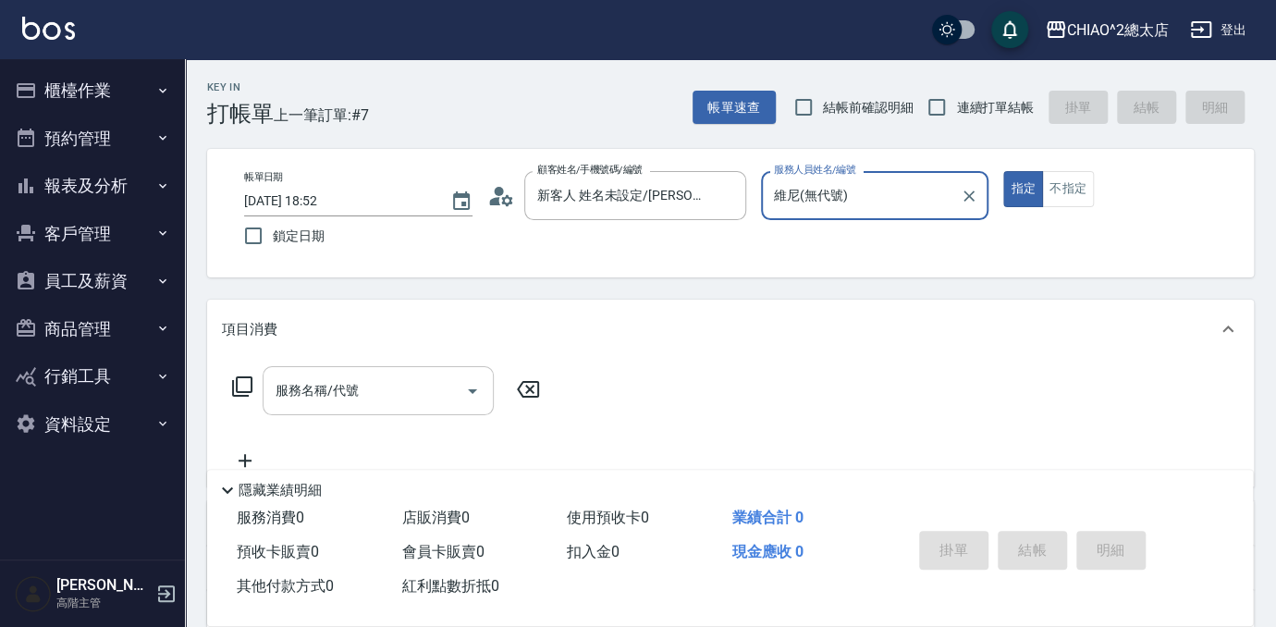
click at [399, 409] on div "服務名稱/代號" at bounding box center [378, 390] width 231 height 49
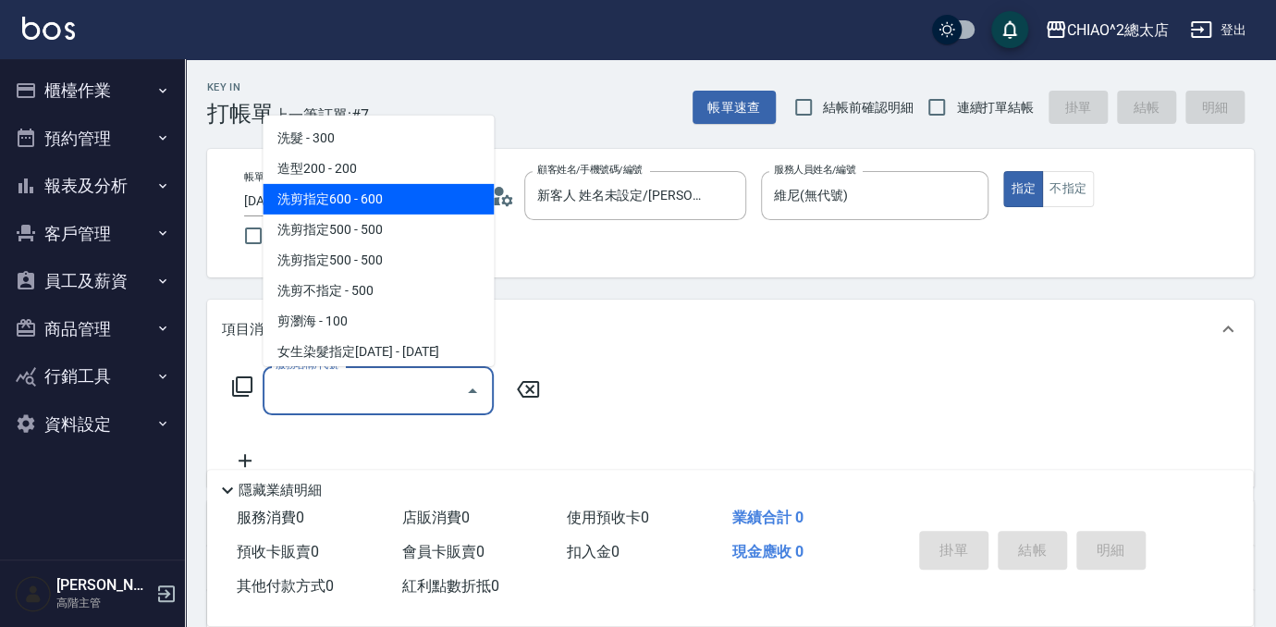
click at [408, 201] on span "洗剪指定600 - 600" at bounding box center [378, 199] width 231 height 31
type input "洗剪指定600(103107)"
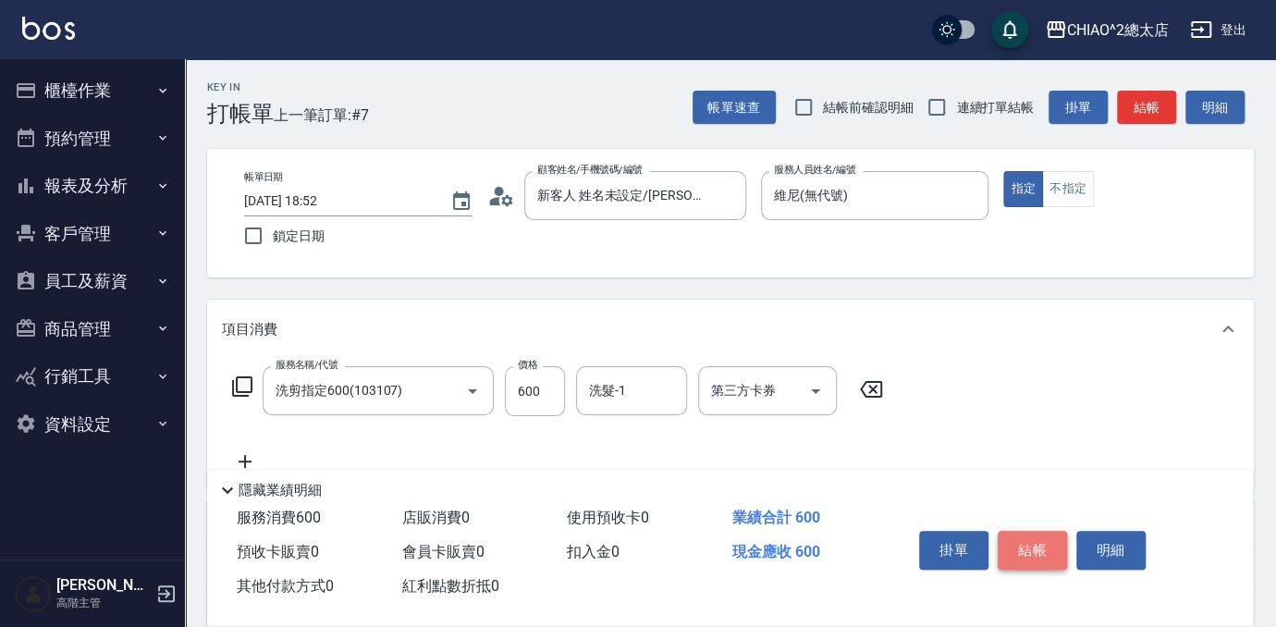
click at [1016, 553] on button "結帳" at bounding box center [1032, 550] width 69 height 39
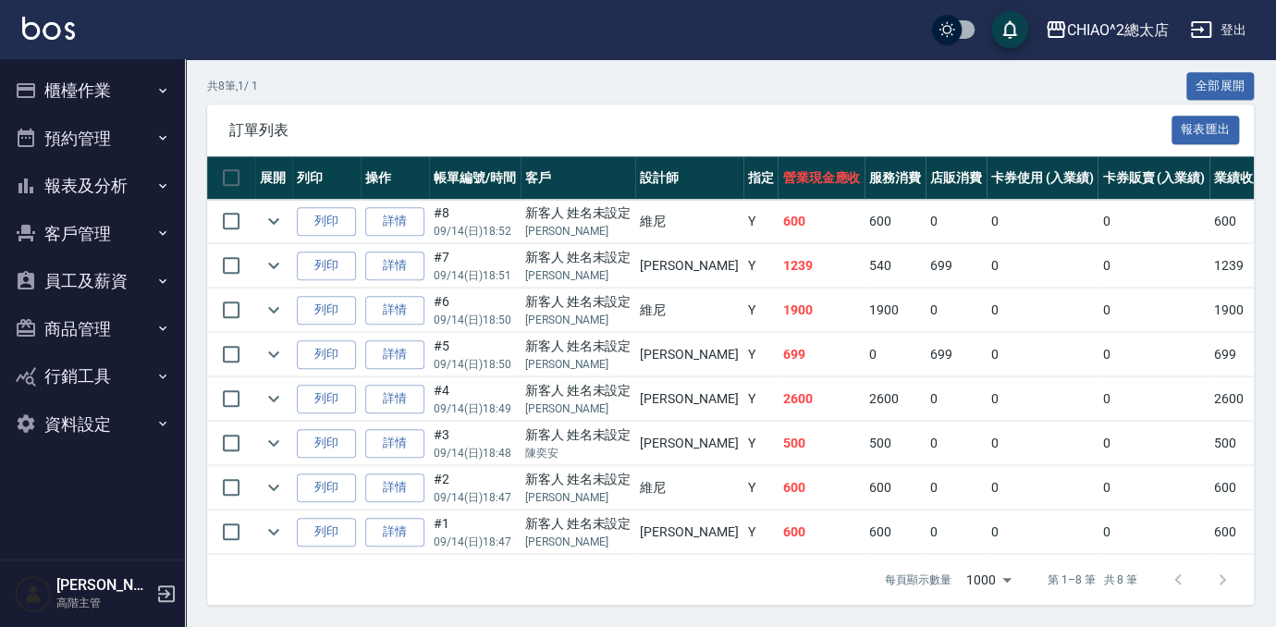
scroll to position [86, 0]
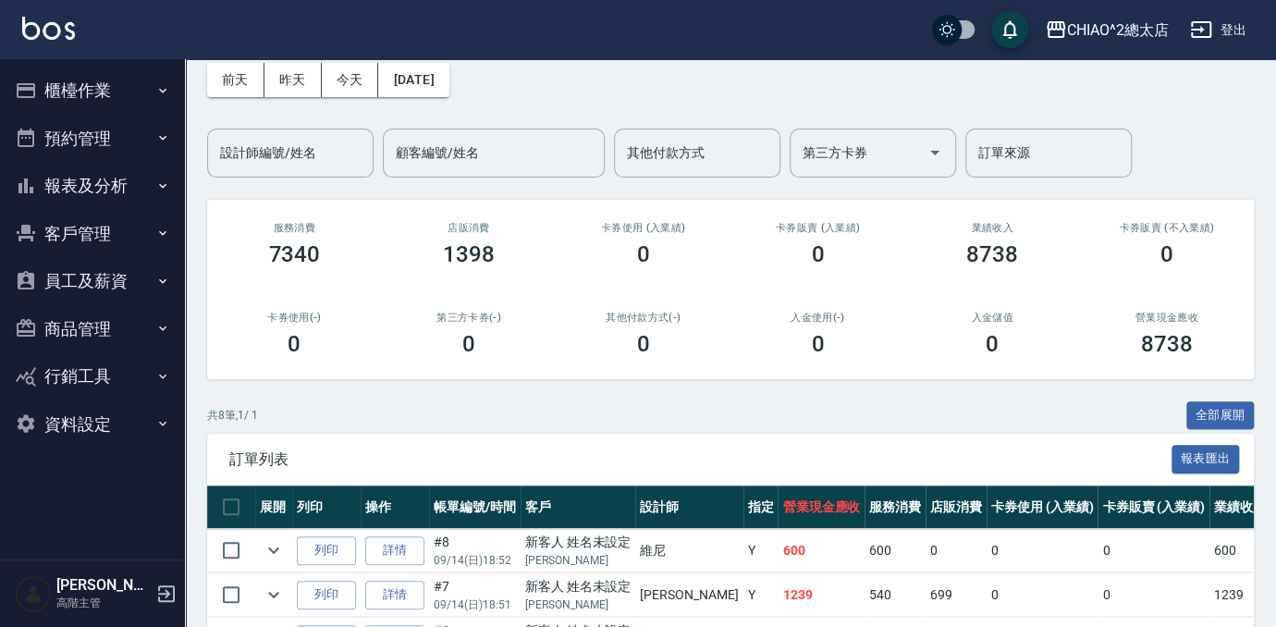
click at [113, 189] on button "報表及分析" at bounding box center [92, 186] width 170 height 48
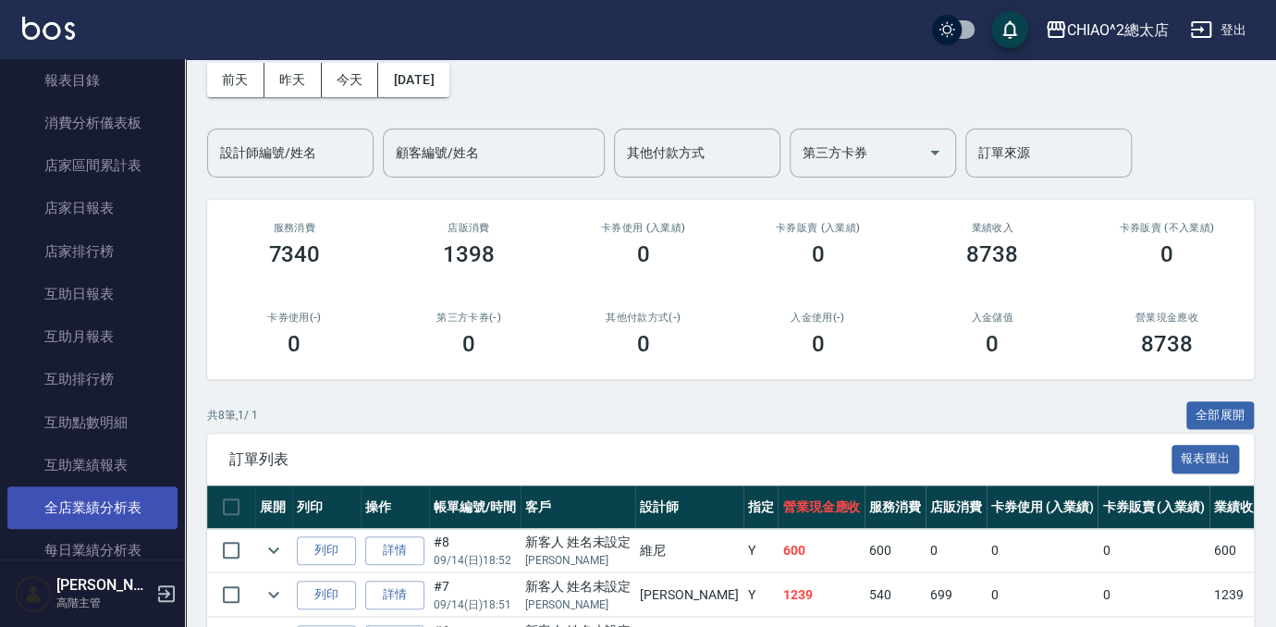
scroll to position [336, 0]
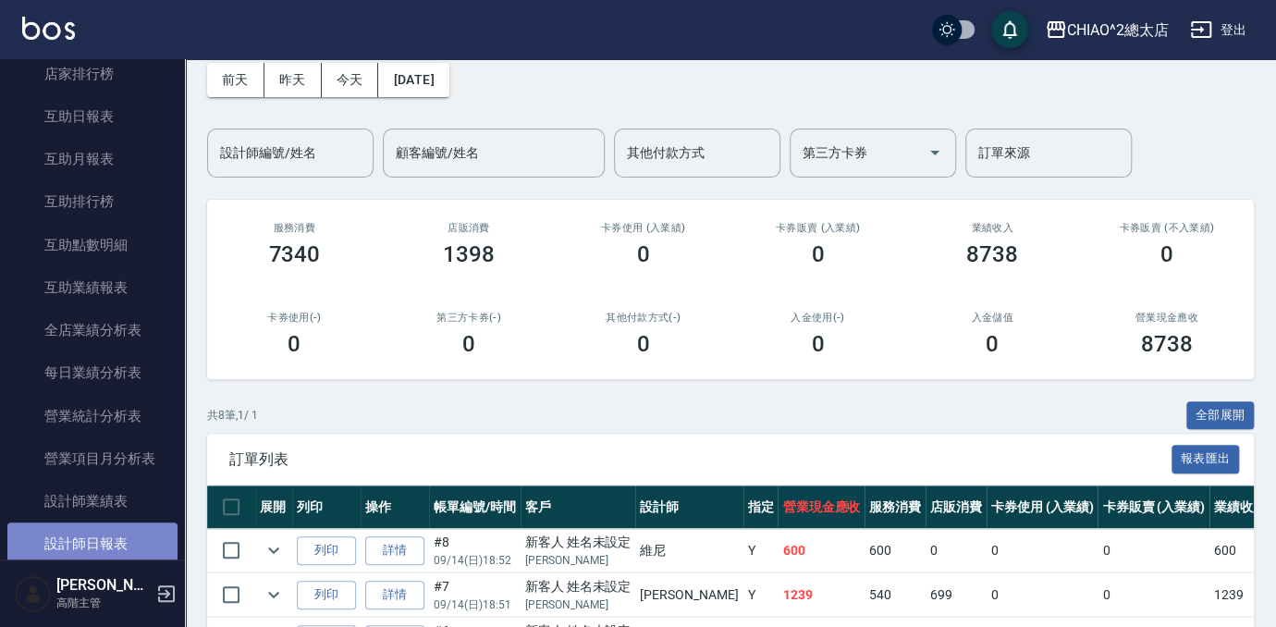
click at [111, 530] on link "設計師日報表" at bounding box center [92, 543] width 170 height 43
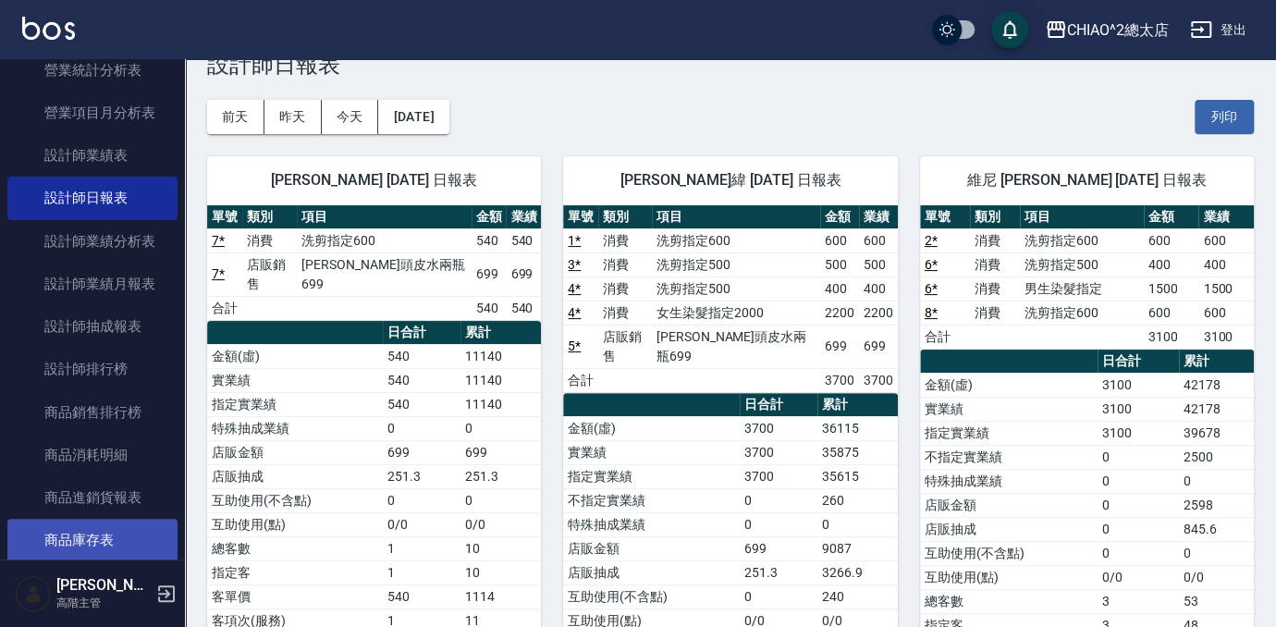
scroll to position [672, 0]
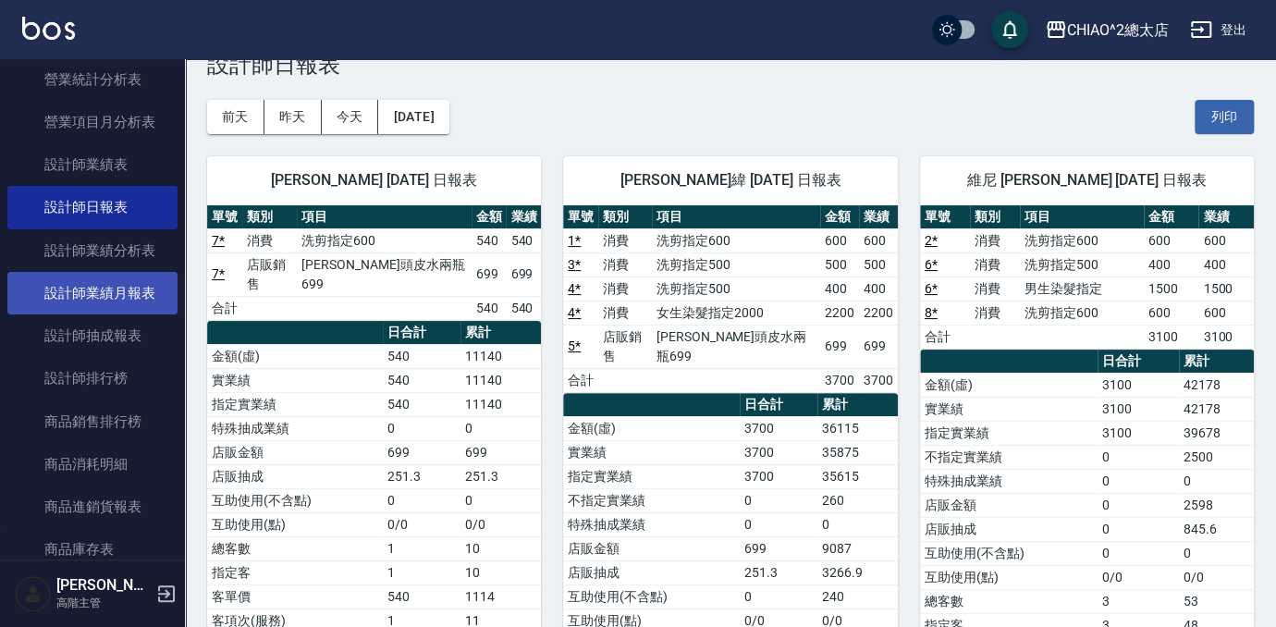
click at [111, 292] on link "設計師業績月報表" at bounding box center [92, 293] width 170 height 43
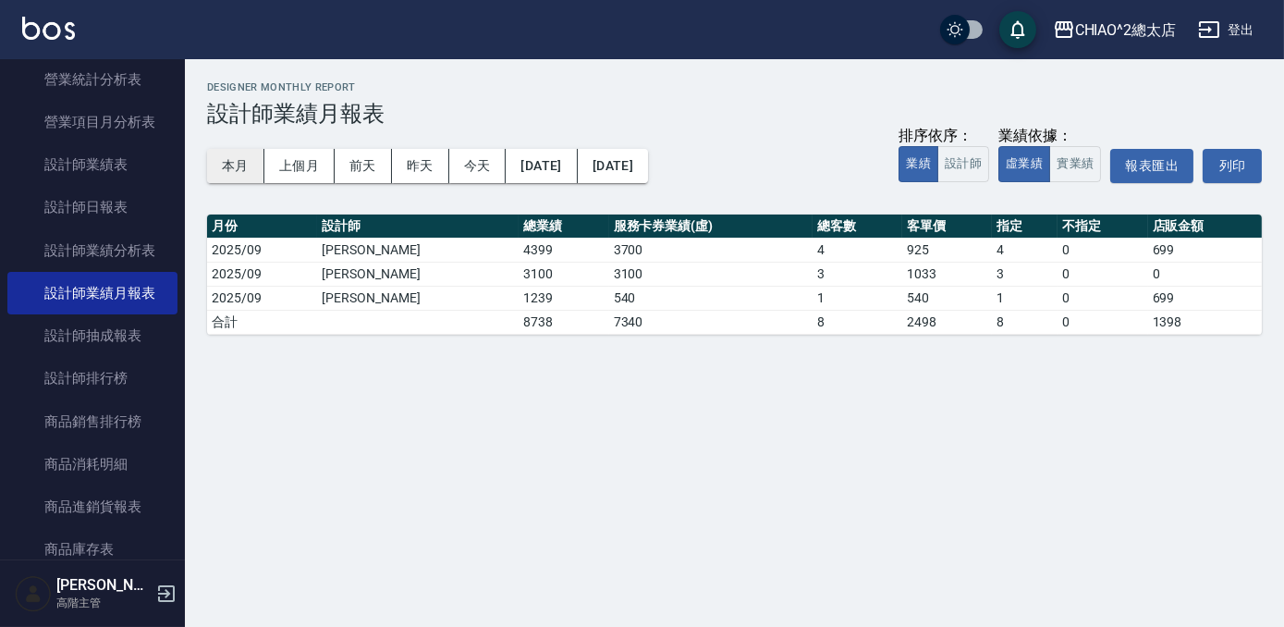
click at [226, 163] on button "本月" at bounding box center [235, 166] width 57 height 34
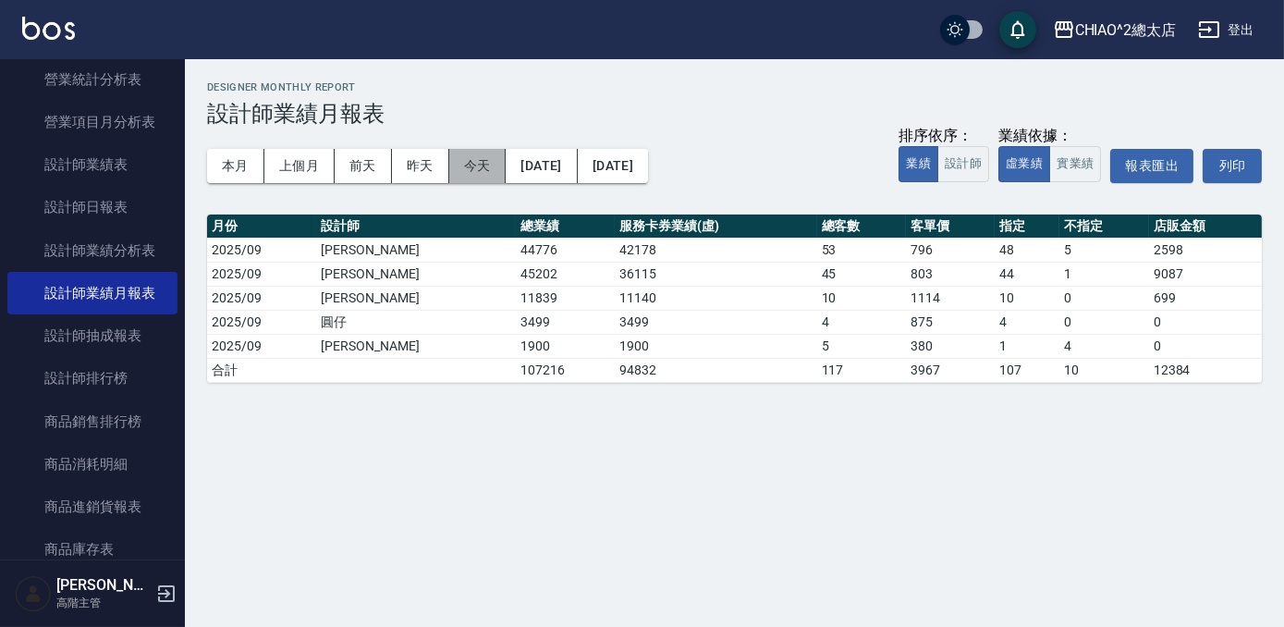
click at [476, 171] on button "今天" at bounding box center [477, 166] width 57 height 34
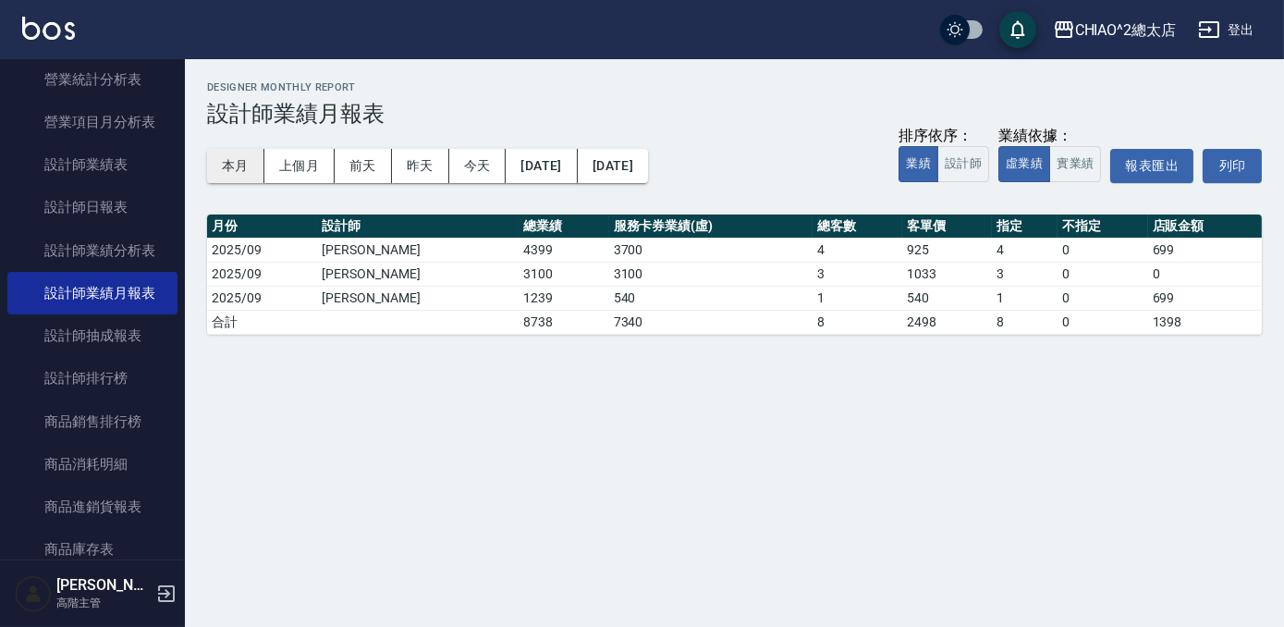
click at [227, 169] on button "本月" at bounding box center [235, 166] width 57 height 34
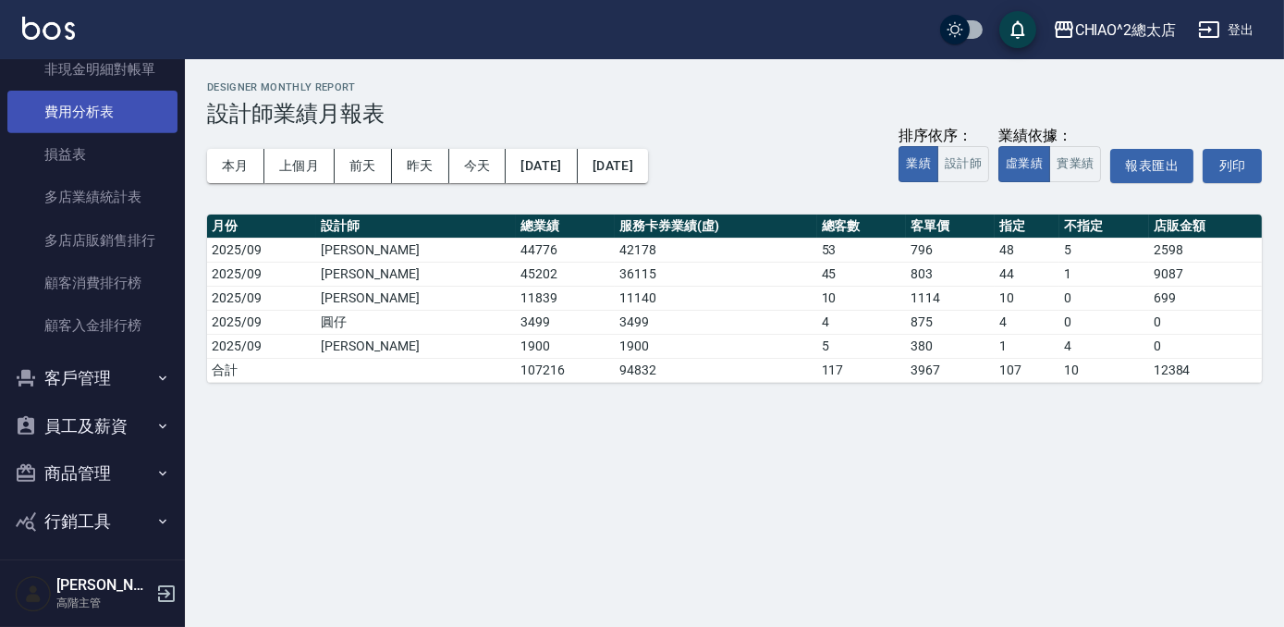
scroll to position [1762, 0]
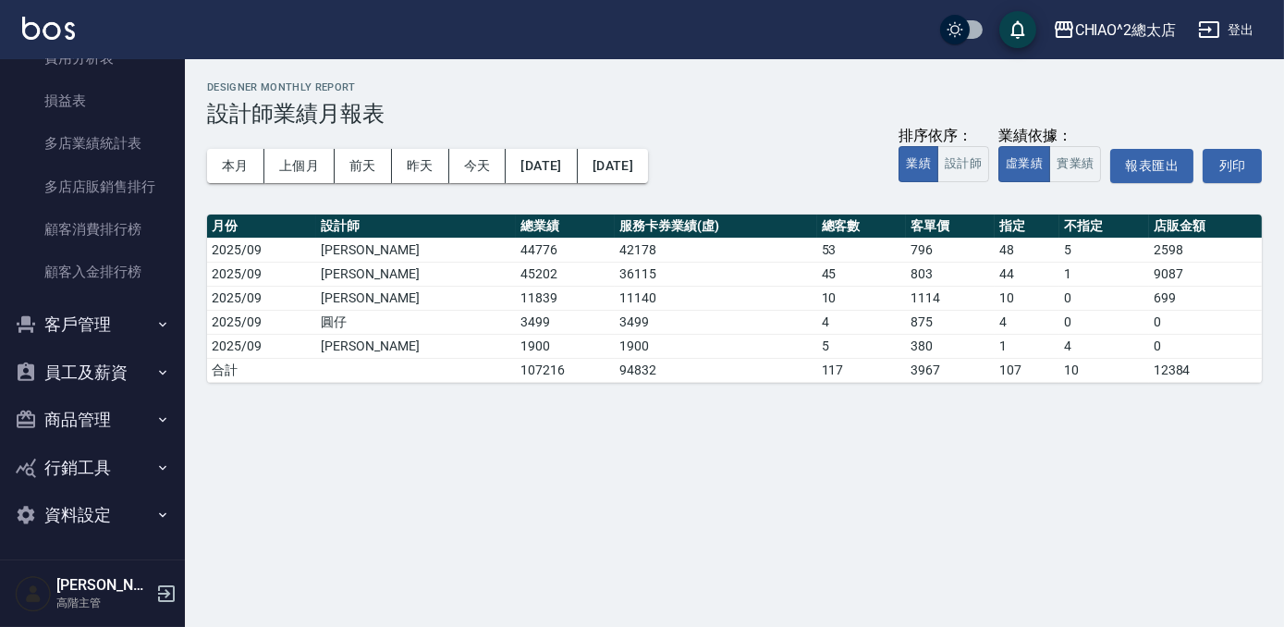
click at [109, 325] on button "客戶管理" at bounding box center [92, 324] width 170 height 48
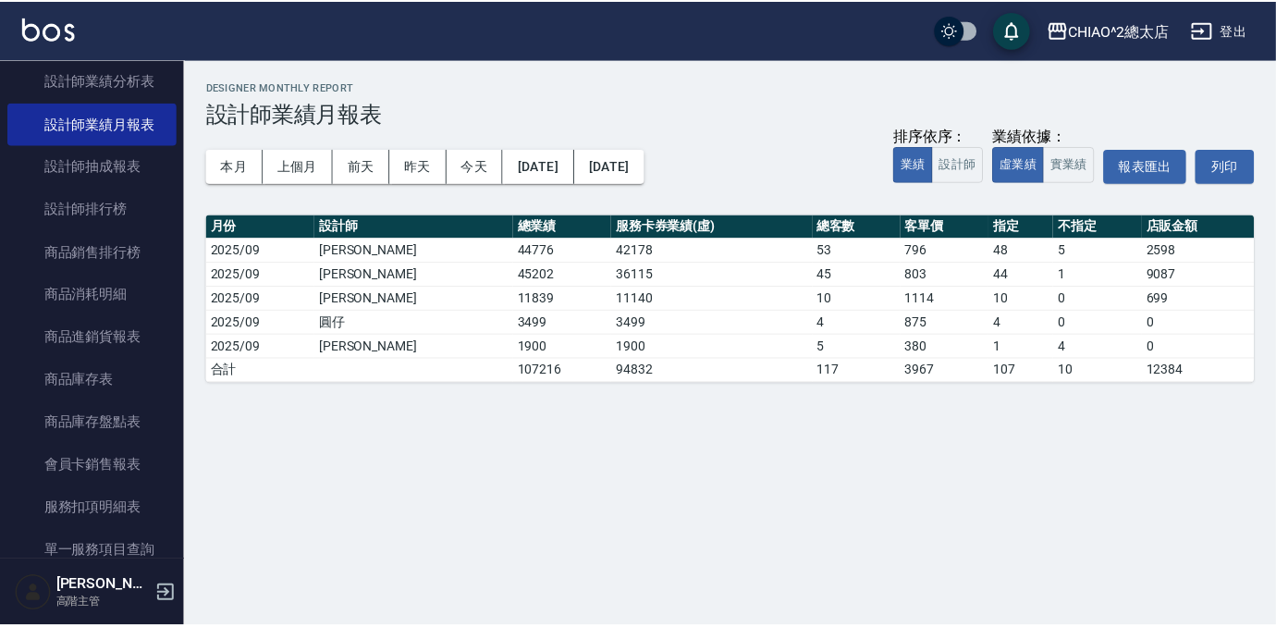
scroll to position [771, 0]
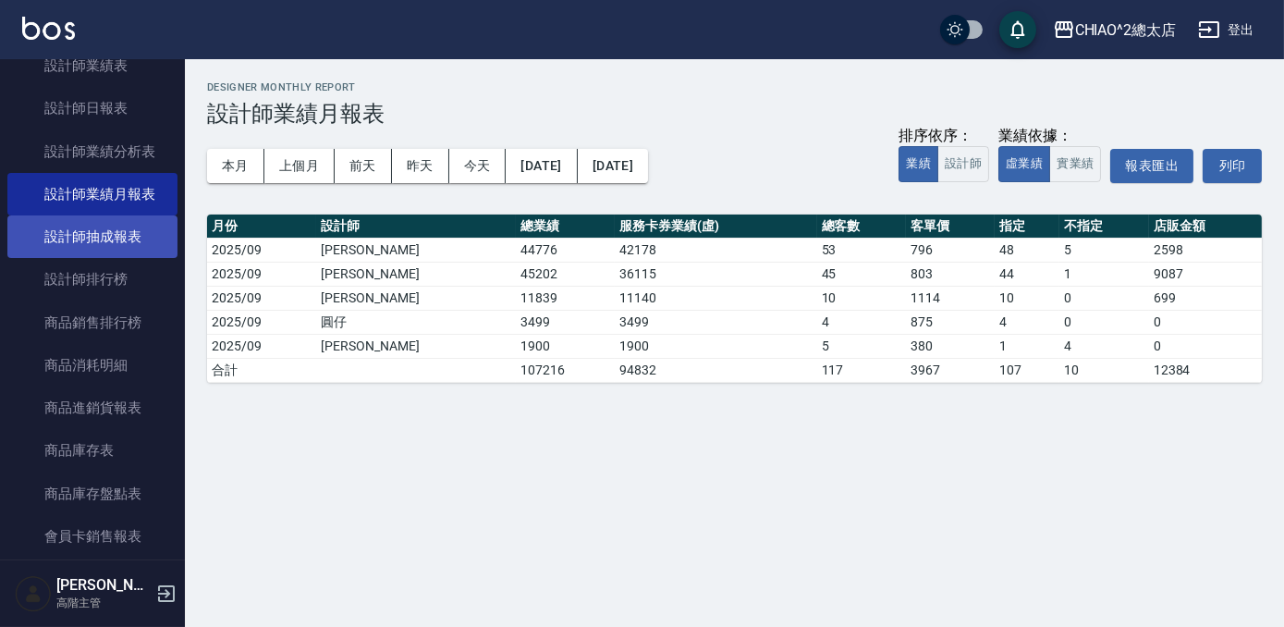
click at [119, 229] on link "設計師抽成報表" at bounding box center [92, 236] width 170 height 43
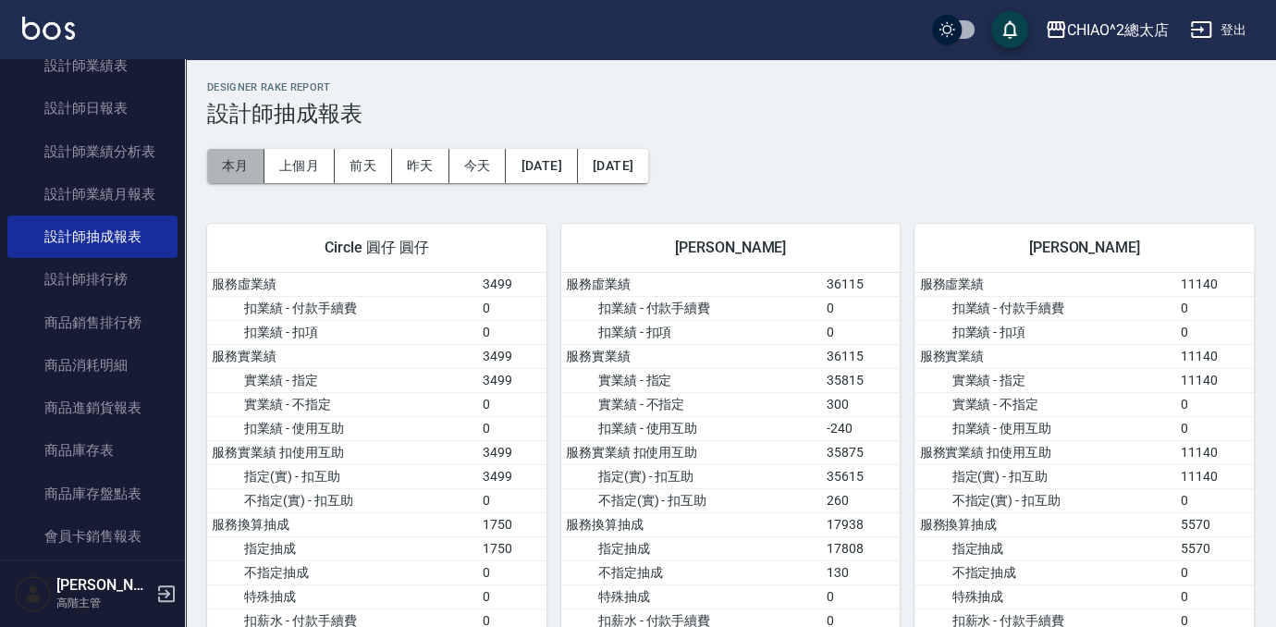
click at [234, 165] on button "本月" at bounding box center [235, 166] width 57 height 34
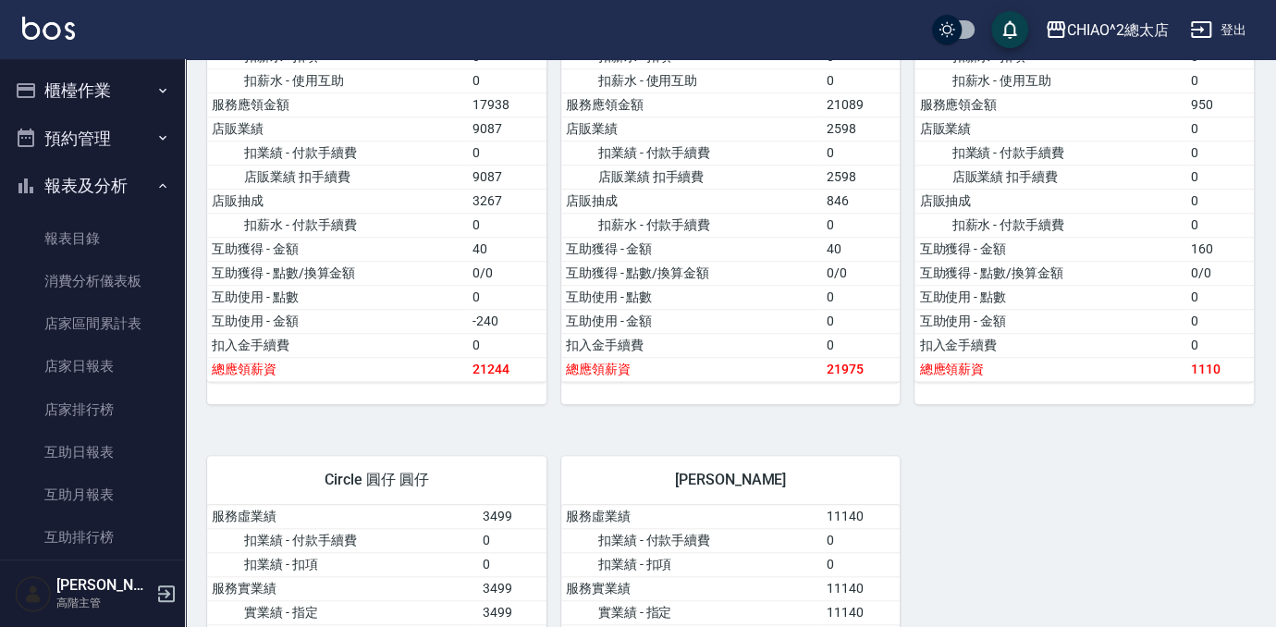
click at [55, 80] on button "櫃檯作業" at bounding box center [92, 91] width 170 height 48
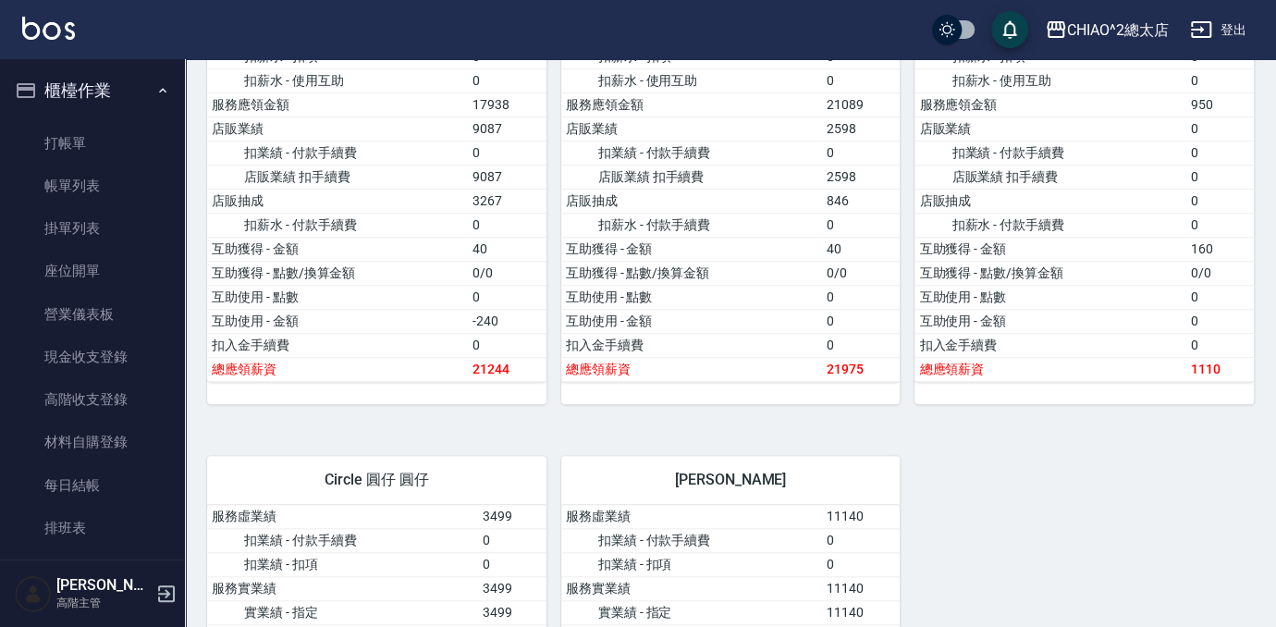
click at [41, 134] on link "打帳單" at bounding box center [92, 143] width 170 height 43
